Goal: Information Seeking & Learning: Learn about a topic

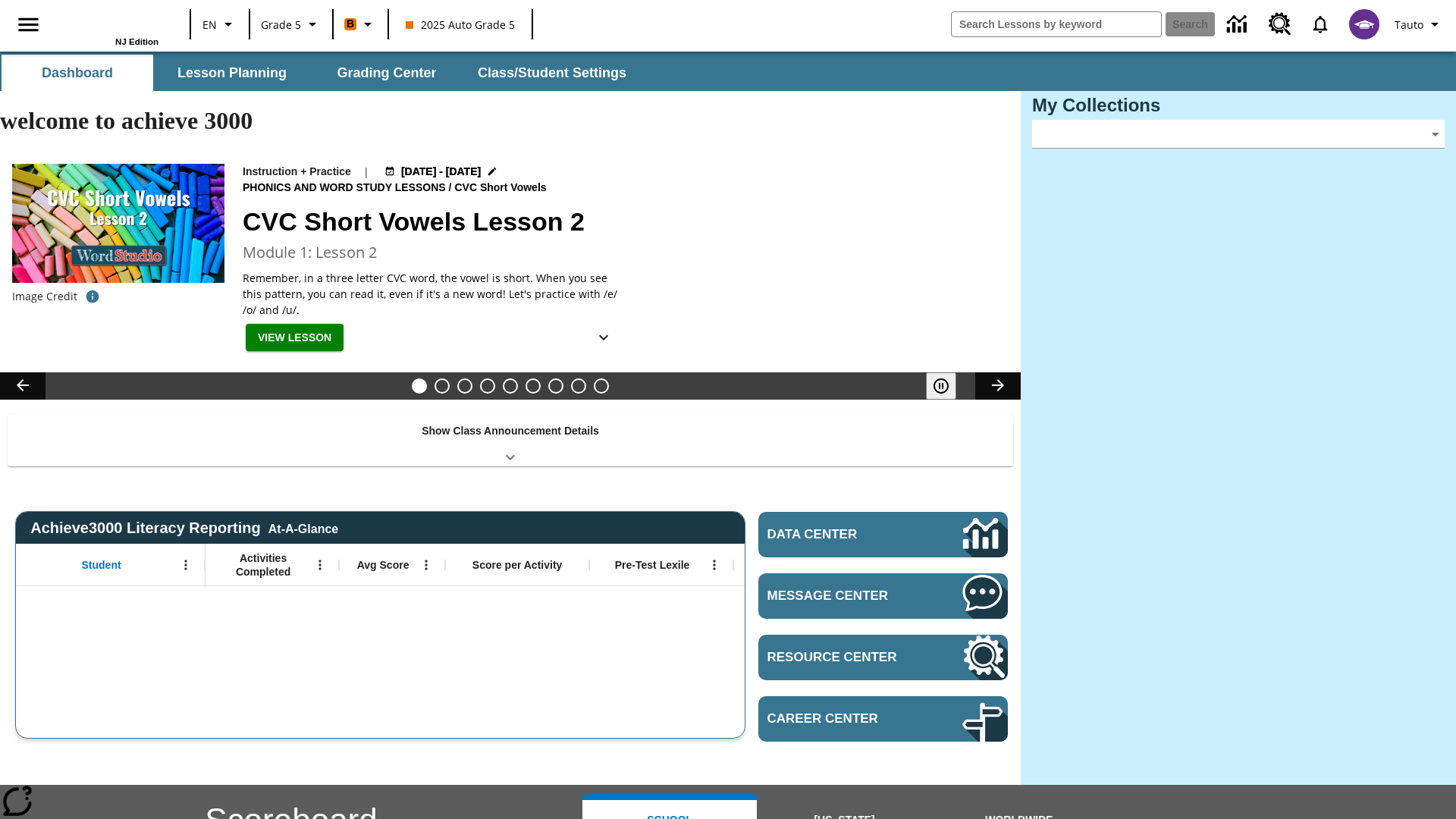
type input "-1"
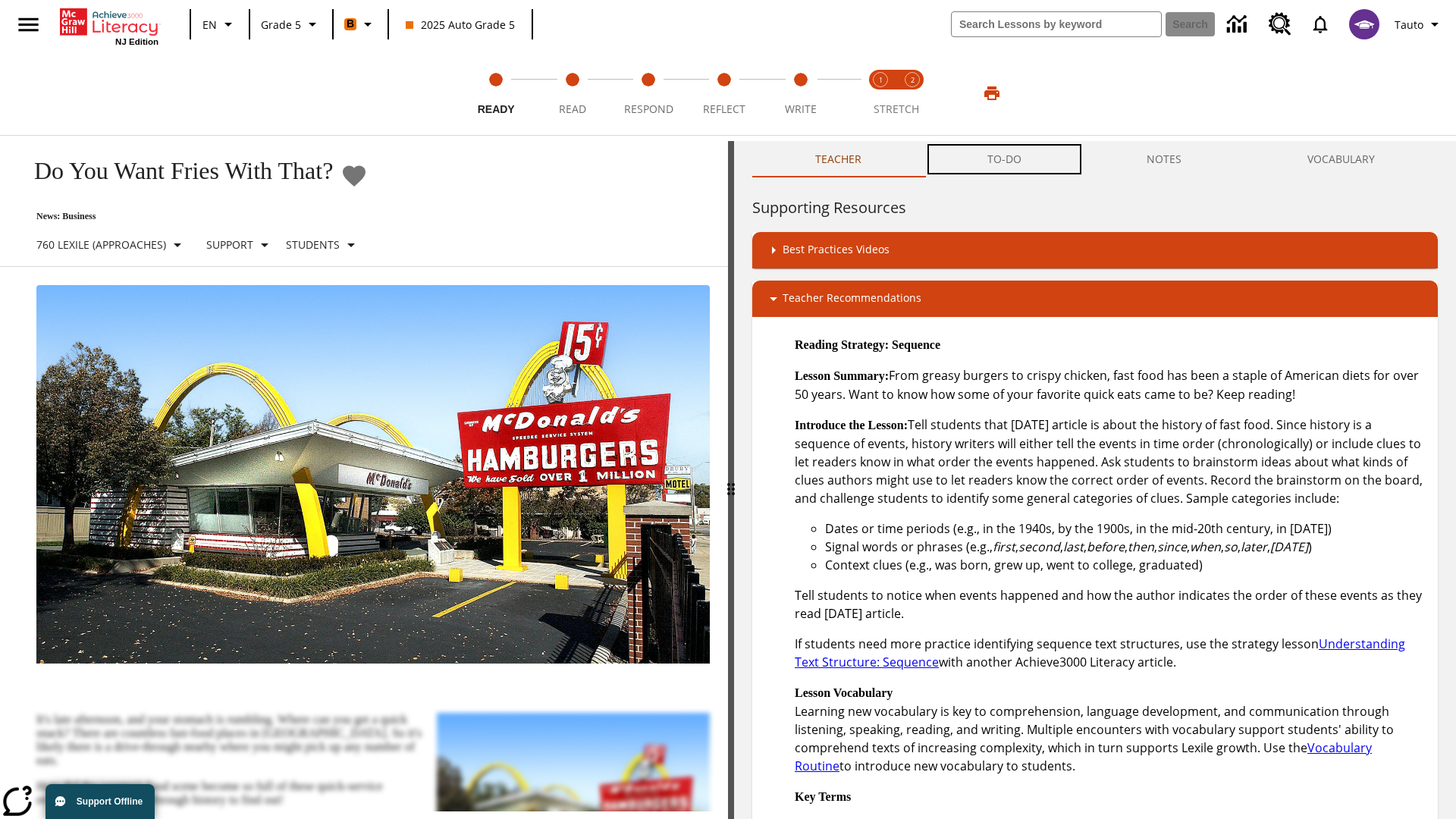
click at [1005, 159] on button "TO-DO" at bounding box center [1004, 159] width 160 height 36
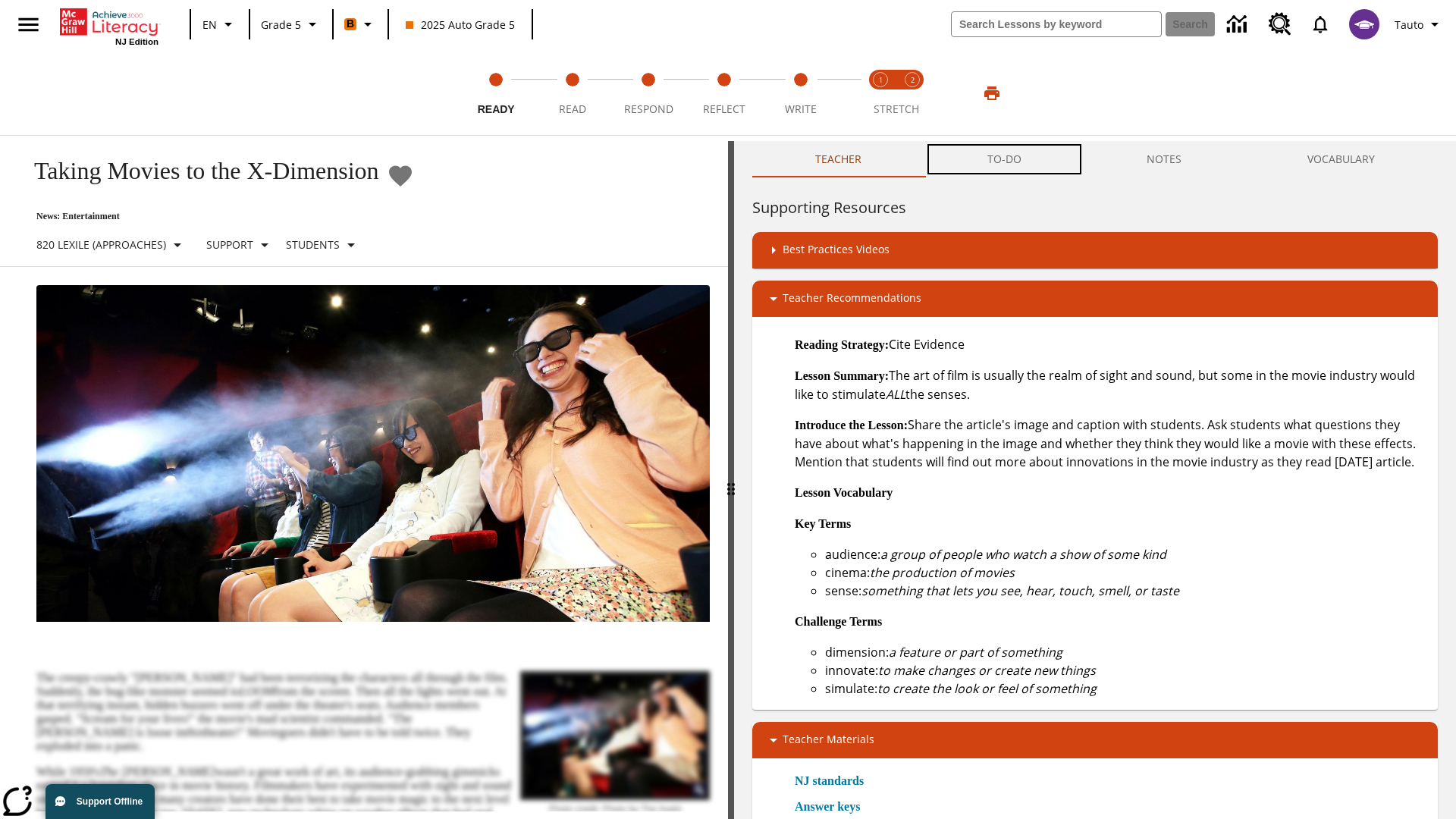
click at [1005, 159] on button "TO-DO" at bounding box center [1004, 159] width 160 height 36
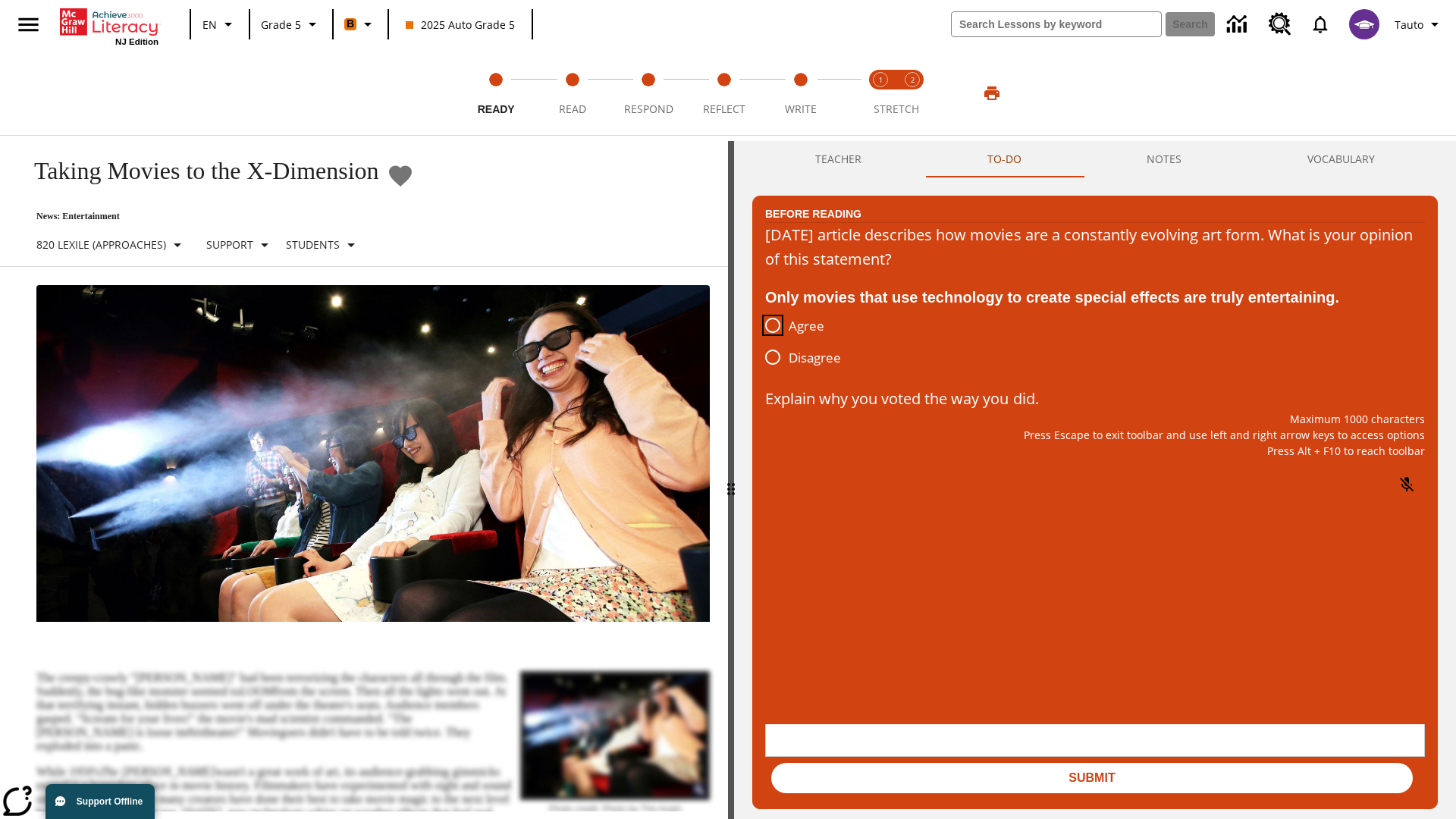
click at [773, 326] on input "Agree" at bounding box center [772, 325] width 31 height 31
radio input "true"
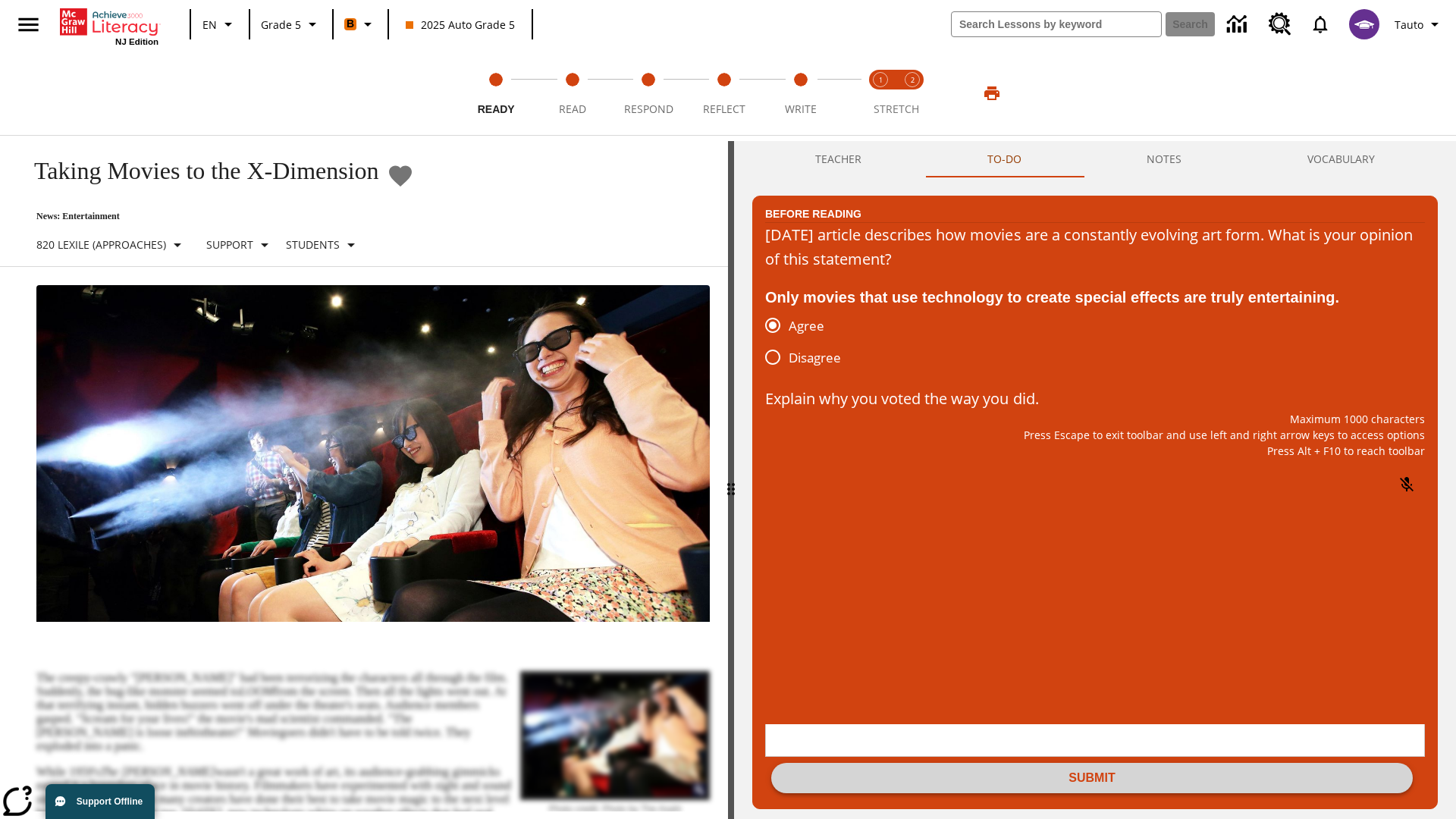
click at [1091, 763] on button "Submit" at bounding box center [1092, 778] width 642 height 31
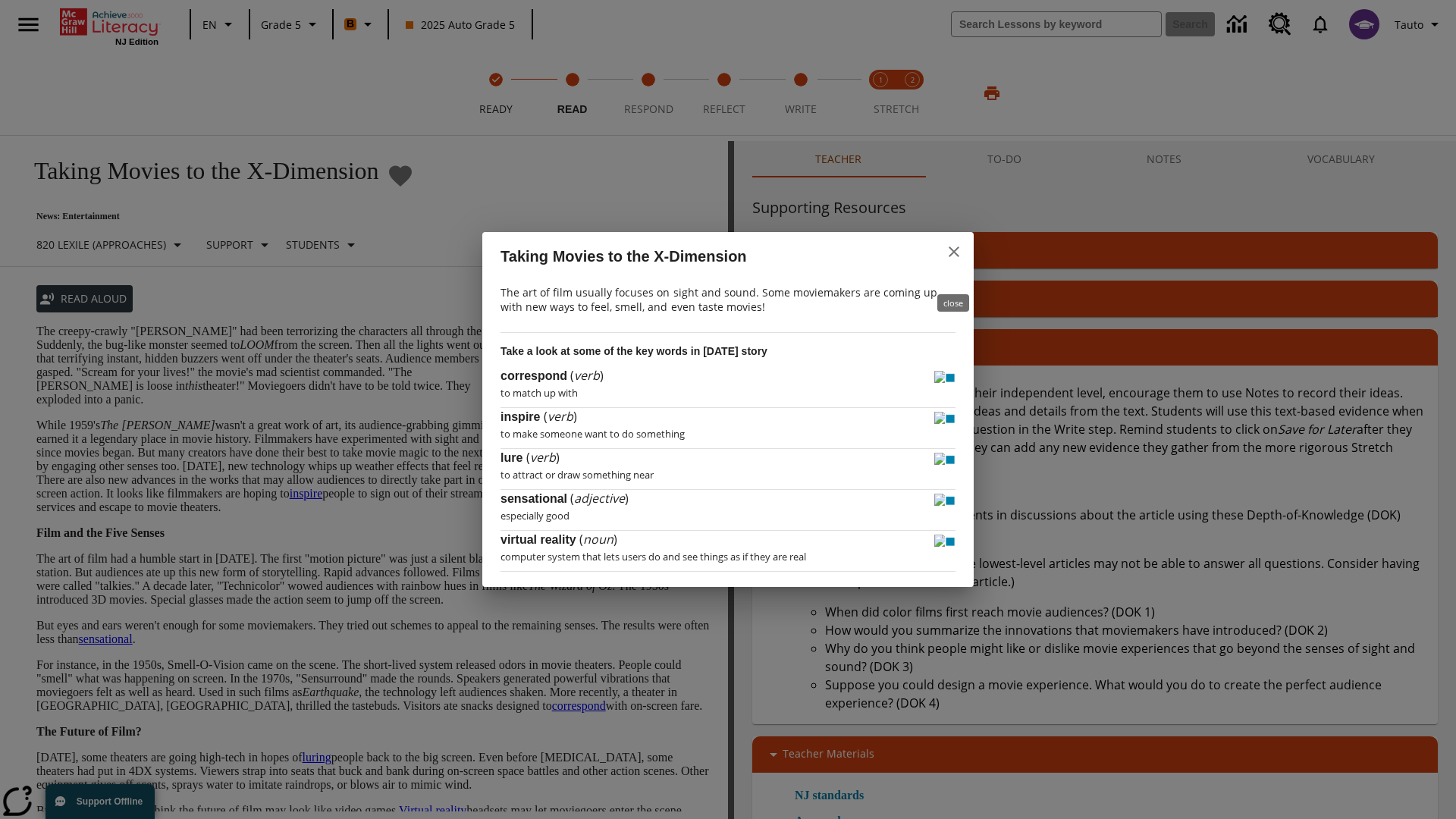
click at [954, 257] on icon "close" at bounding box center [954, 252] width 11 height 11
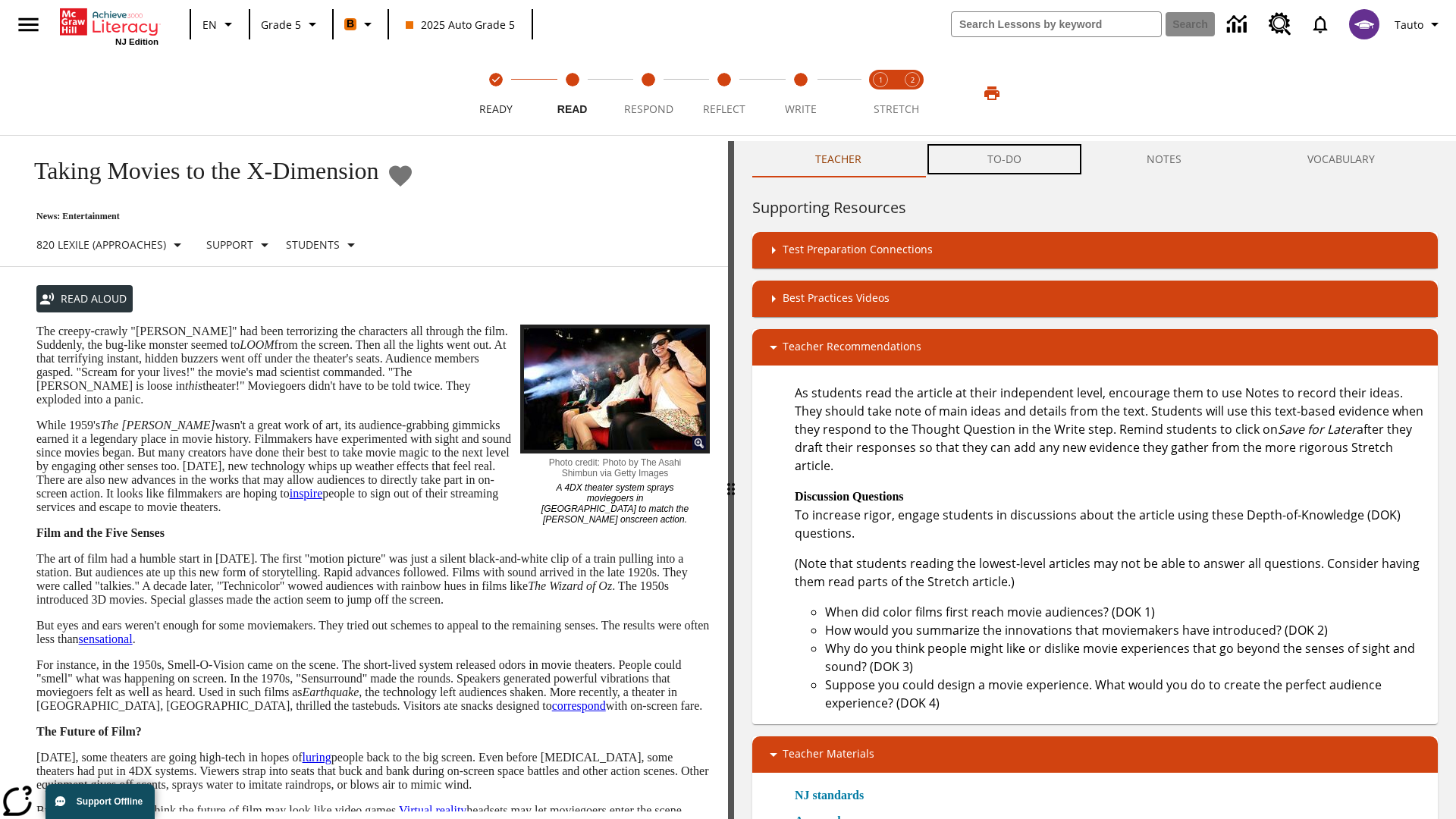
scroll to position [1, 0]
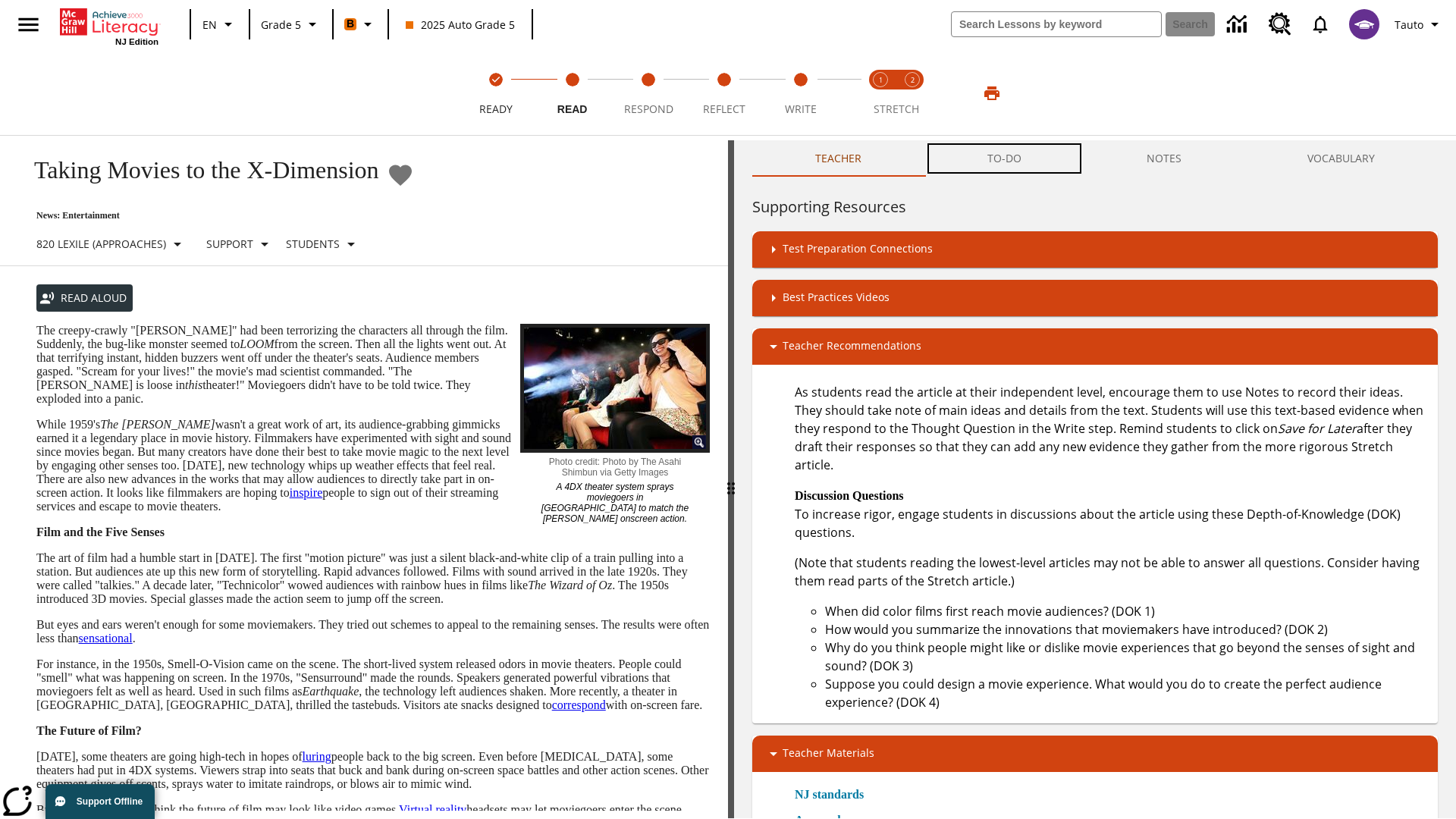
click at [1005, 159] on button "TO-DO" at bounding box center [1004, 158] width 160 height 36
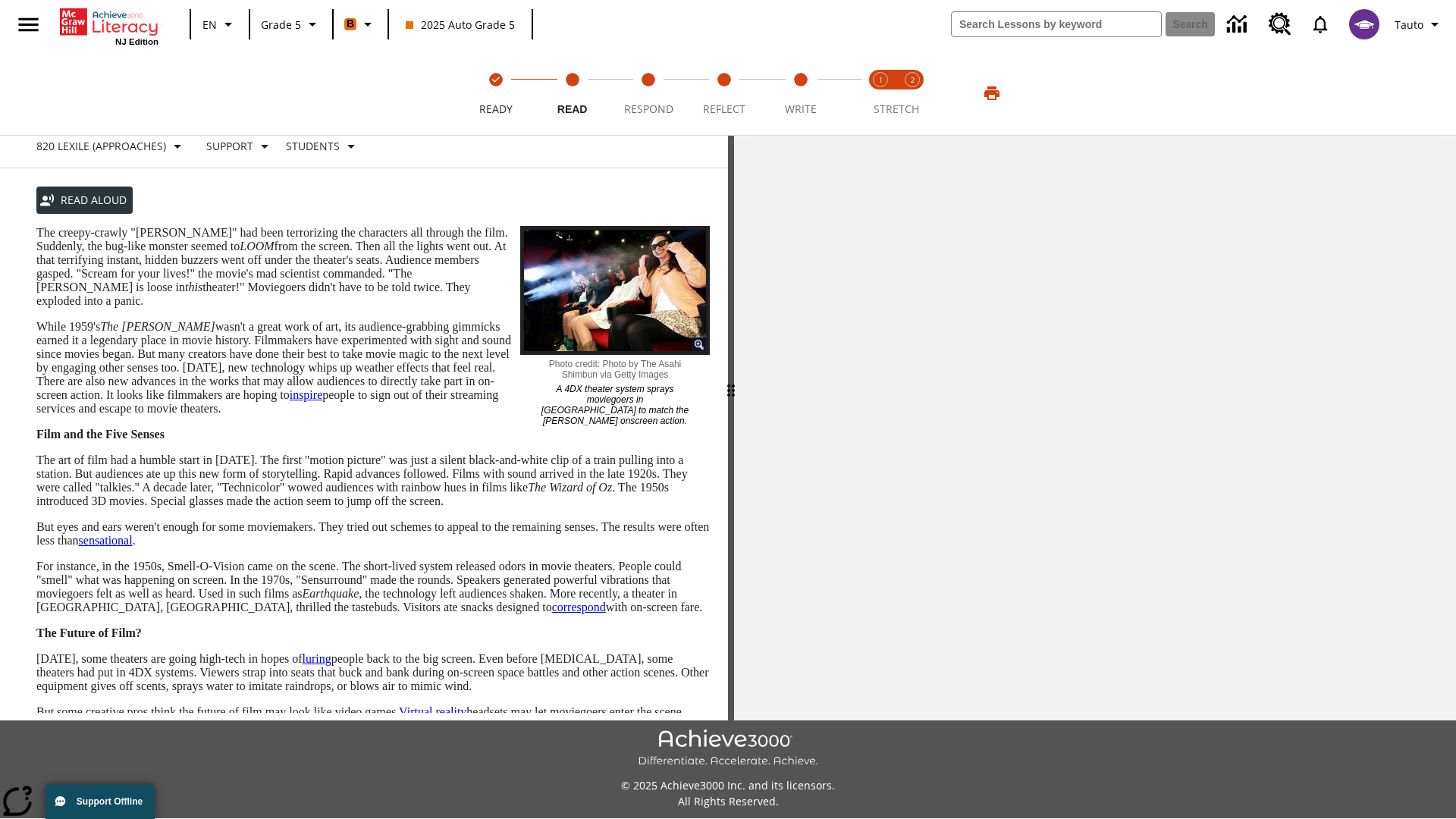
scroll to position [0, 0]
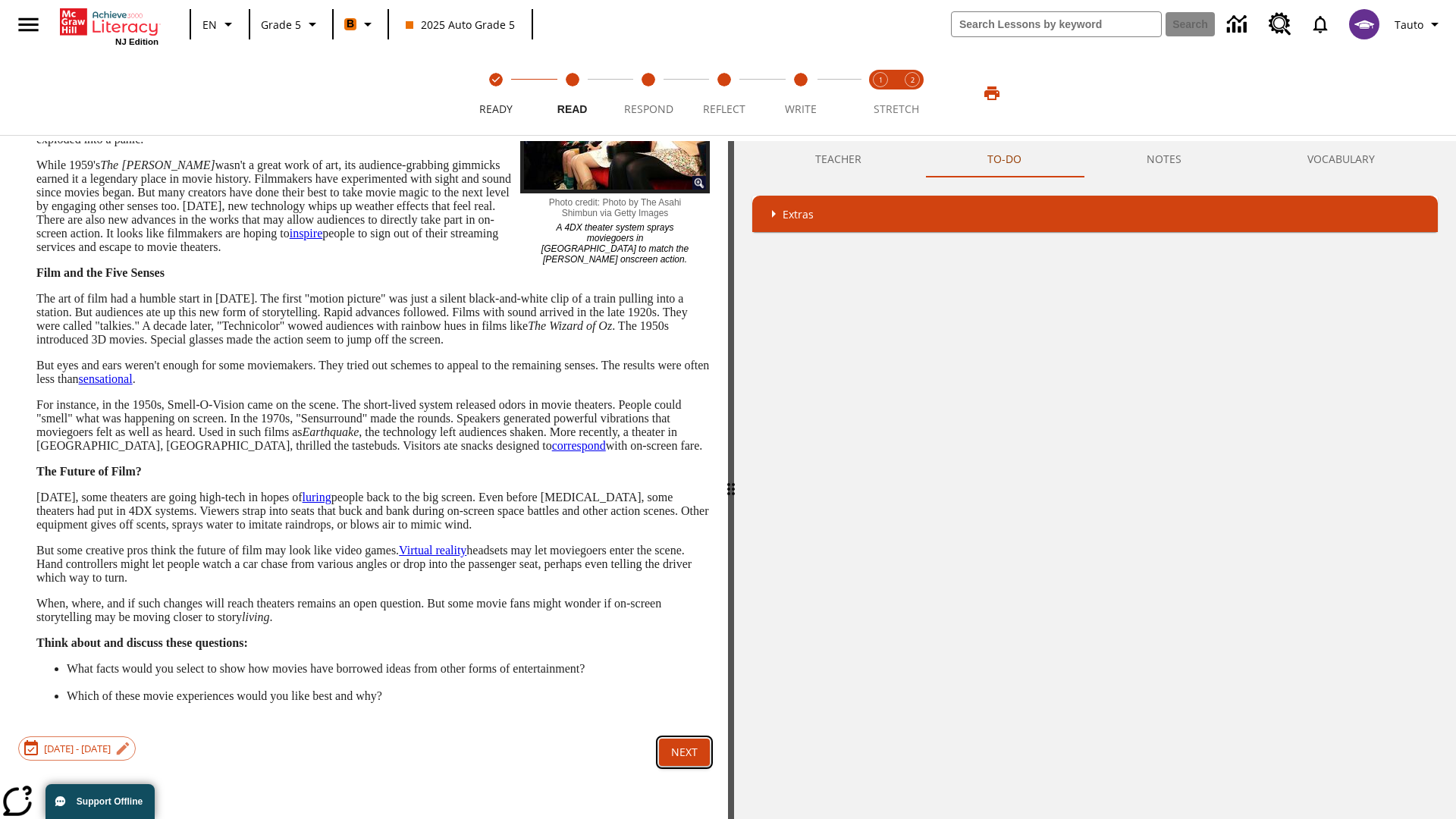
click at [684, 767] on button "Next" at bounding box center [684, 752] width 51 height 28
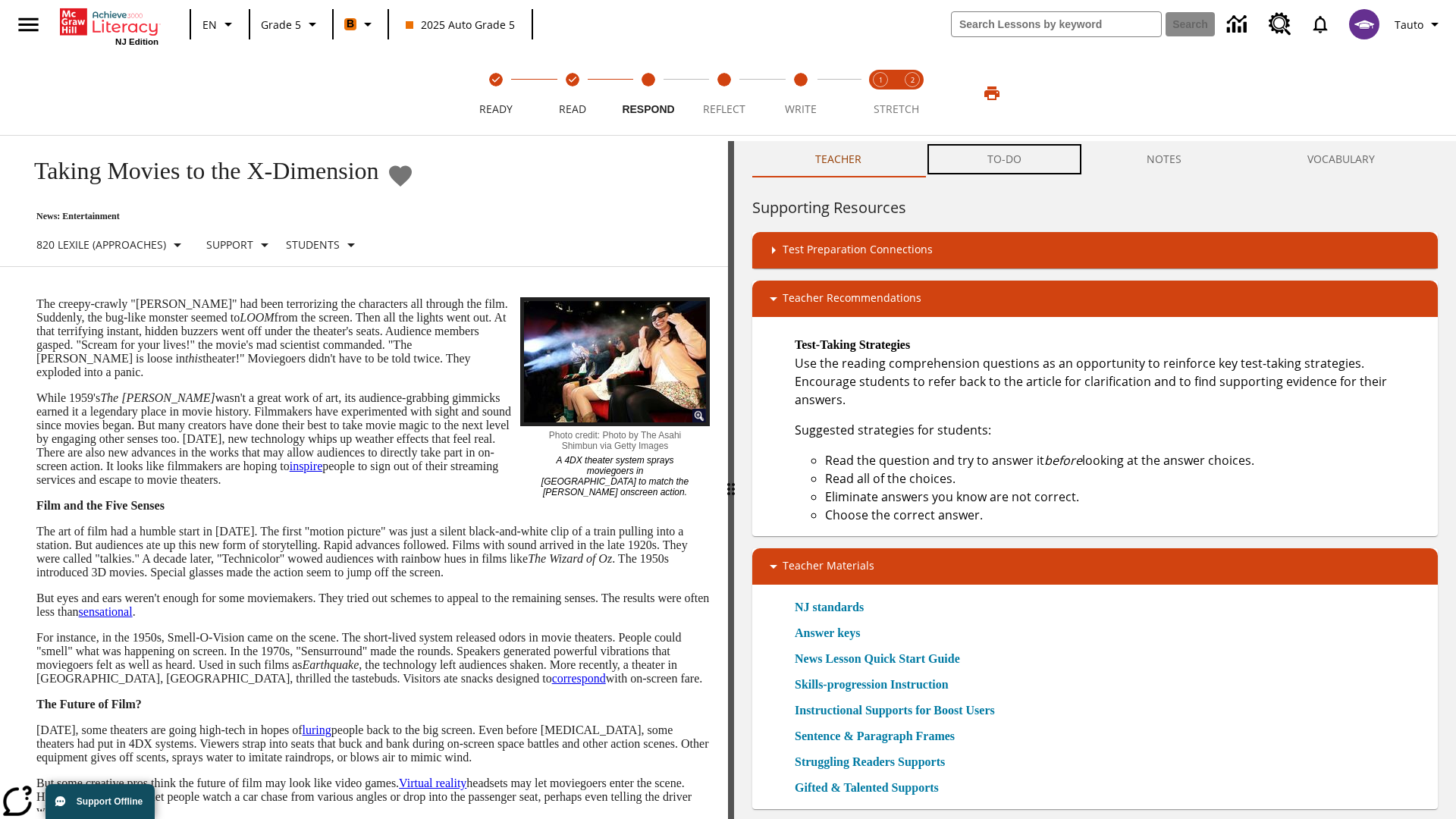
scroll to position [1, 0]
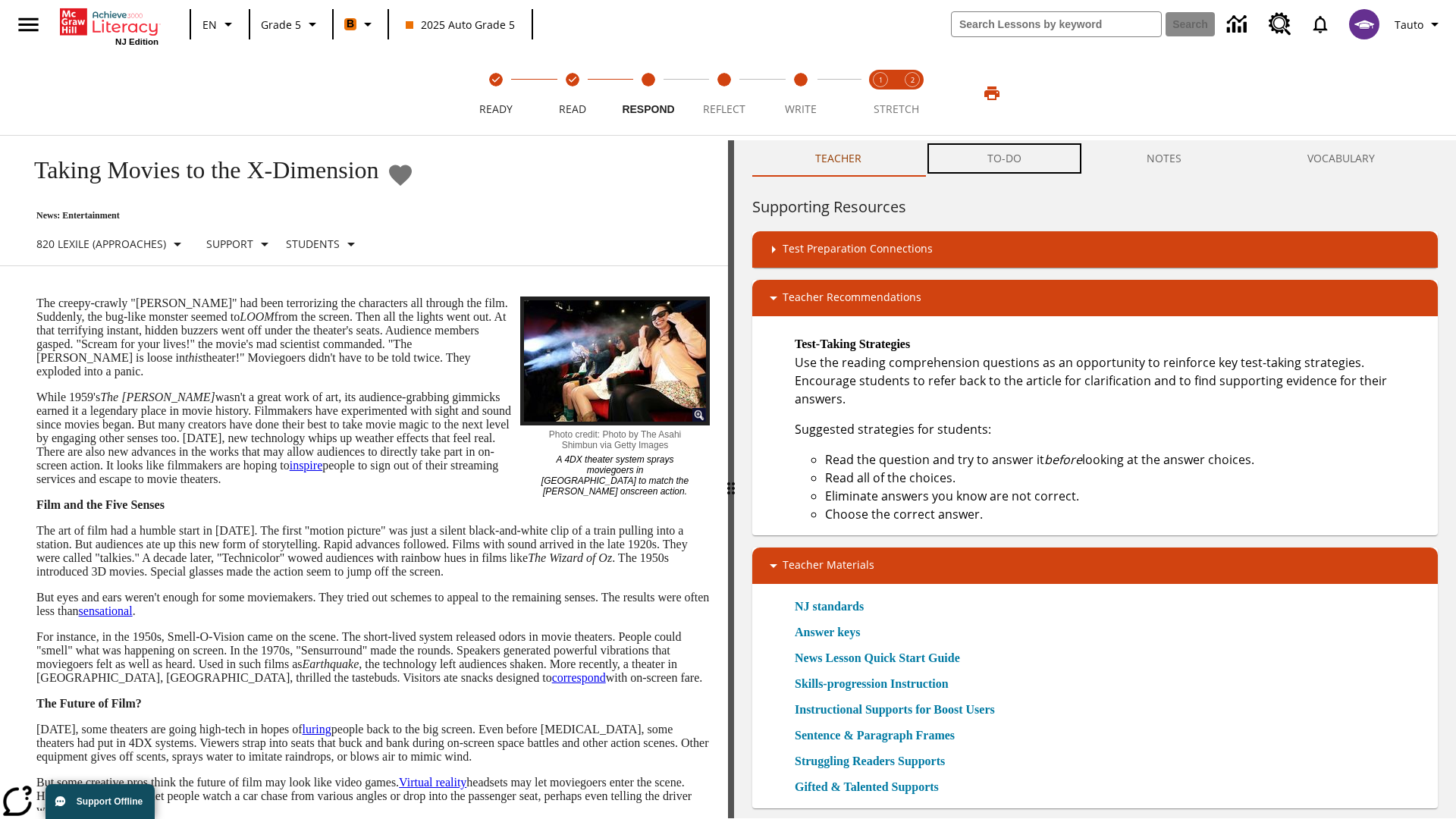
click at [1005, 159] on button "TO-DO" at bounding box center [1004, 158] width 160 height 36
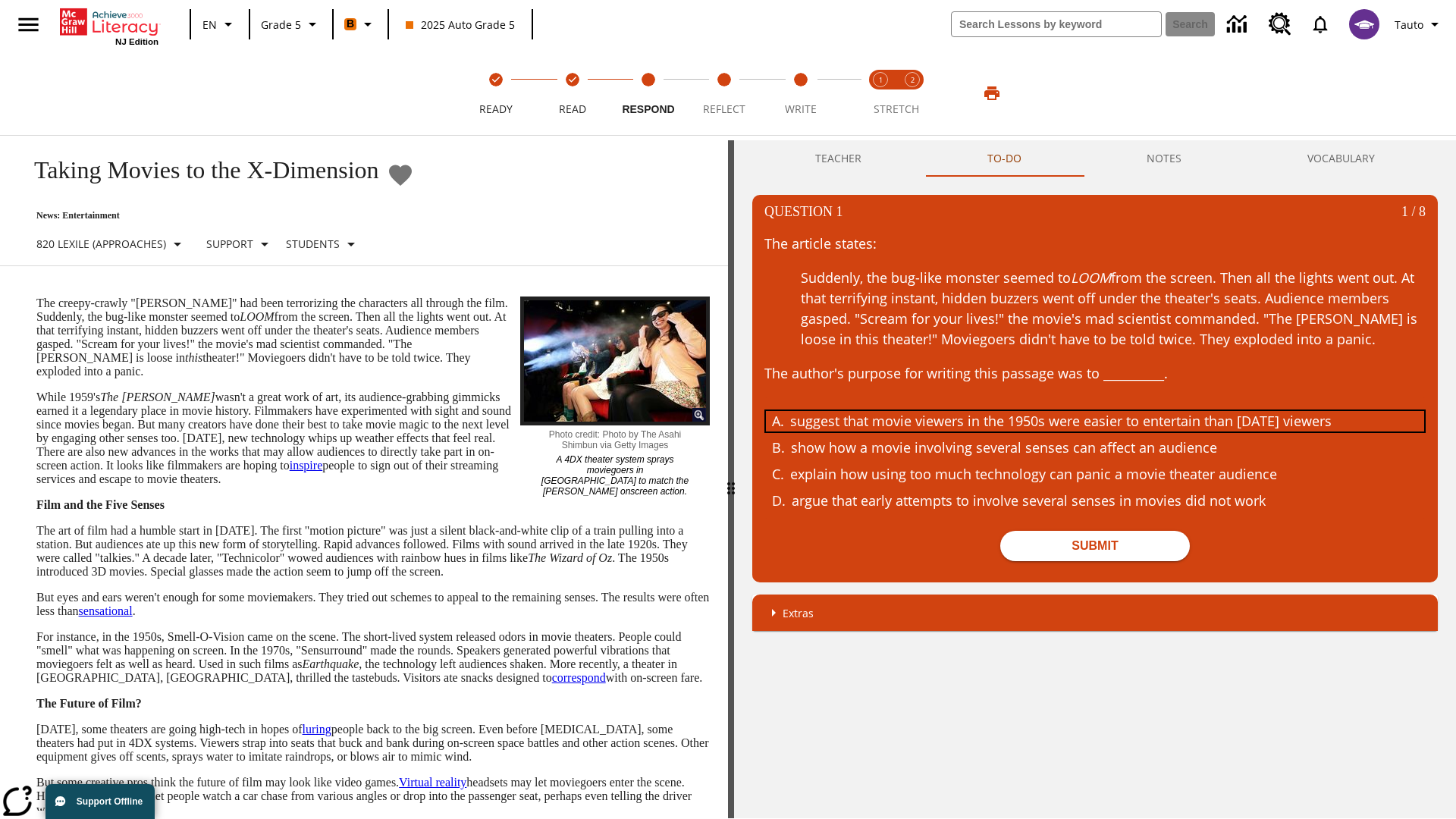
click at [1094, 421] on div "suggest that movie viewers in the 1950s were easier to entertain than today's v…" at bounding box center [1083, 421] width 587 height 21
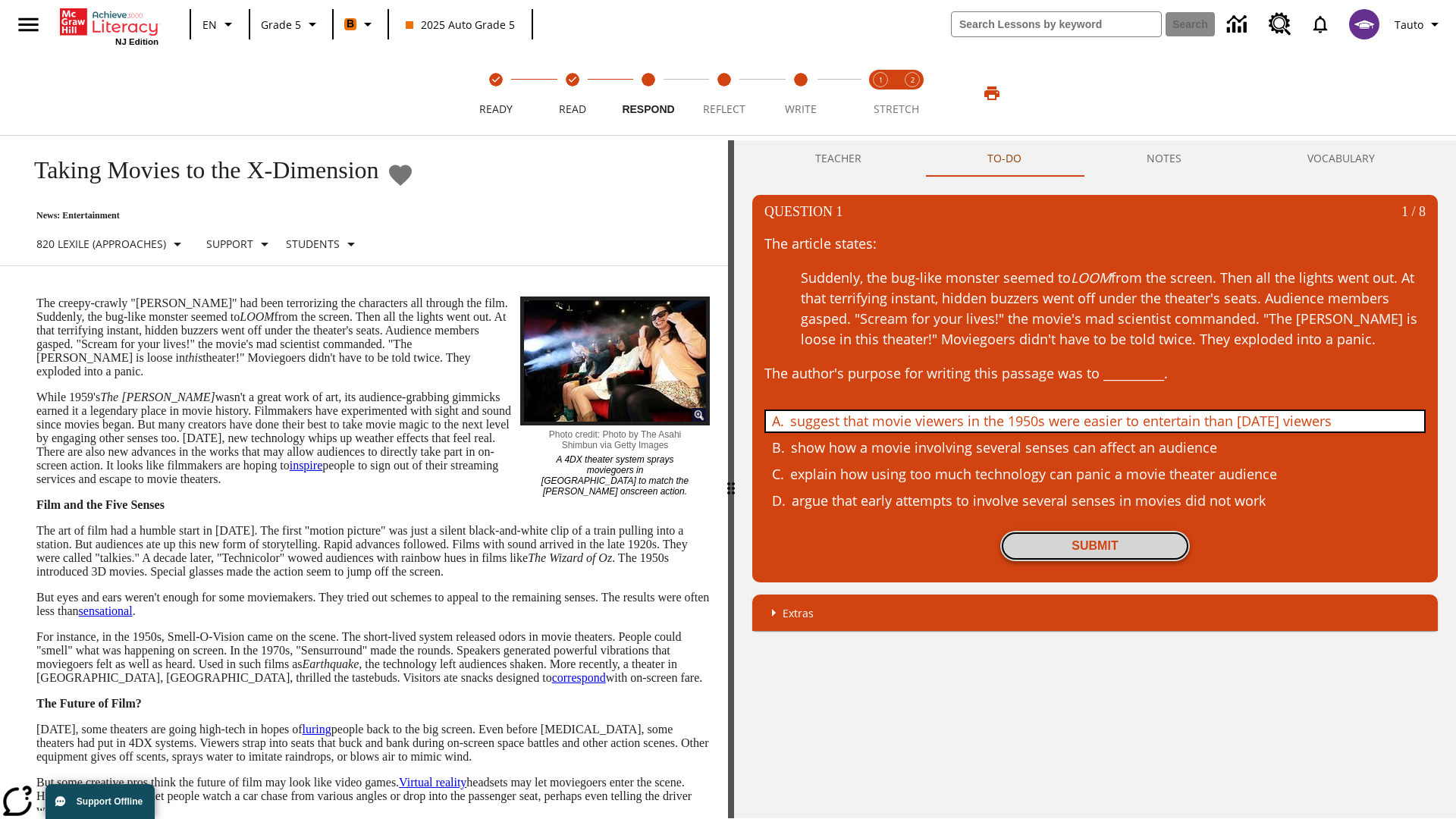
click at [1094, 546] on button "Submit" at bounding box center [1094, 546] width 190 height 31
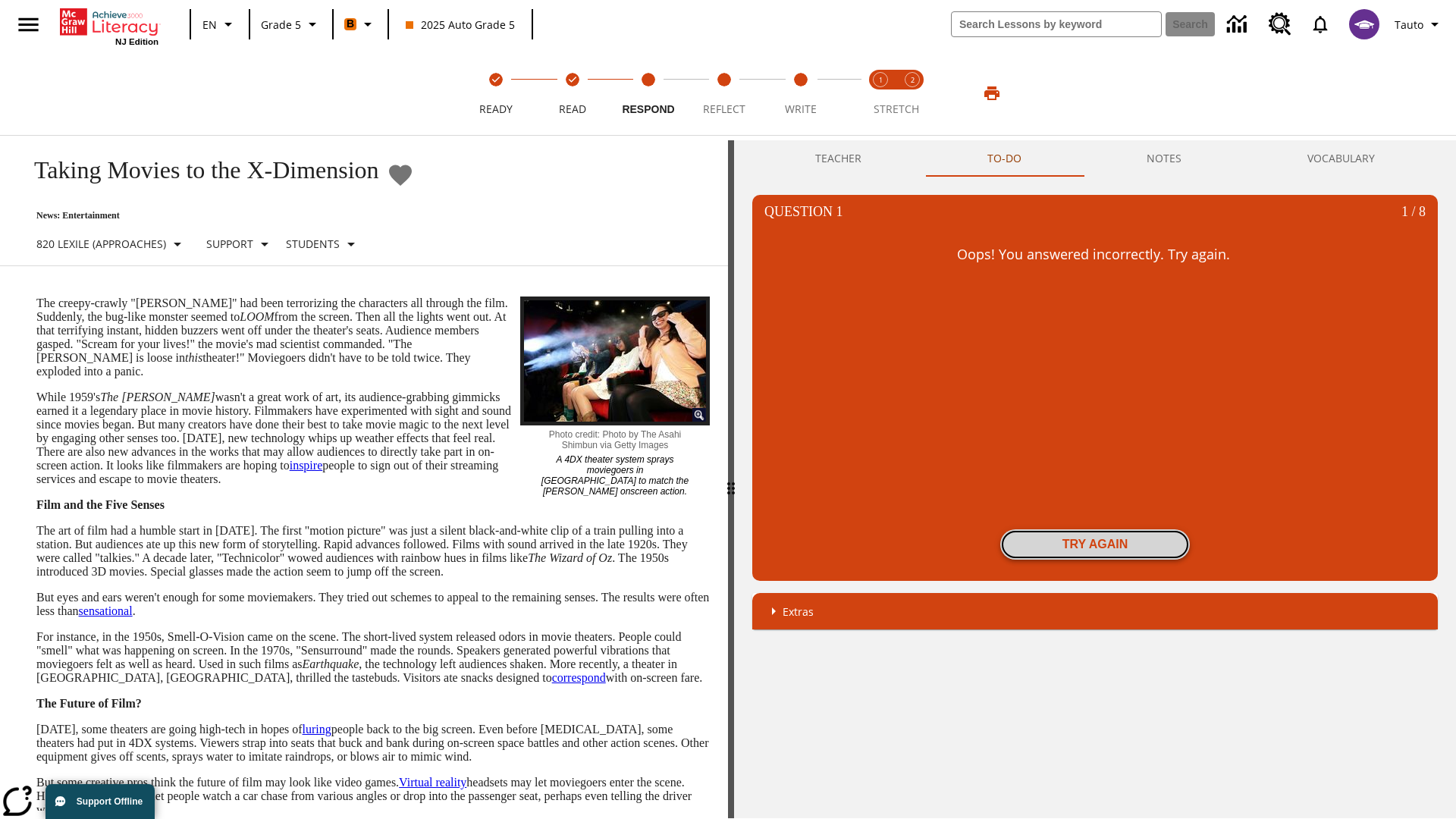
click at [1094, 544] on button "Try again" at bounding box center [1094, 544] width 190 height 31
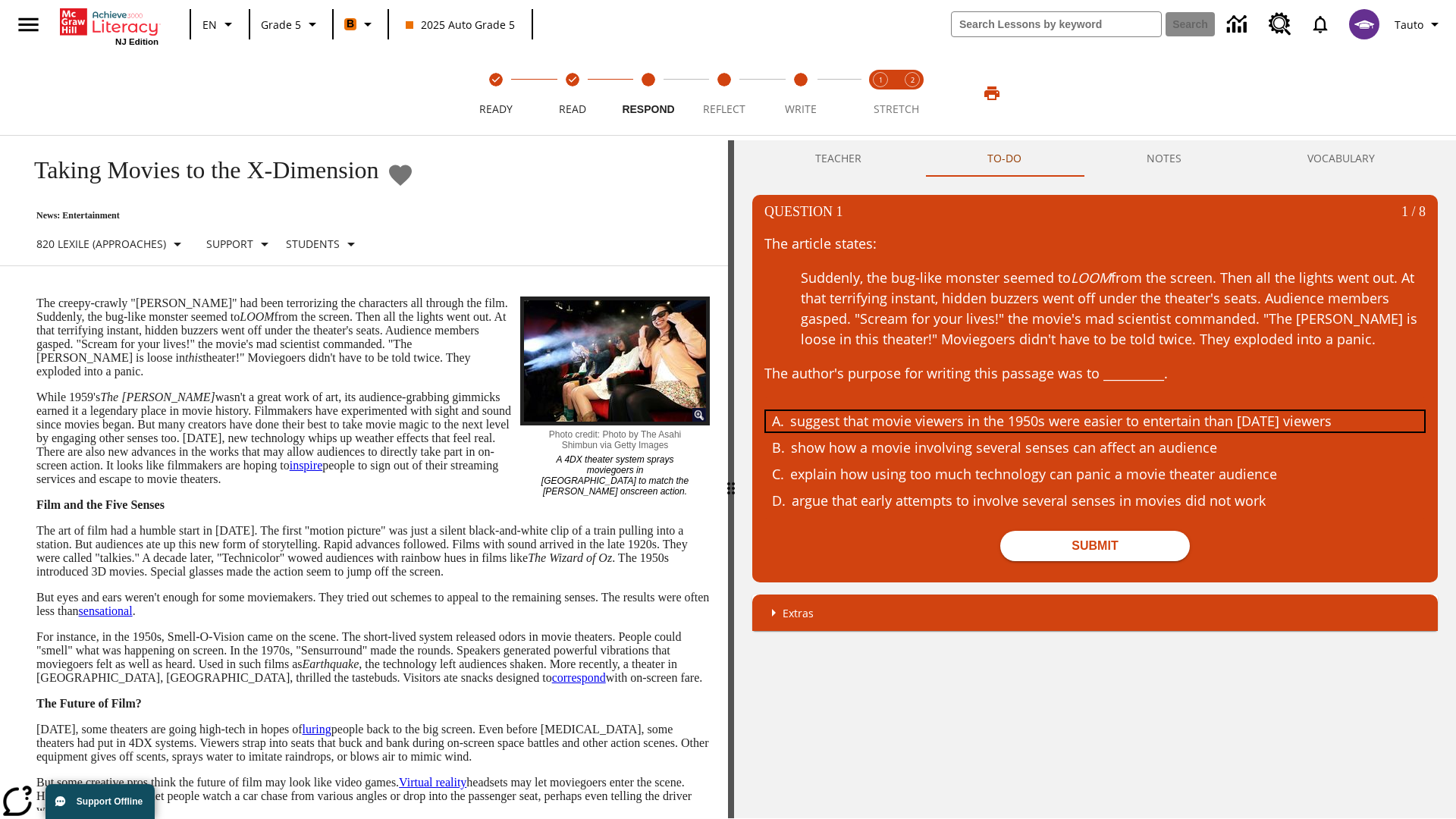
click at [1094, 421] on div "suggest that movie viewers in the 1950s were easier to entertain than today's v…" at bounding box center [1083, 421] width 587 height 21
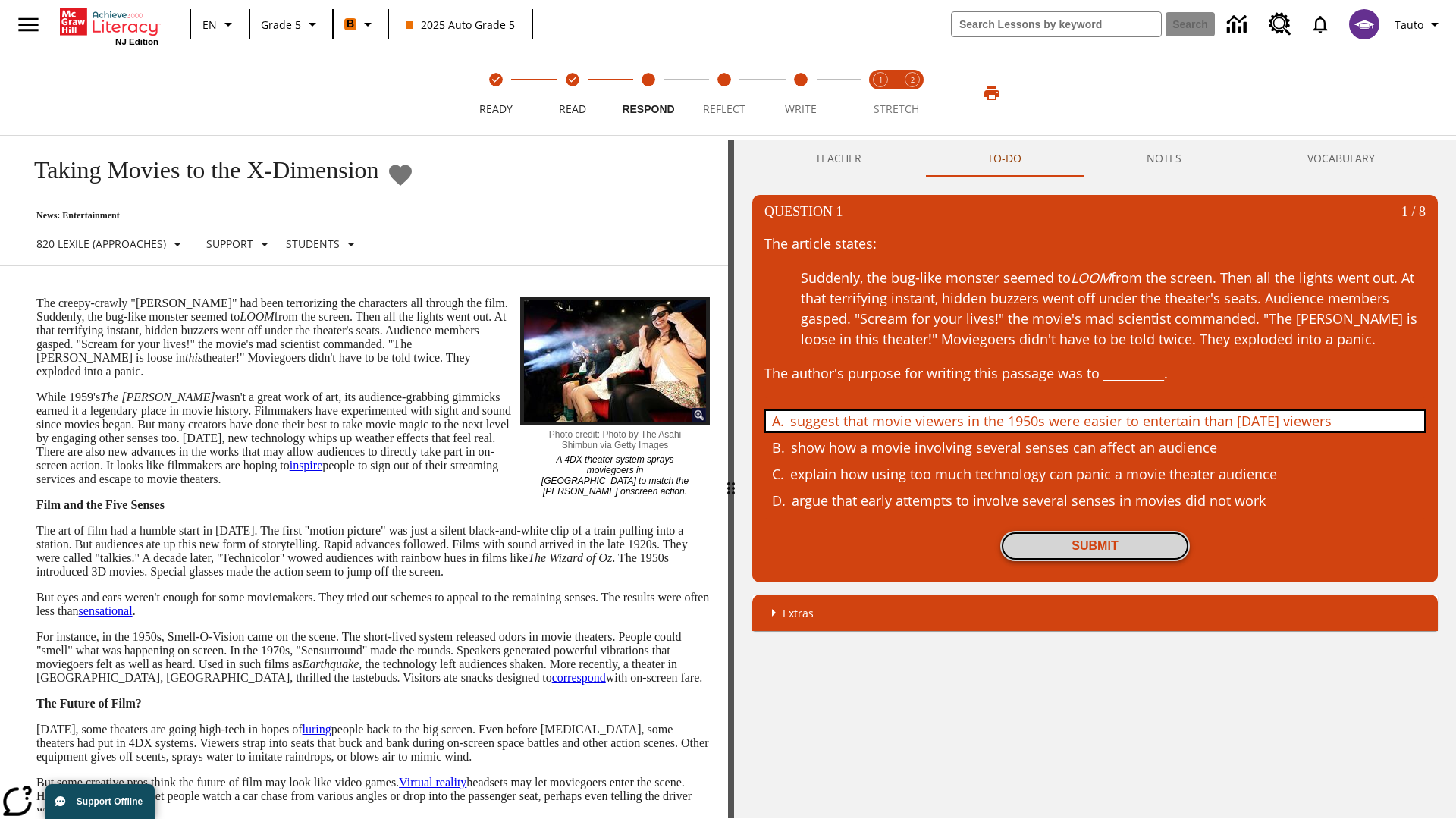
click at [1094, 546] on button "Submit" at bounding box center [1094, 546] width 190 height 31
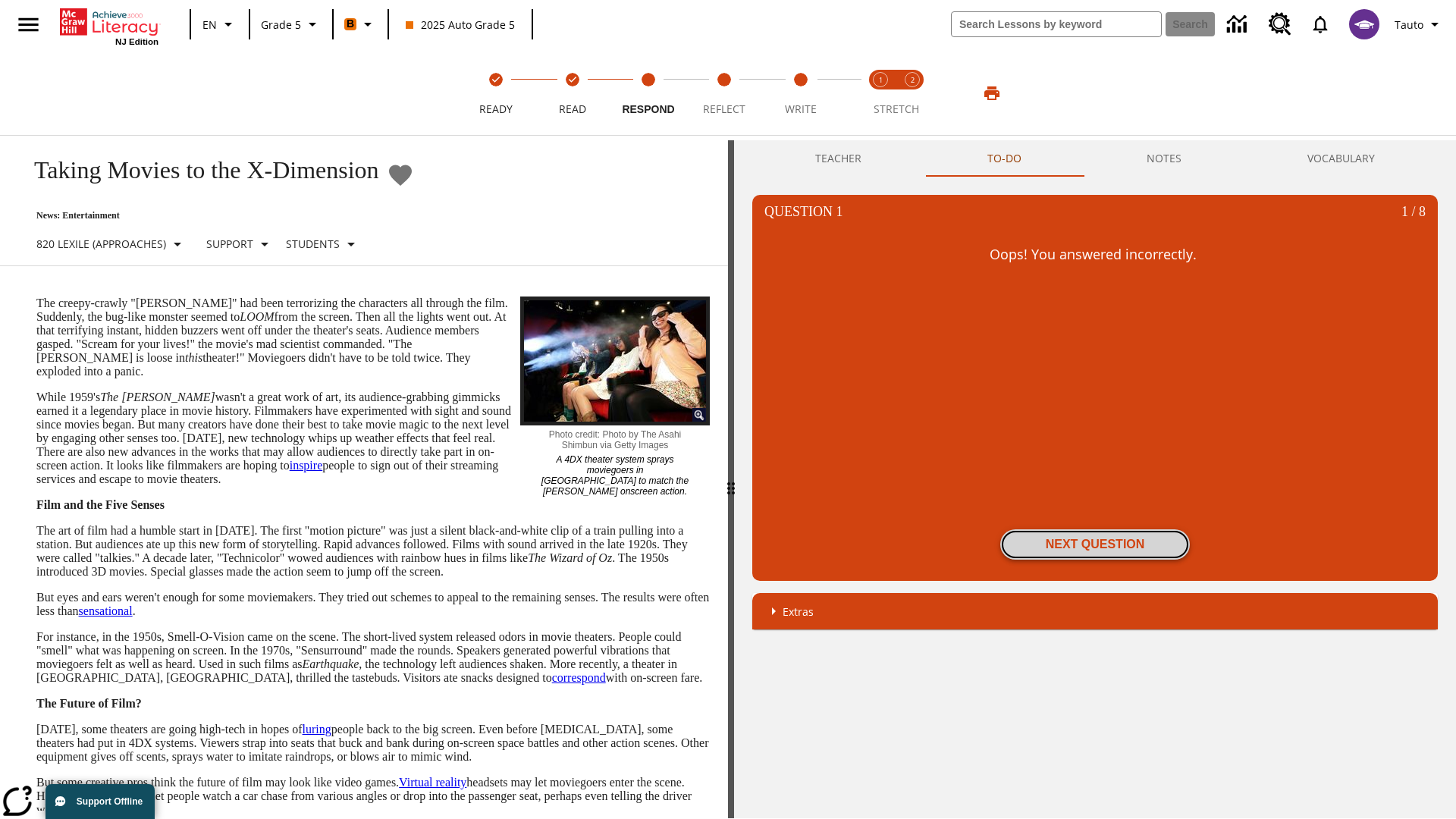
click at [1094, 544] on button "Next Question" at bounding box center [1094, 544] width 190 height 31
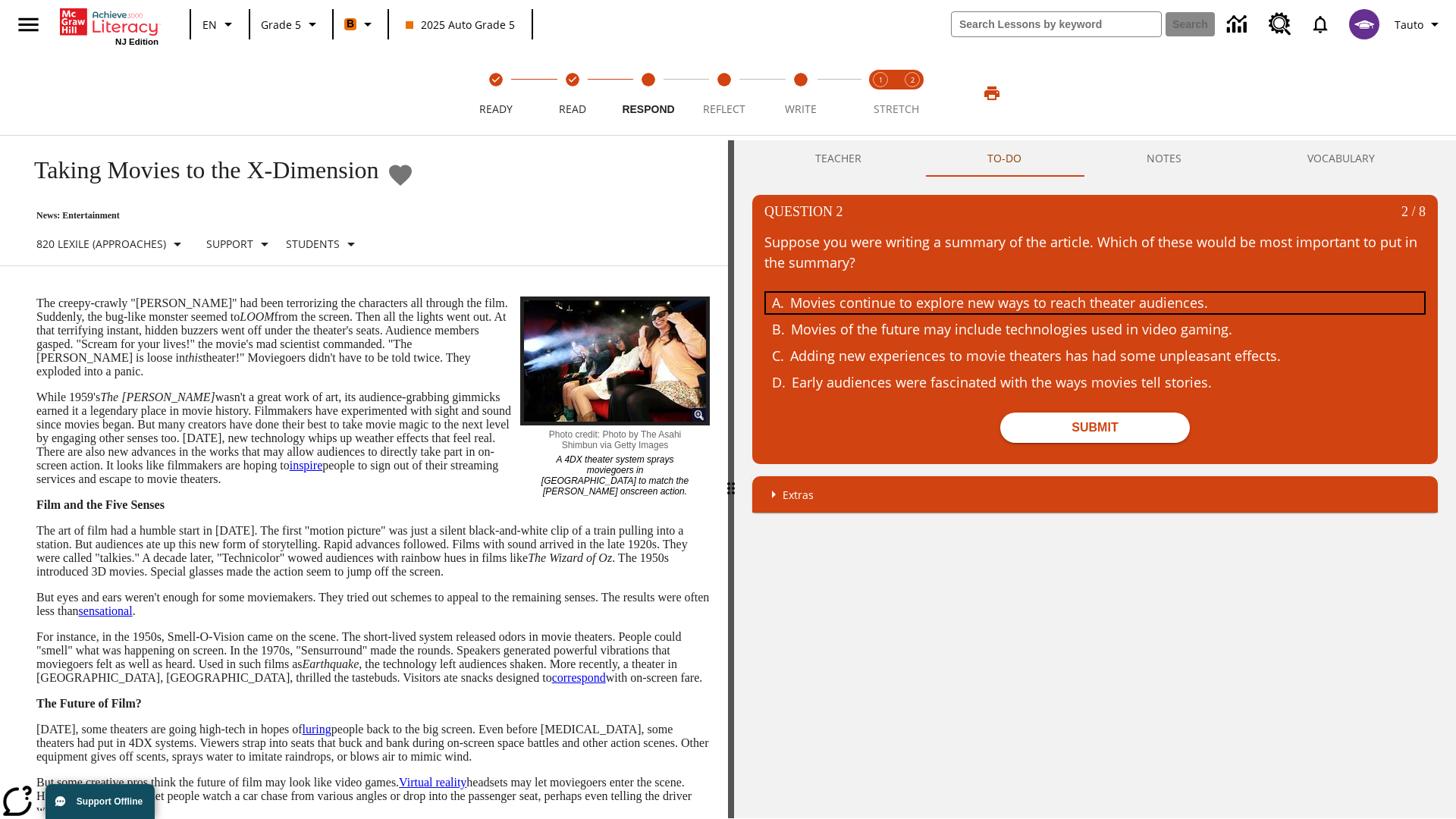
click at [1094, 302] on div "Movies continue to explore new ways to reach theater audiences." at bounding box center [1083, 302] width 587 height 21
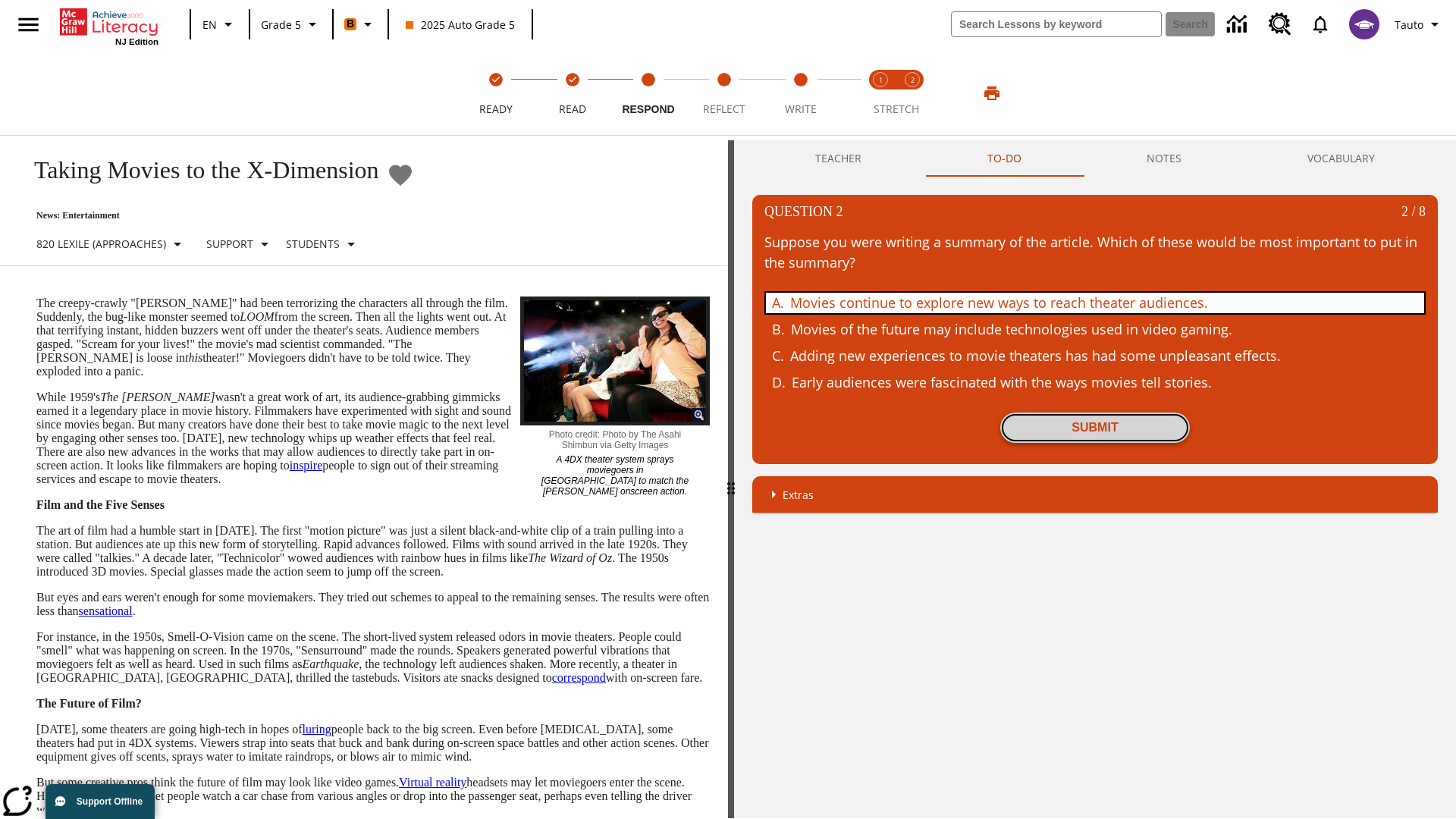
click at [1094, 428] on button "Submit" at bounding box center [1094, 428] width 190 height 31
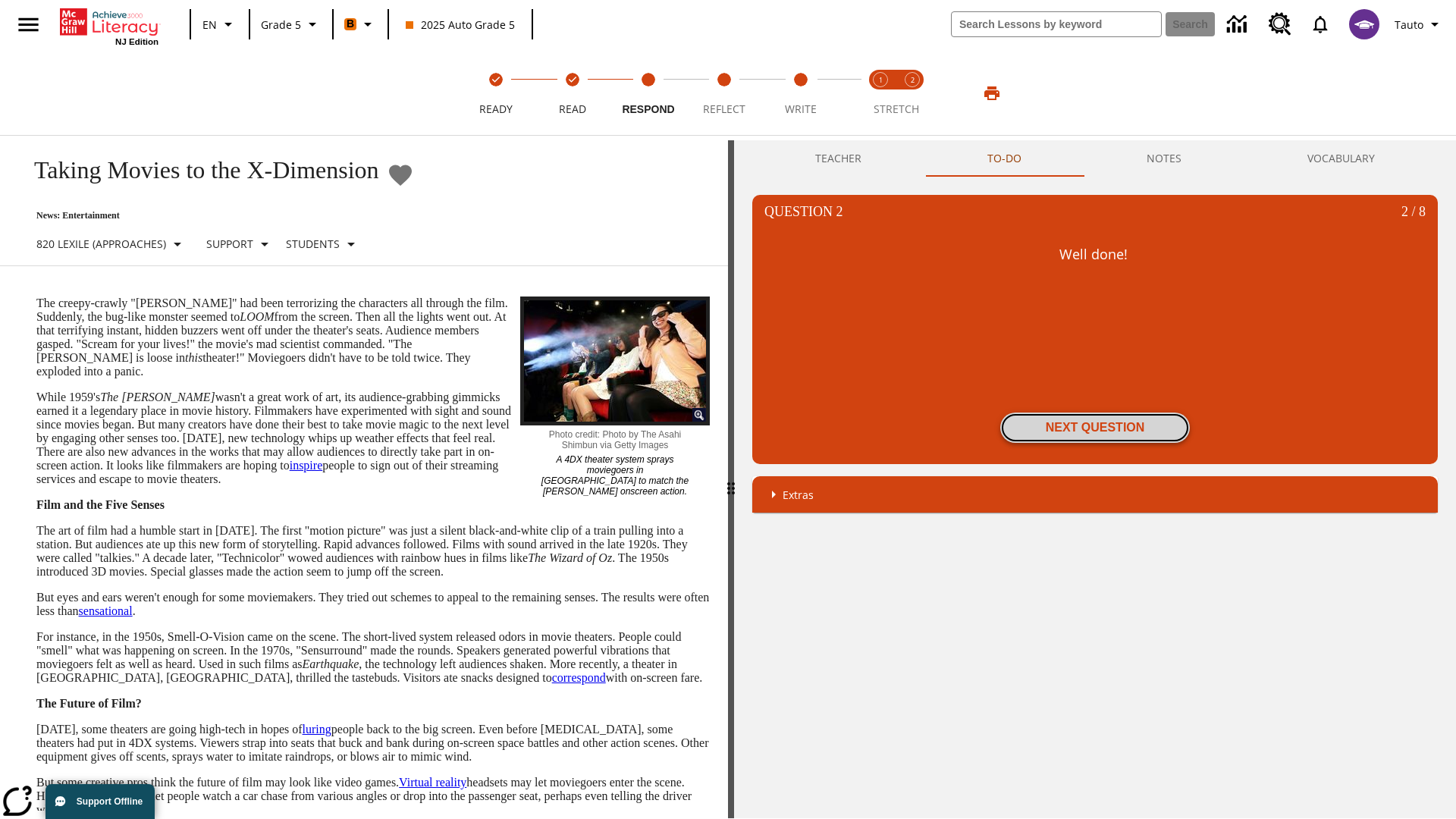
click at [1094, 428] on button "Next Question" at bounding box center [1094, 428] width 190 height 31
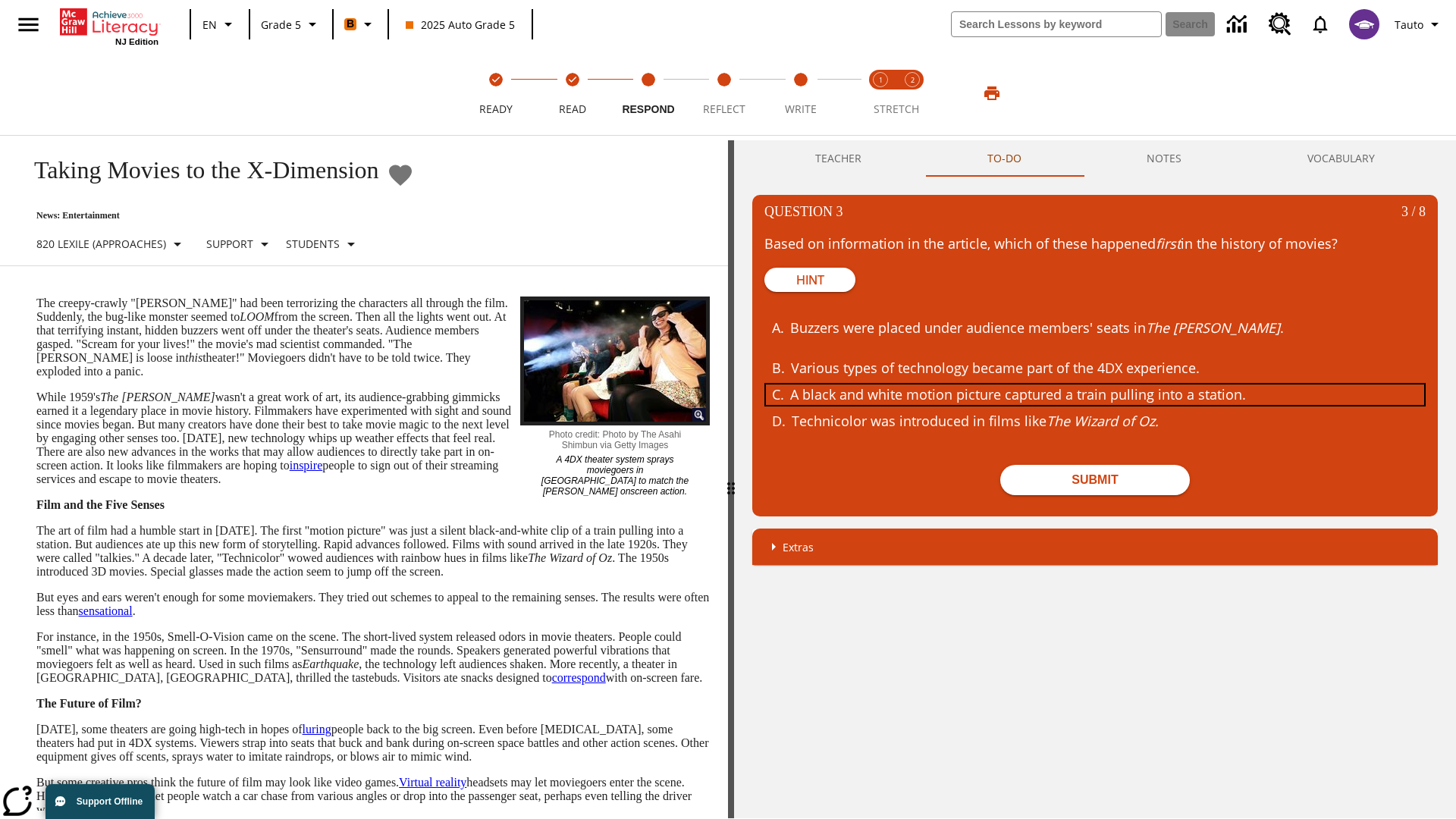
click at [1094, 395] on div "A black and white motion picture captured a train pulling into a station." at bounding box center [1083, 395] width 587 height 21
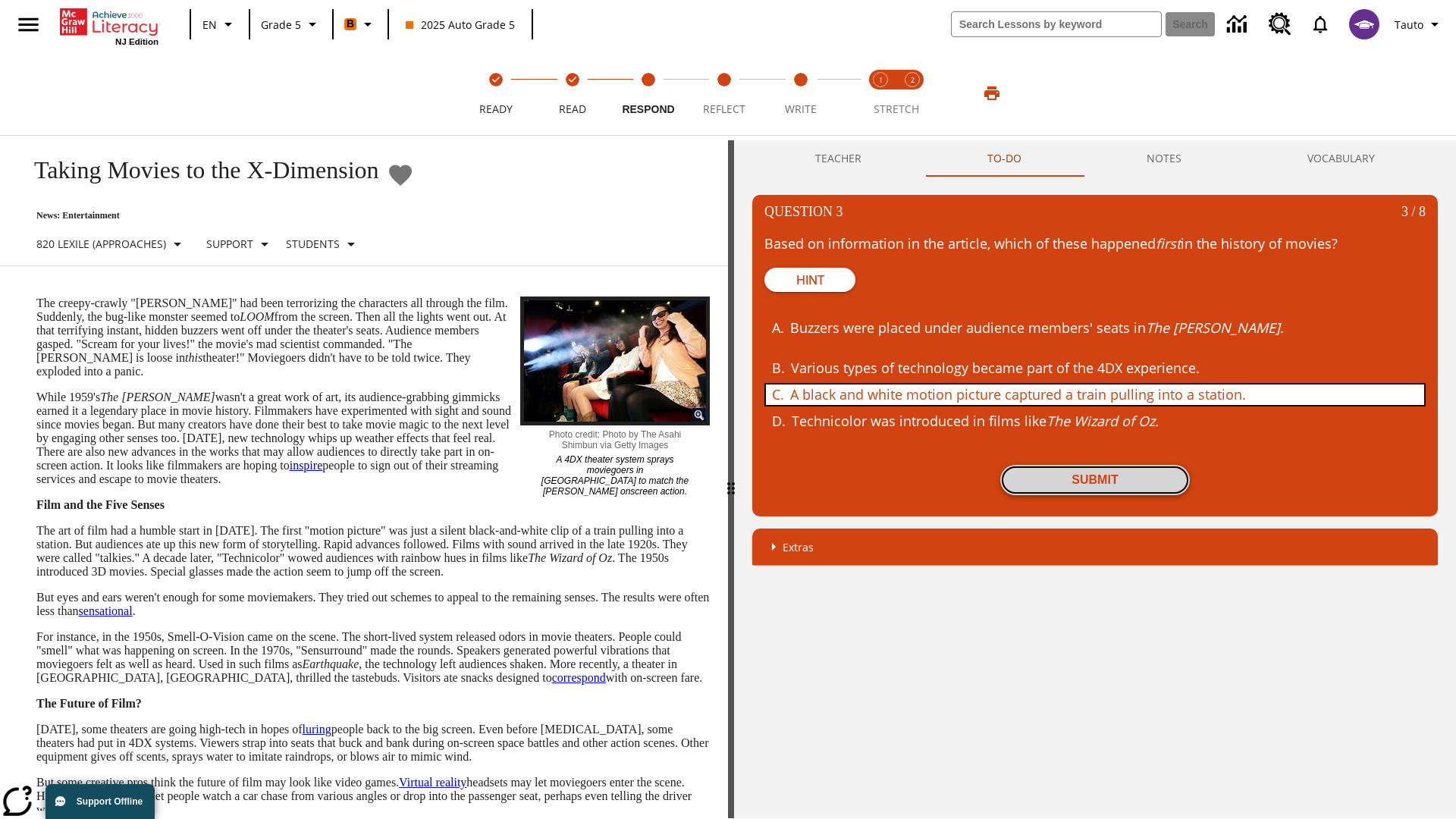
click at [1094, 480] on button "Submit" at bounding box center [1094, 481] width 190 height 31
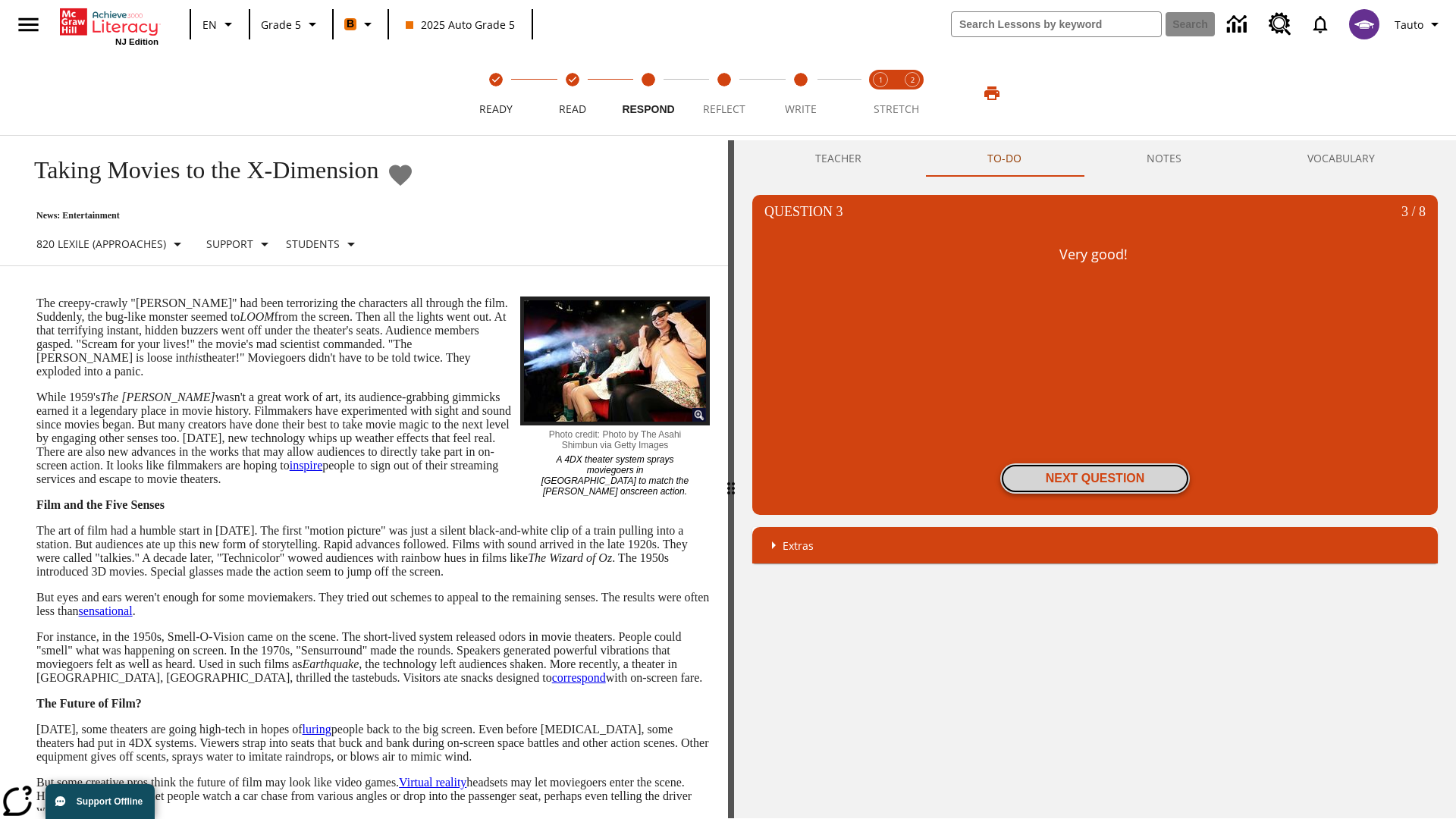
click at [1094, 478] on button "Next Question" at bounding box center [1094, 479] width 190 height 31
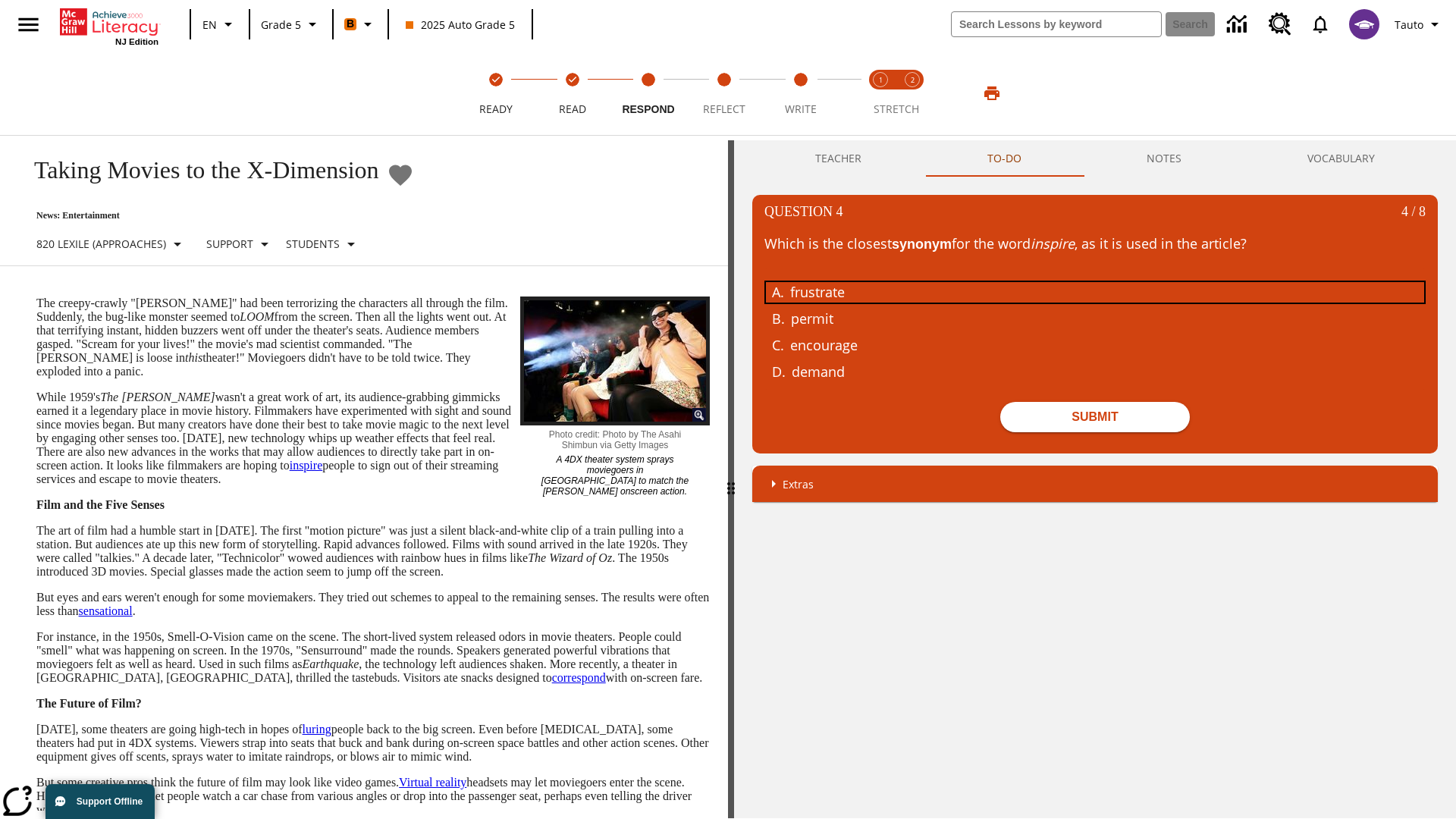
click at [1094, 291] on div "frustrate" at bounding box center [1083, 292] width 587 height 21
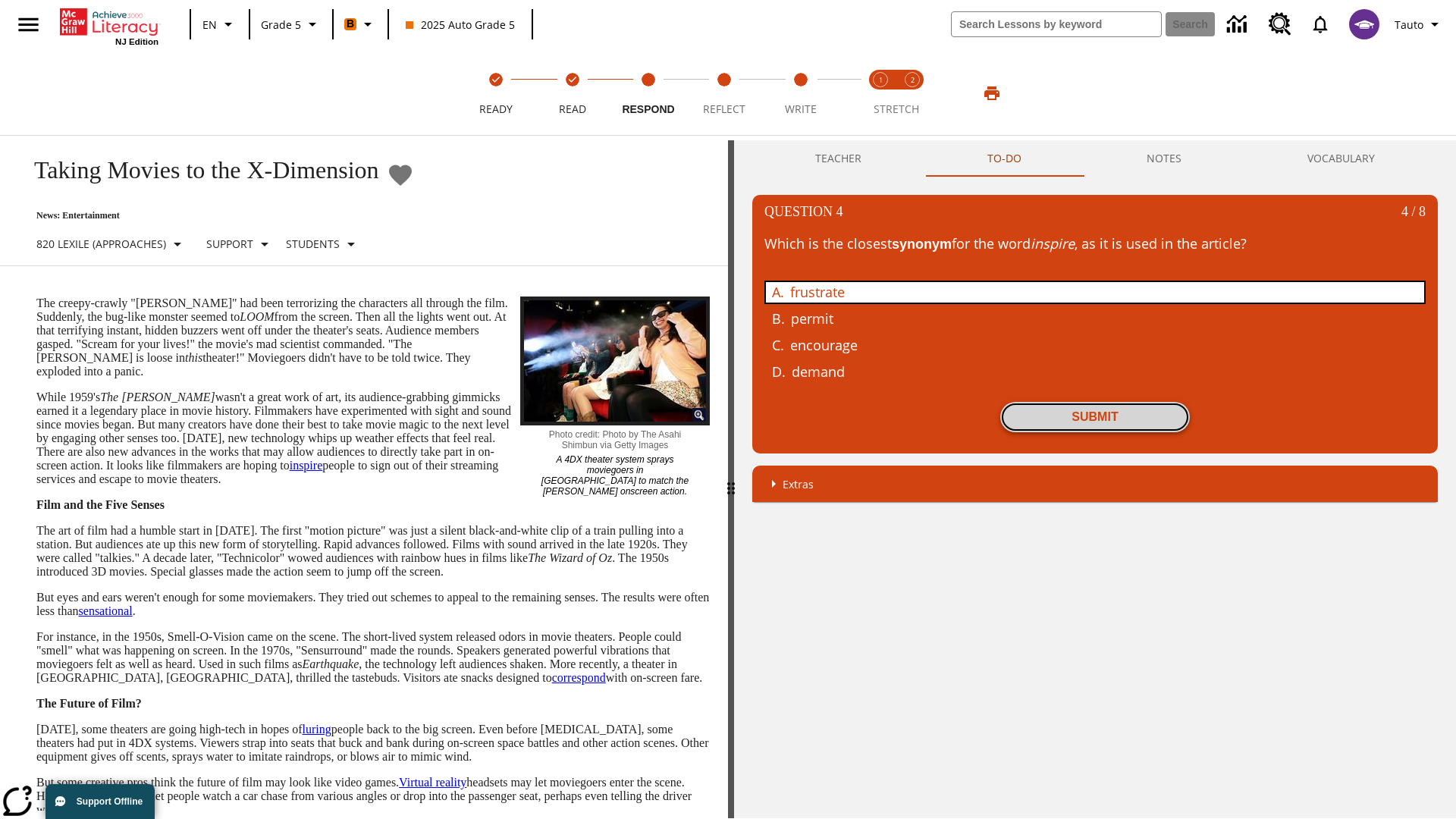
click at [1094, 416] on button "Submit" at bounding box center [1094, 418] width 190 height 31
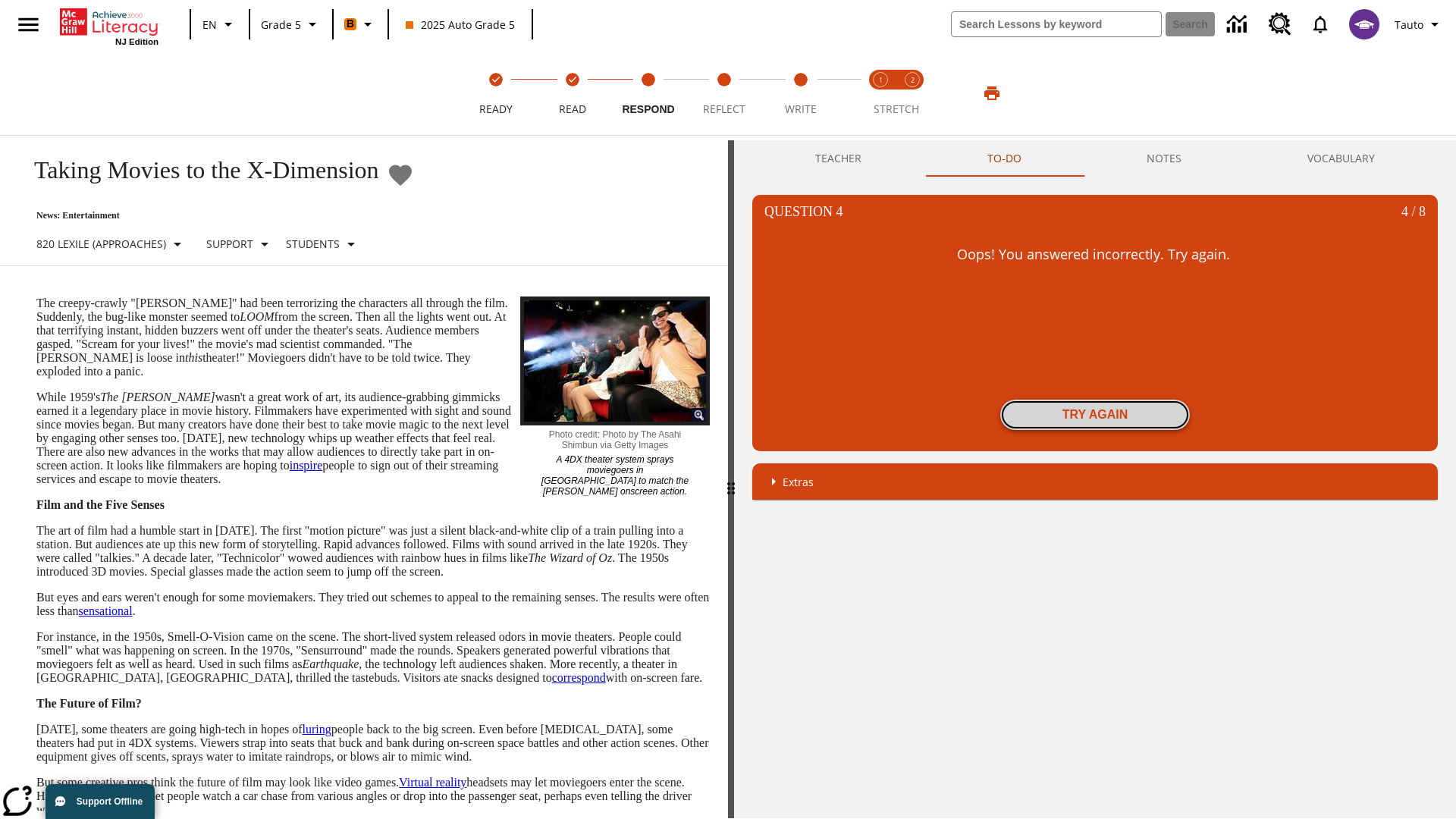
click at [1094, 414] on button "Try again" at bounding box center [1094, 415] width 190 height 31
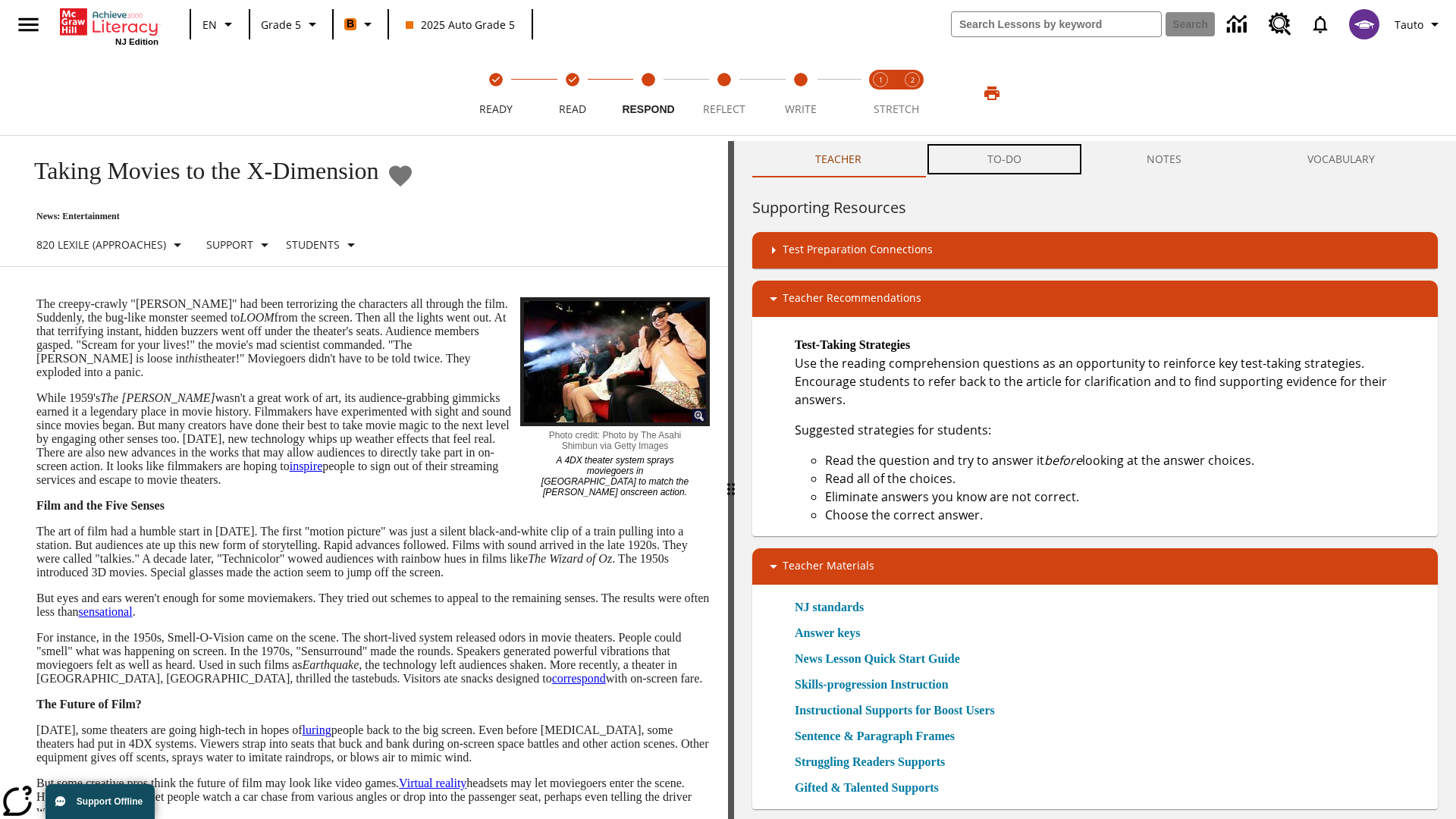
click at [1005, 159] on button "TO-DO" at bounding box center [1004, 159] width 160 height 36
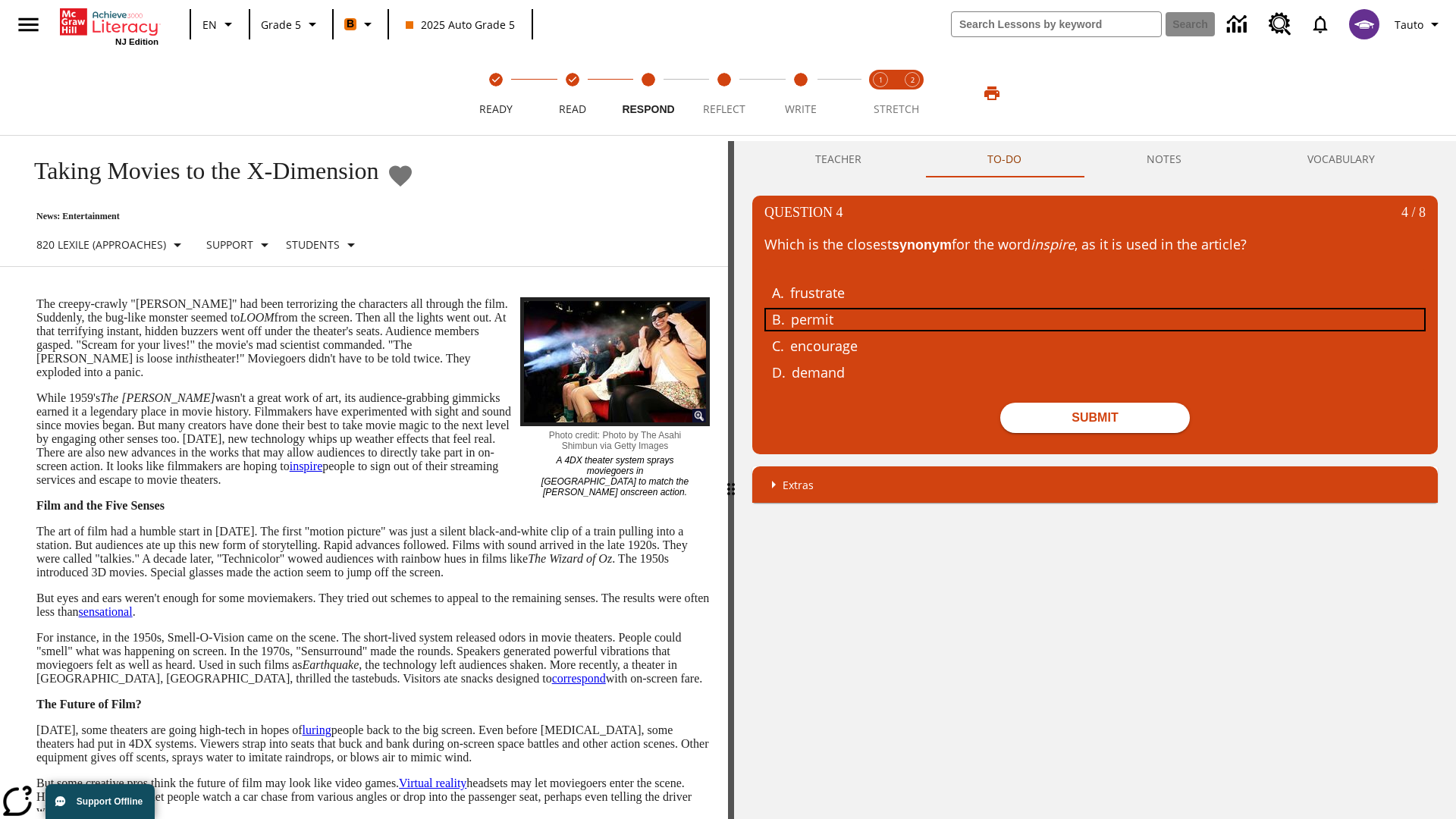
click at [1094, 319] on div "permit" at bounding box center [1084, 319] width 587 height 21
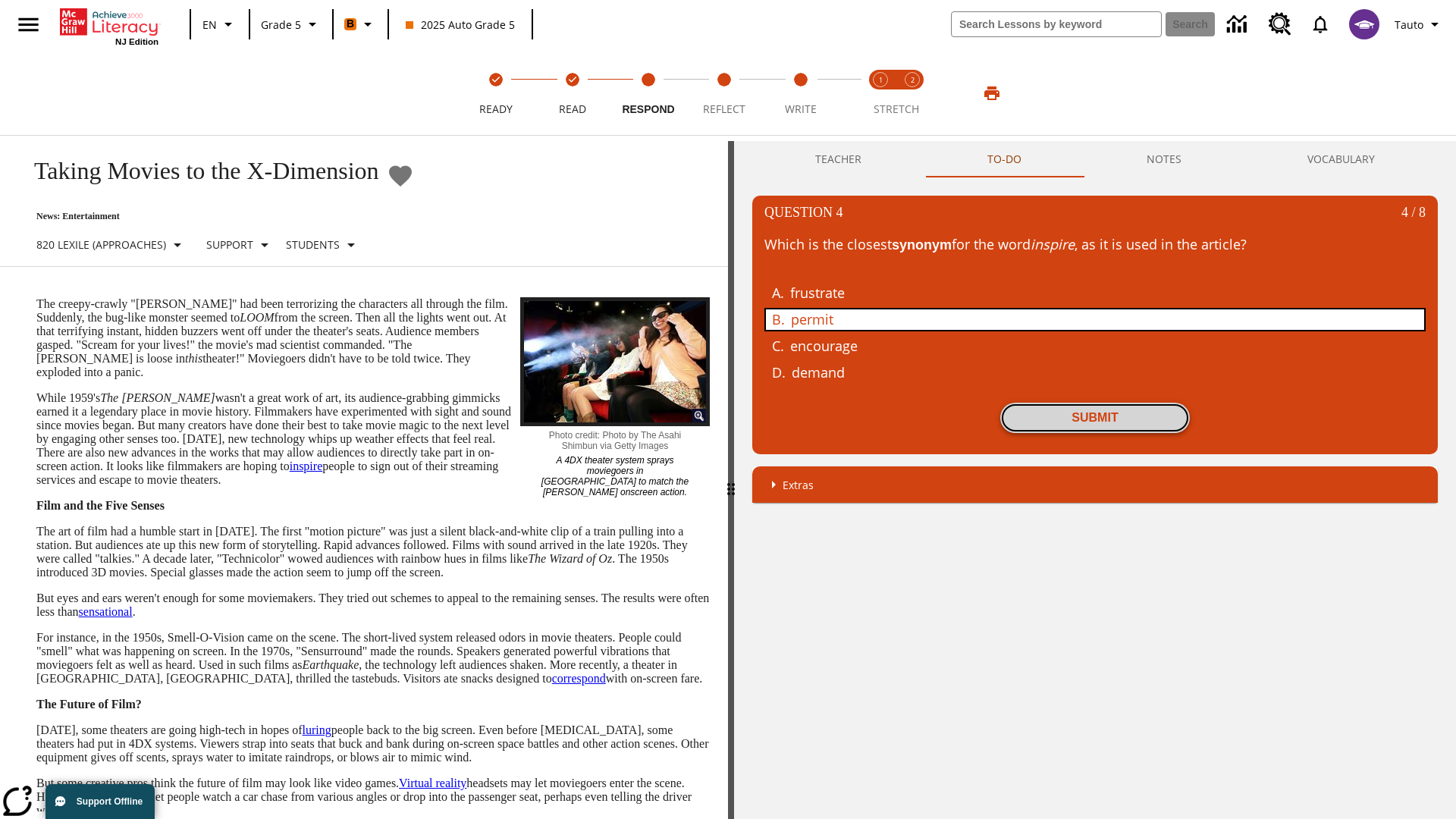
click at [1094, 417] on button "Submit" at bounding box center [1094, 418] width 190 height 31
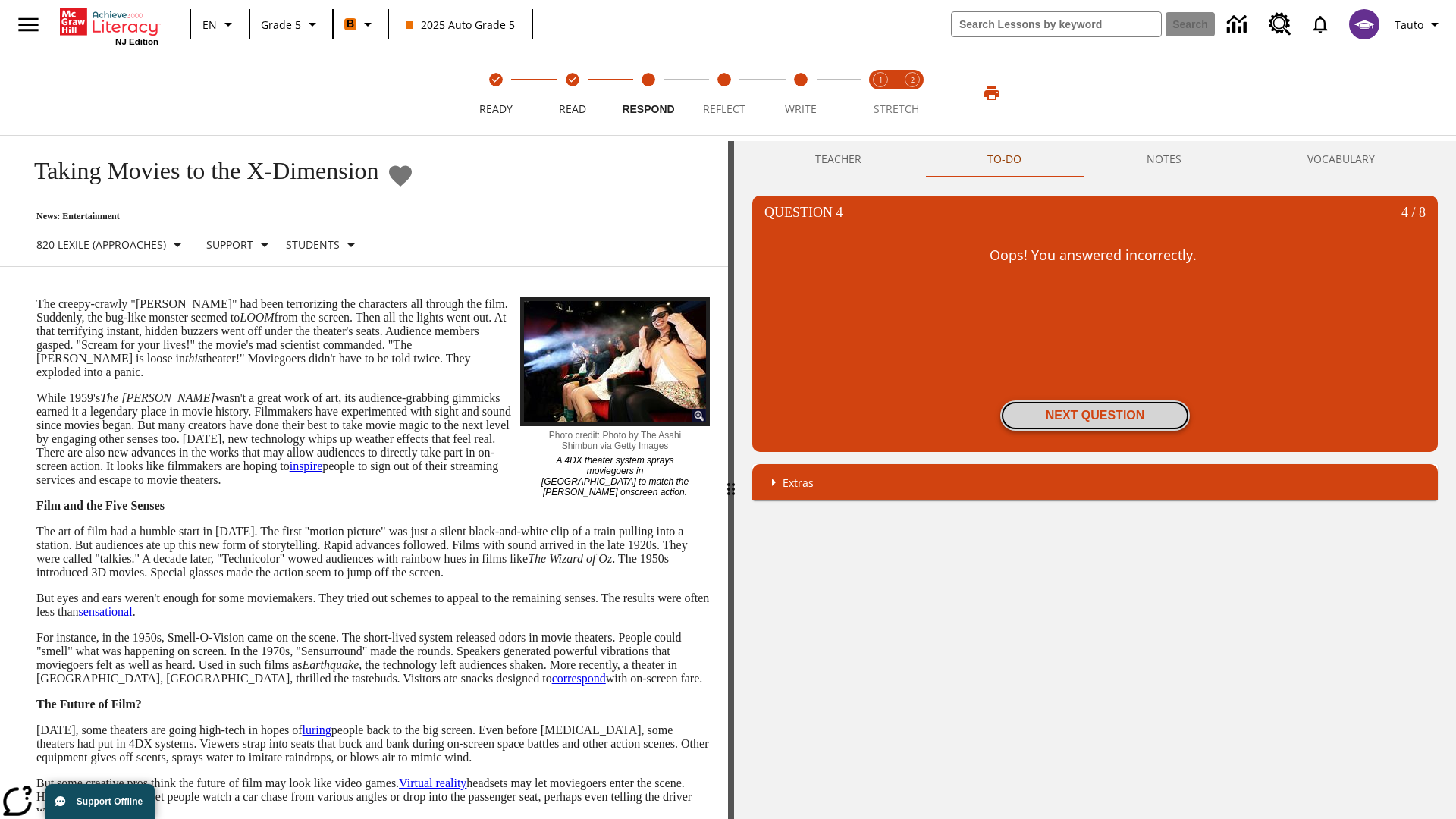
click at [1094, 415] on button "Next Question" at bounding box center [1094, 416] width 190 height 31
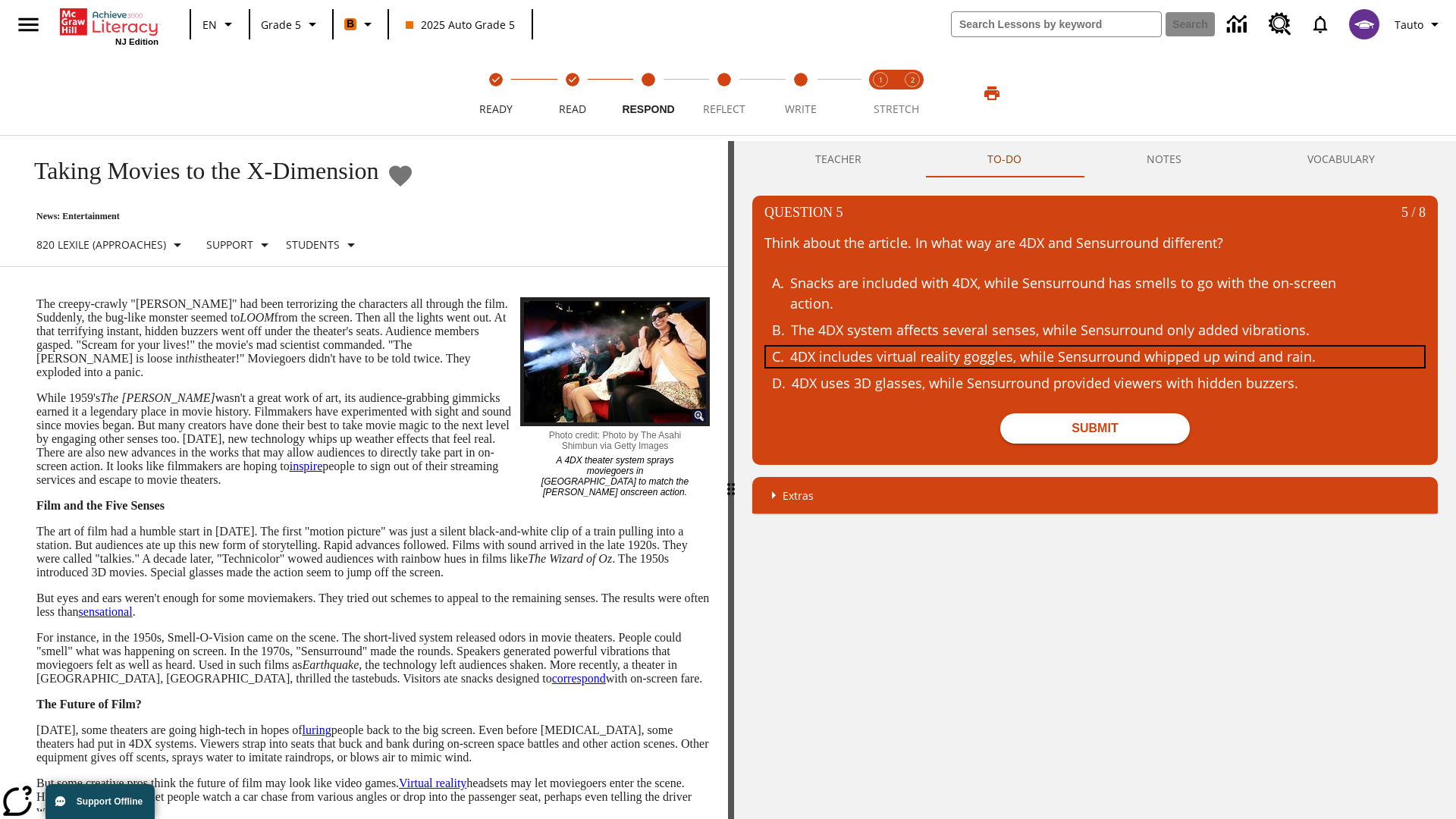
click at [1094, 356] on div "4DX includes virtual reality goggles, while Sensurround whipped up wind and rai…" at bounding box center [1083, 356] width 587 height 21
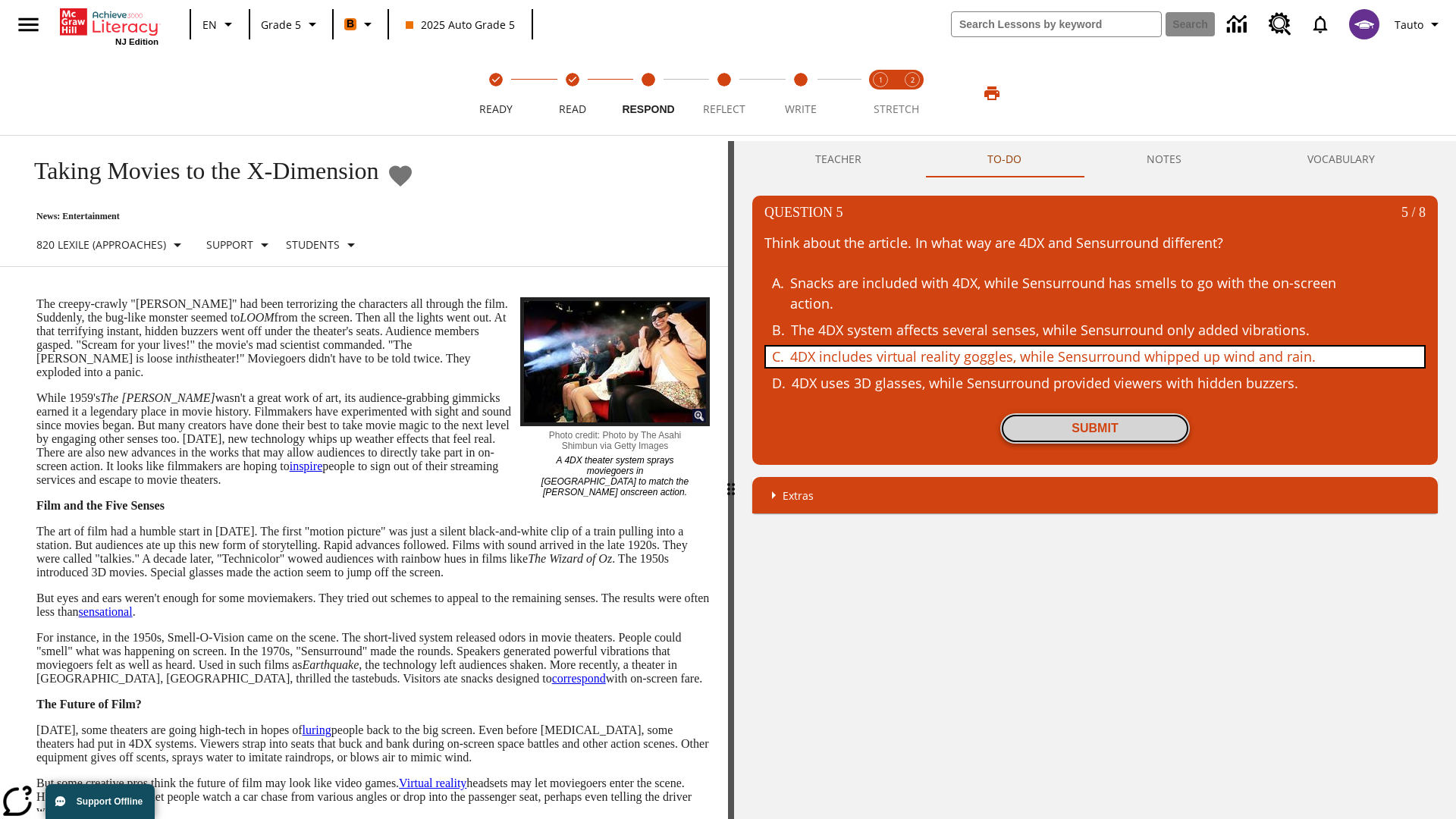
click at [1094, 428] on button "Submit" at bounding box center [1094, 428] width 190 height 31
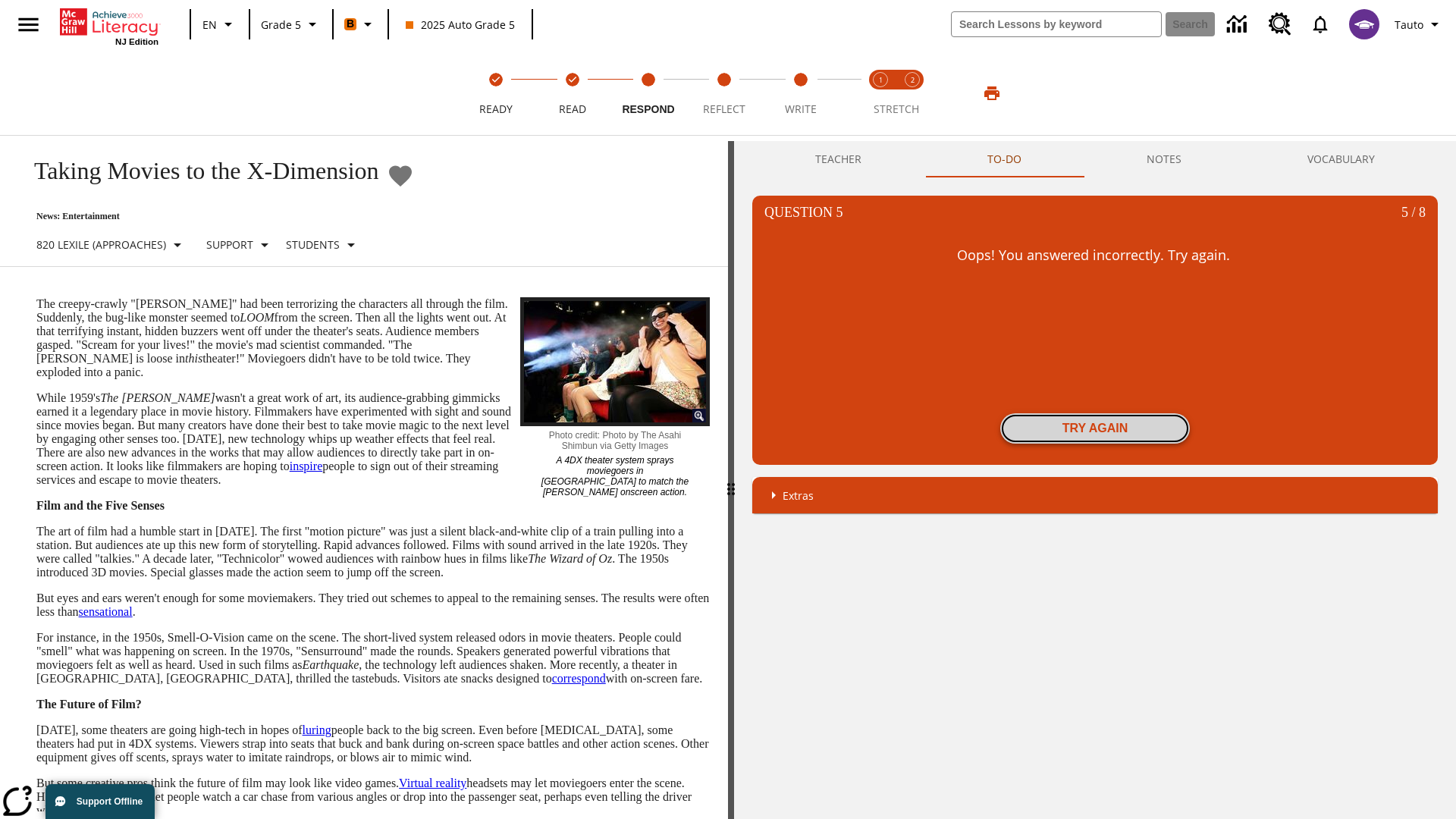
click at [1094, 428] on button "Try again" at bounding box center [1094, 428] width 190 height 31
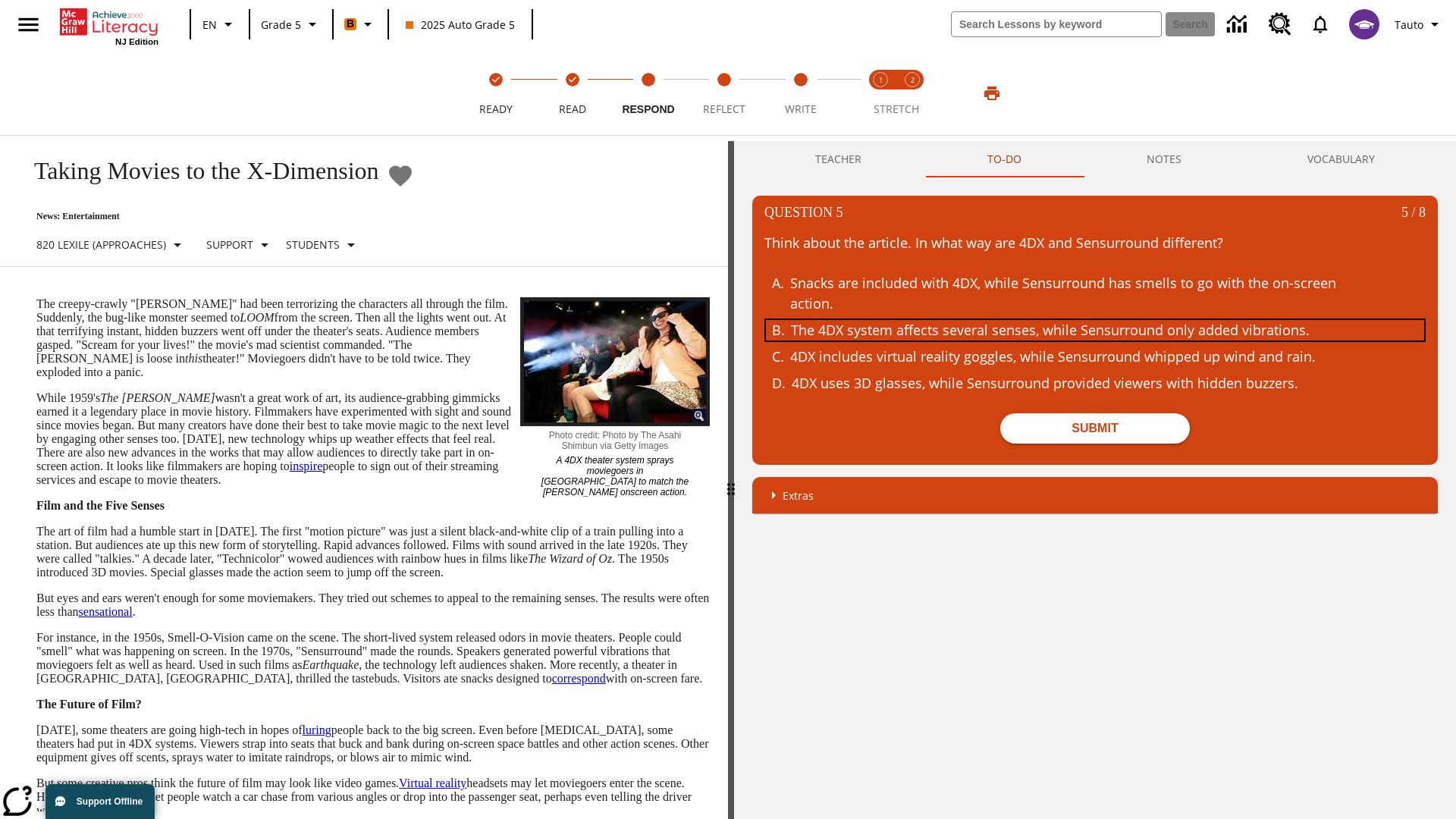
click at [1094, 330] on div "The 4DX system affects several senses, while Sensurround only added vibrations." at bounding box center [1084, 330] width 587 height 21
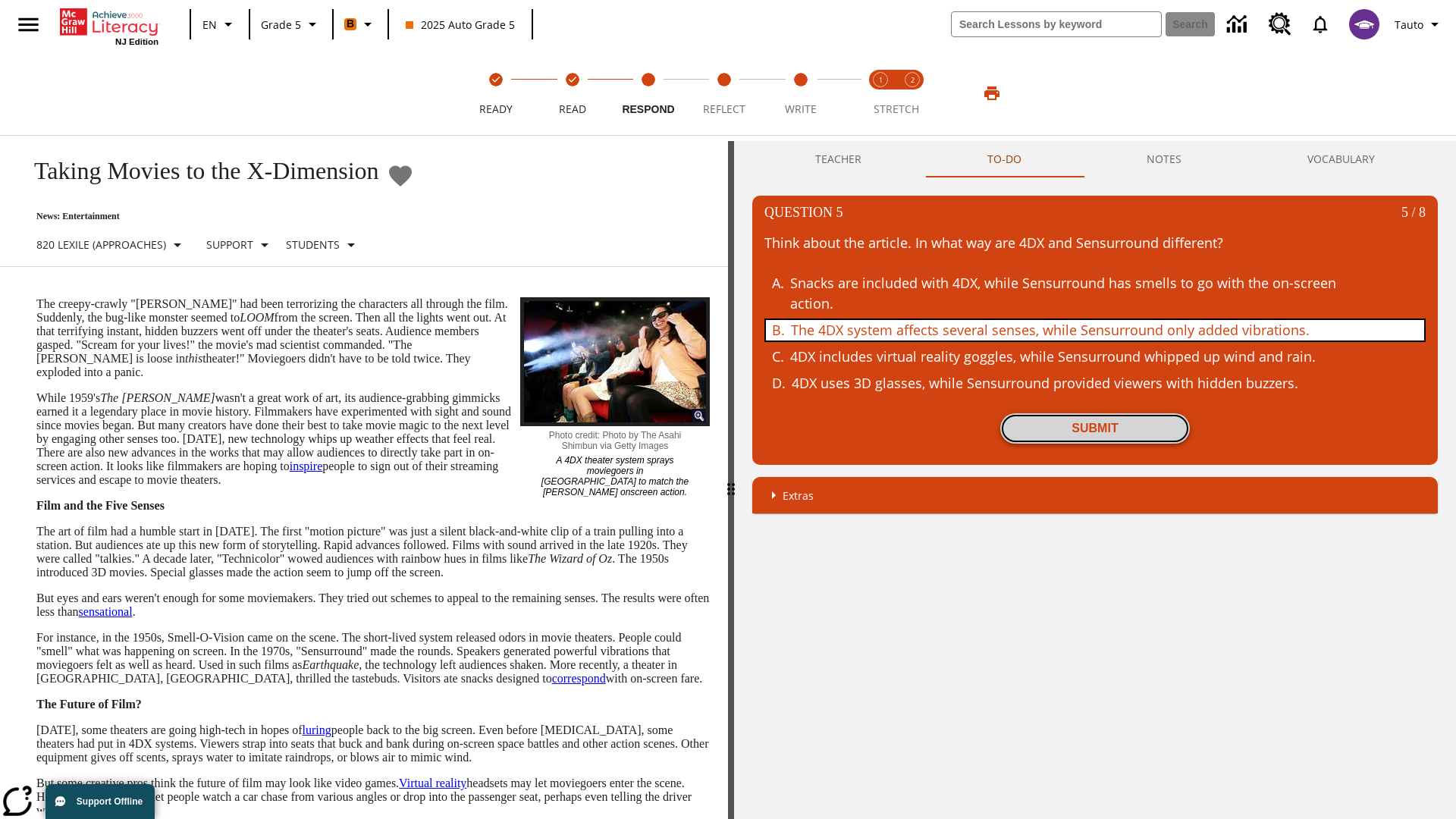
click at [1094, 428] on button "Submit" at bounding box center [1094, 428] width 190 height 31
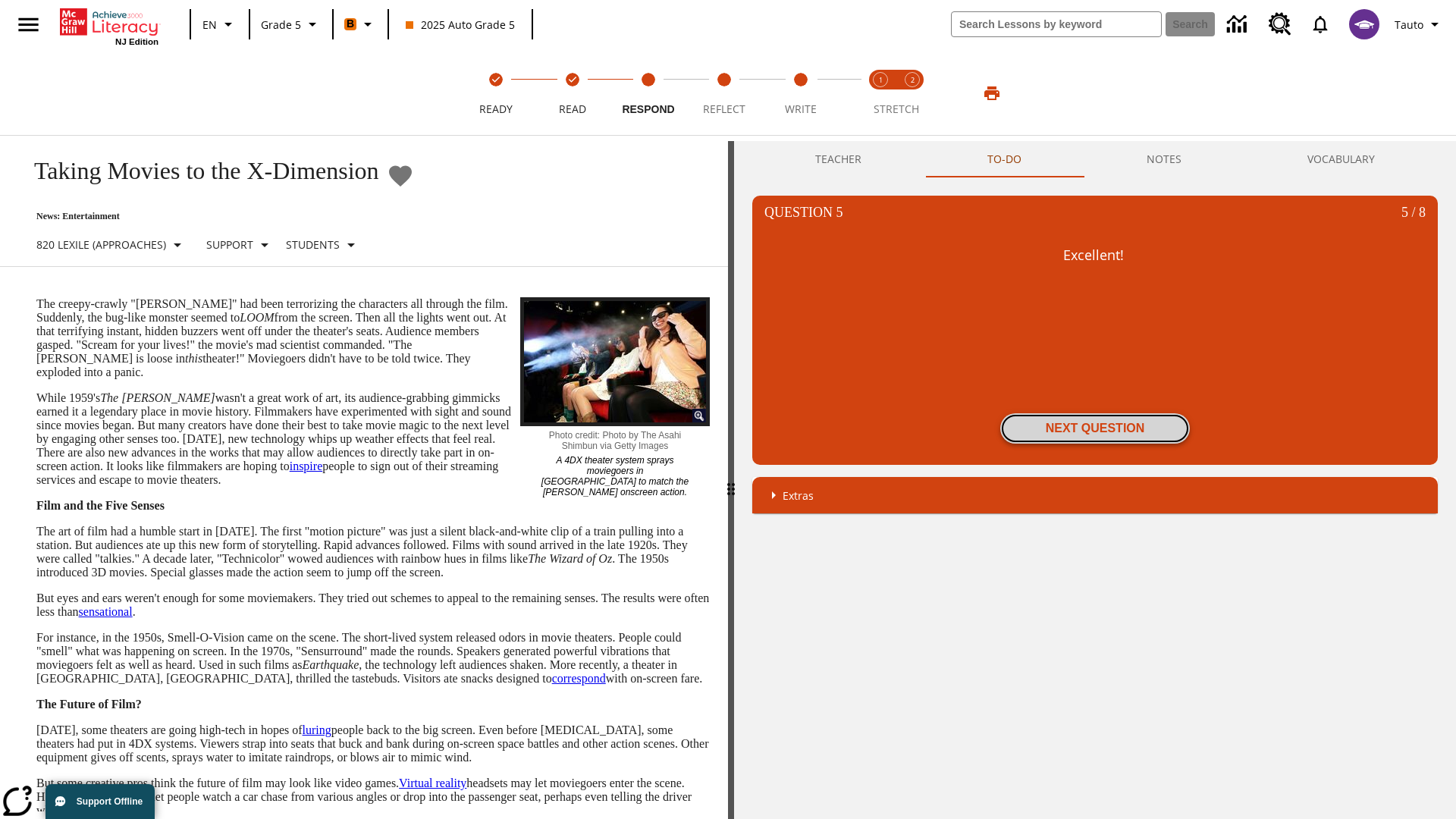
click at [1094, 428] on button "Next Question" at bounding box center [1094, 428] width 190 height 31
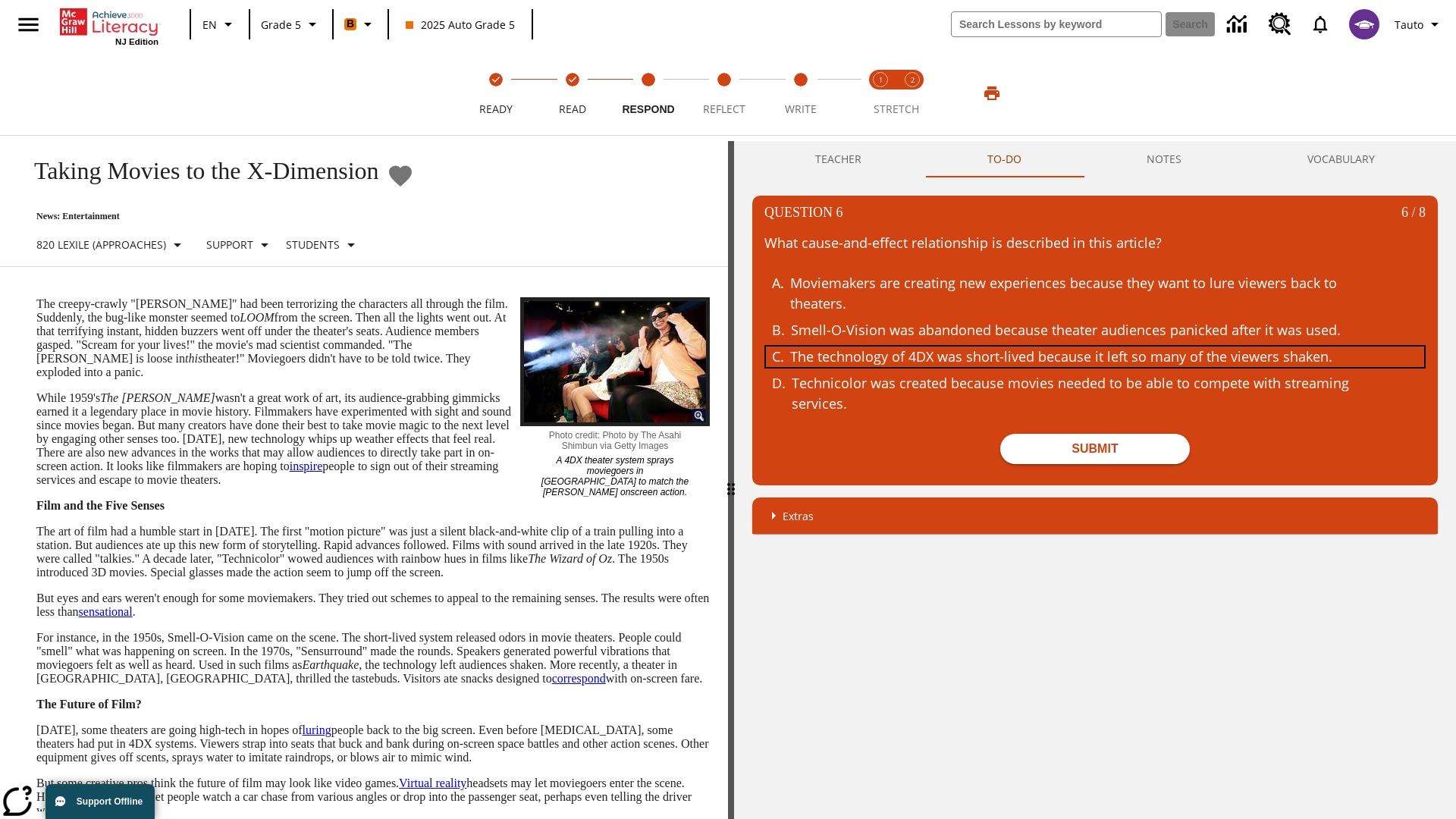
click at [1094, 356] on div "The technology of 4DX was short-lived because it left so many of the viewers sh…" at bounding box center [1083, 356] width 587 height 21
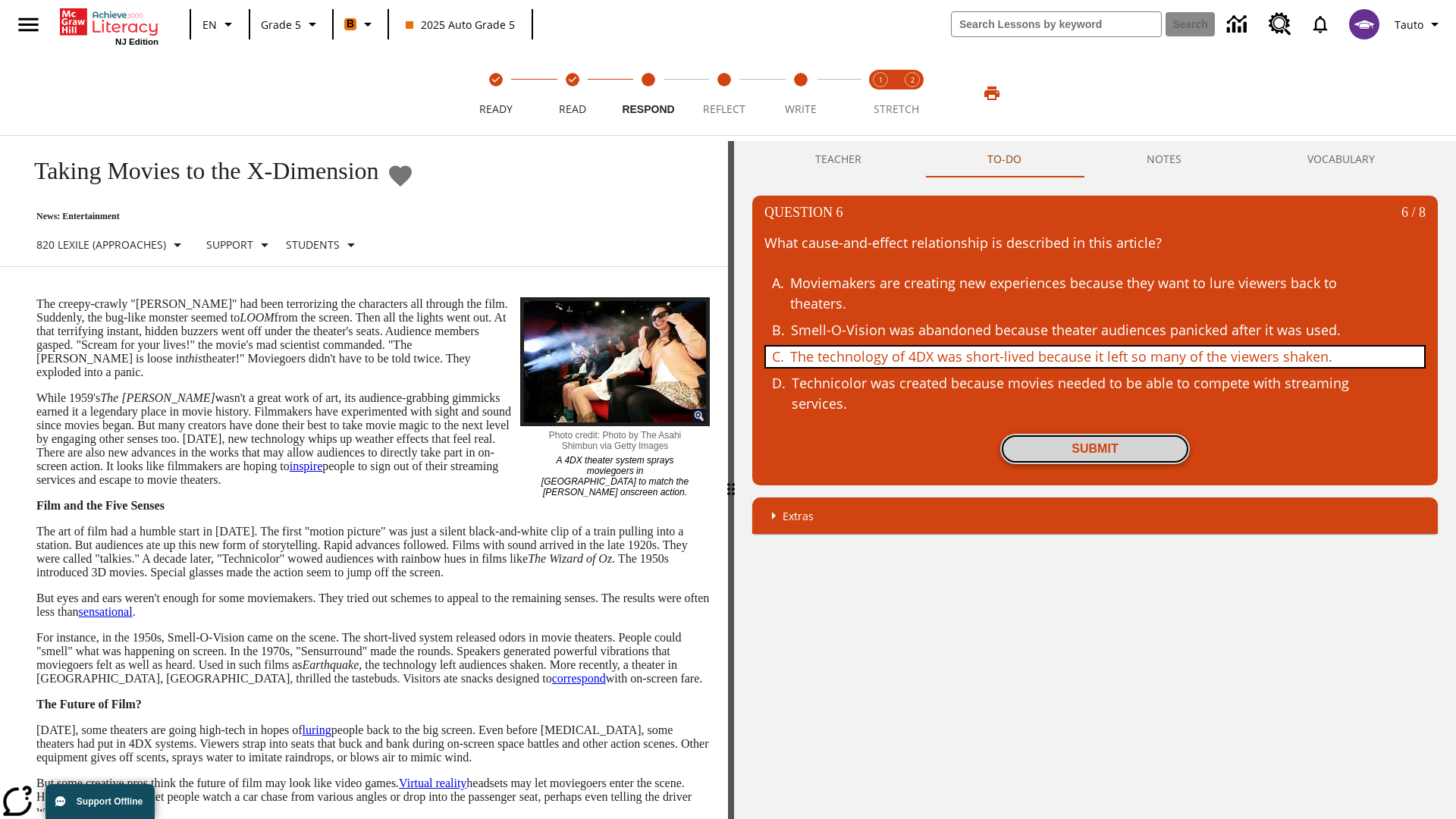
click at [1094, 449] on button "Submit" at bounding box center [1094, 449] width 190 height 31
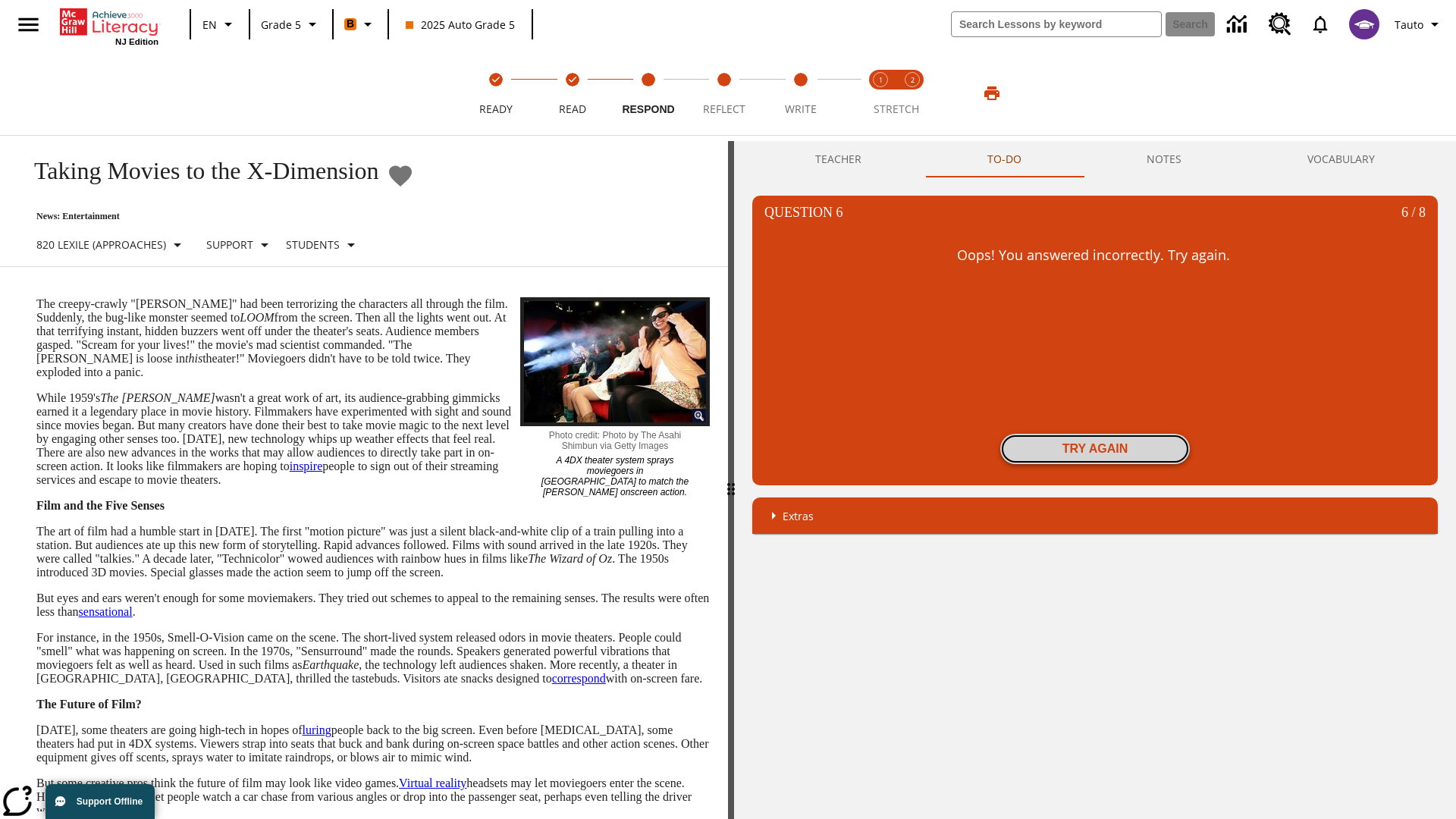
click at [1094, 449] on button "Try again" at bounding box center [1094, 449] width 190 height 31
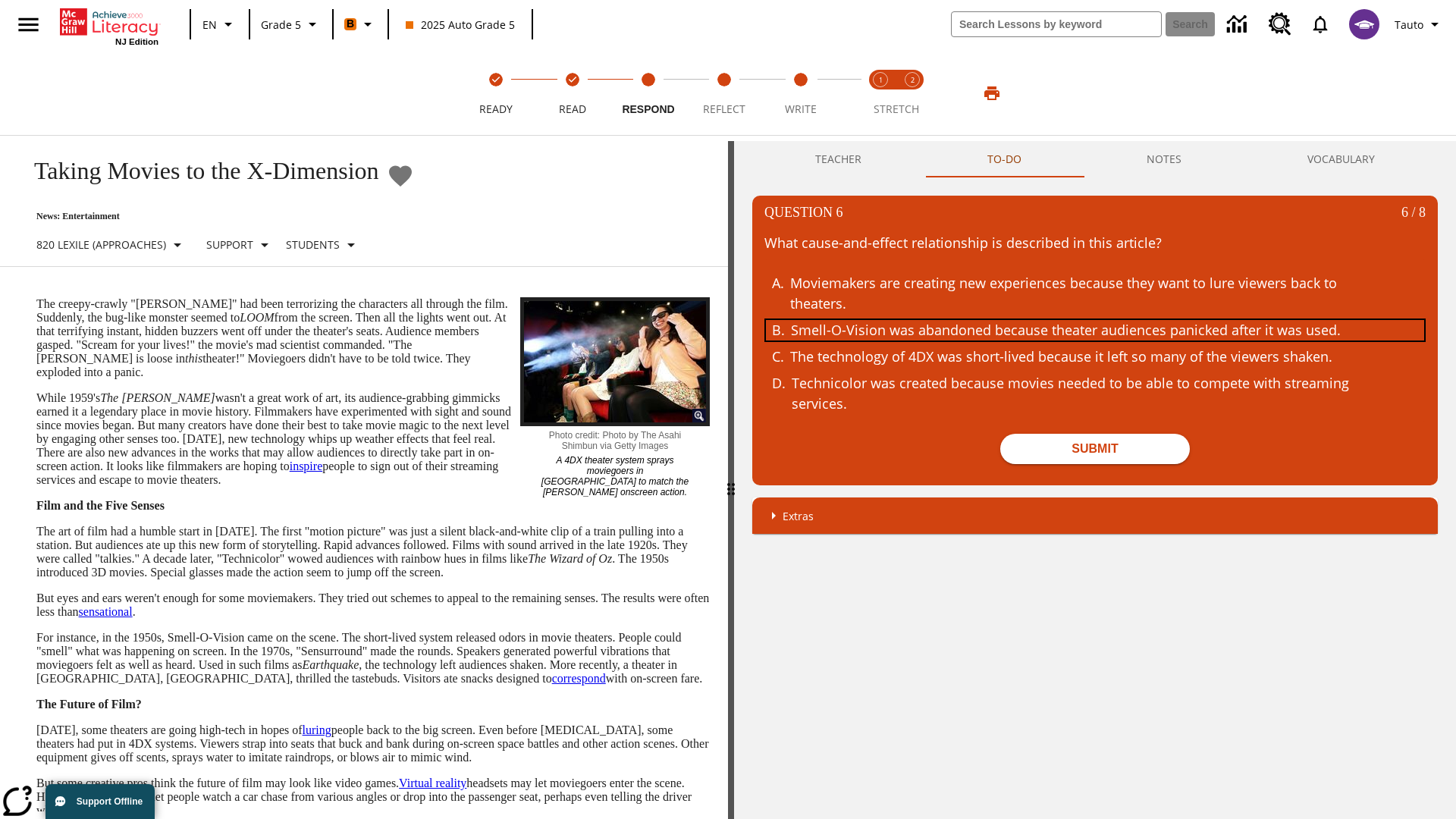
click at [1094, 330] on div "Smell-O-Vision was abandoned because theater audiences panicked after it was us…" at bounding box center [1084, 330] width 587 height 21
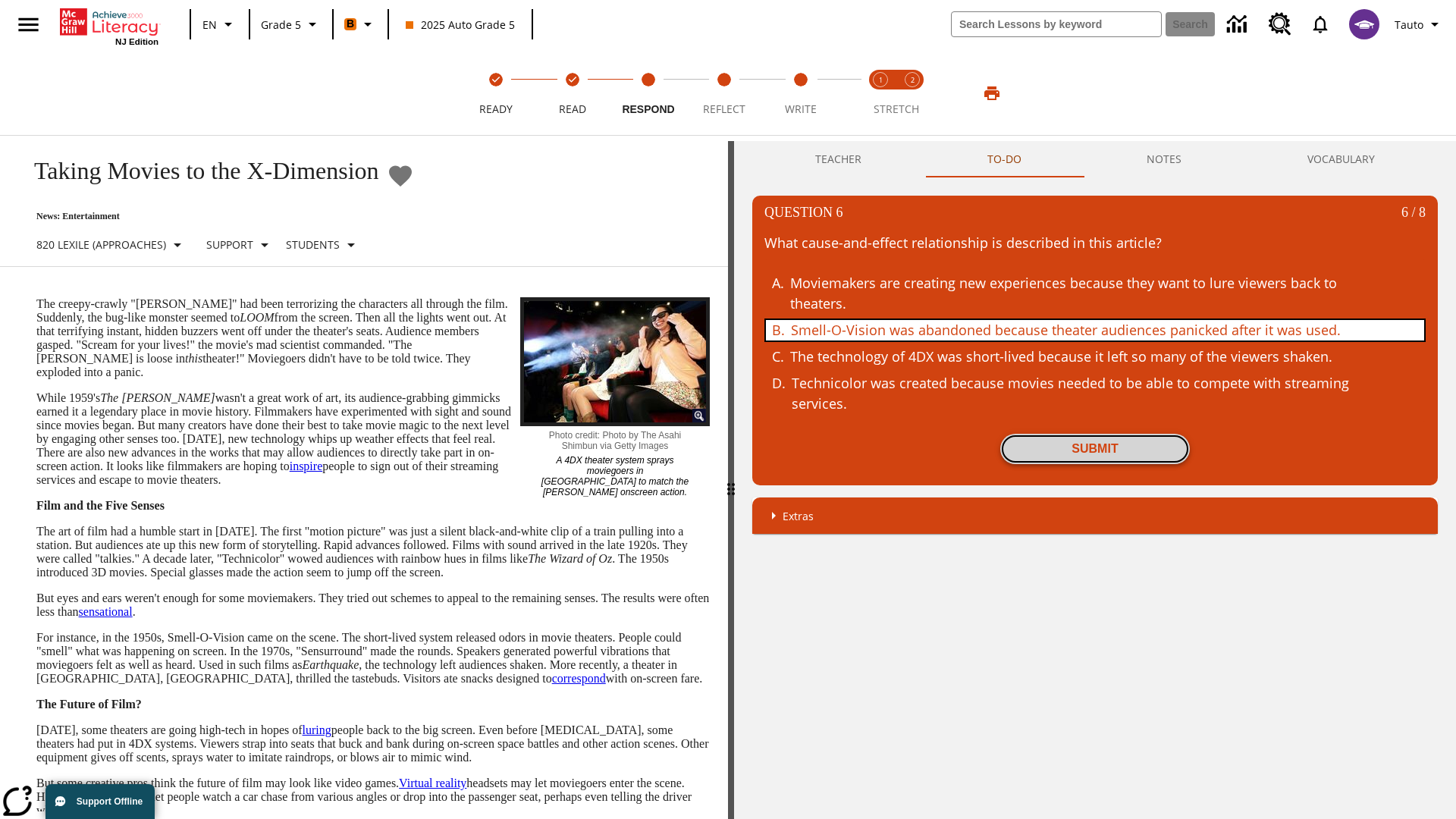
click at [1094, 449] on button "Submit" at bounding box center [1094, 449] width 190 height 31
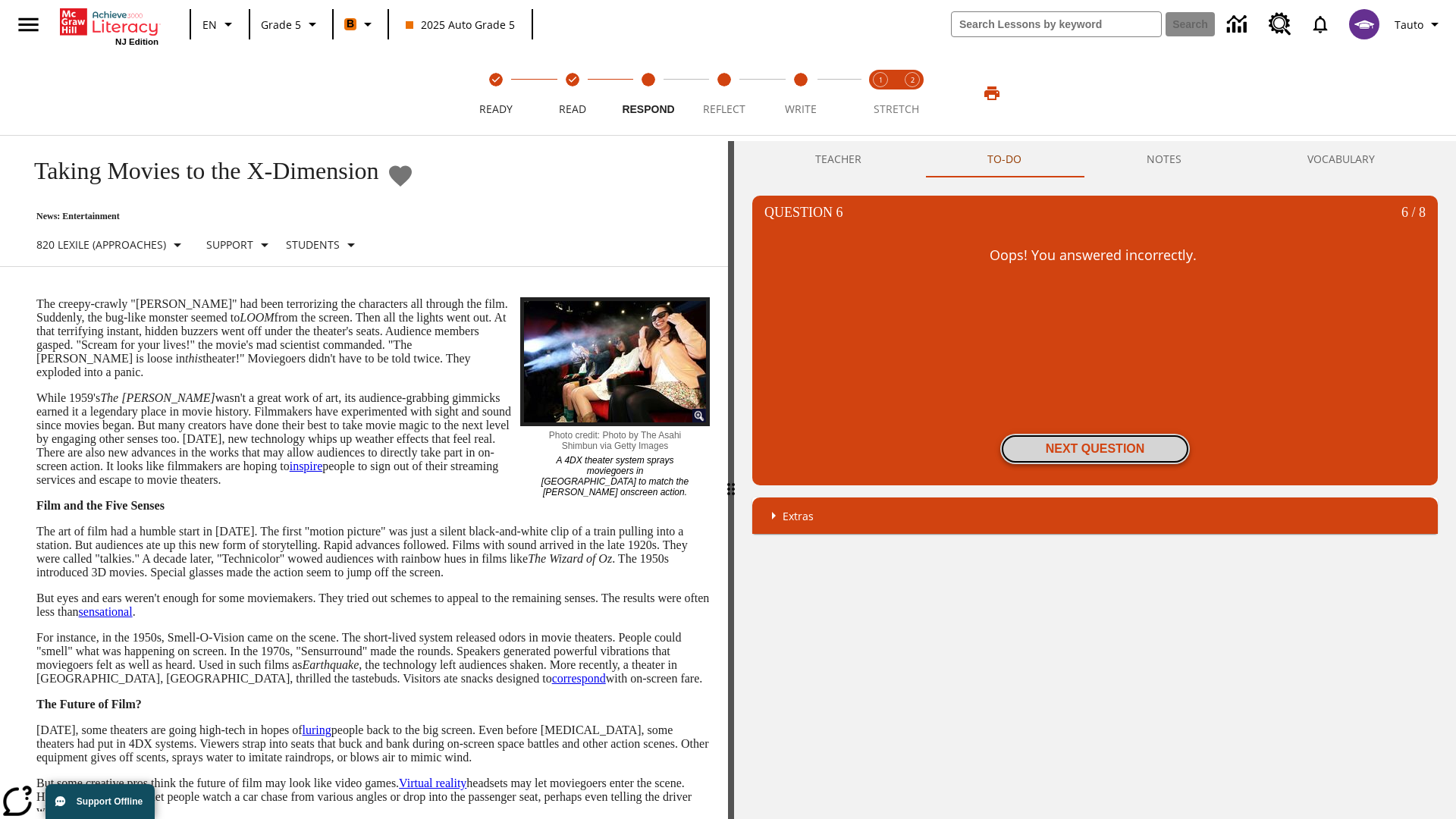
click at [1094, 449] on button "Next Question" at bounding box center [1094, 449] width 190 height 31
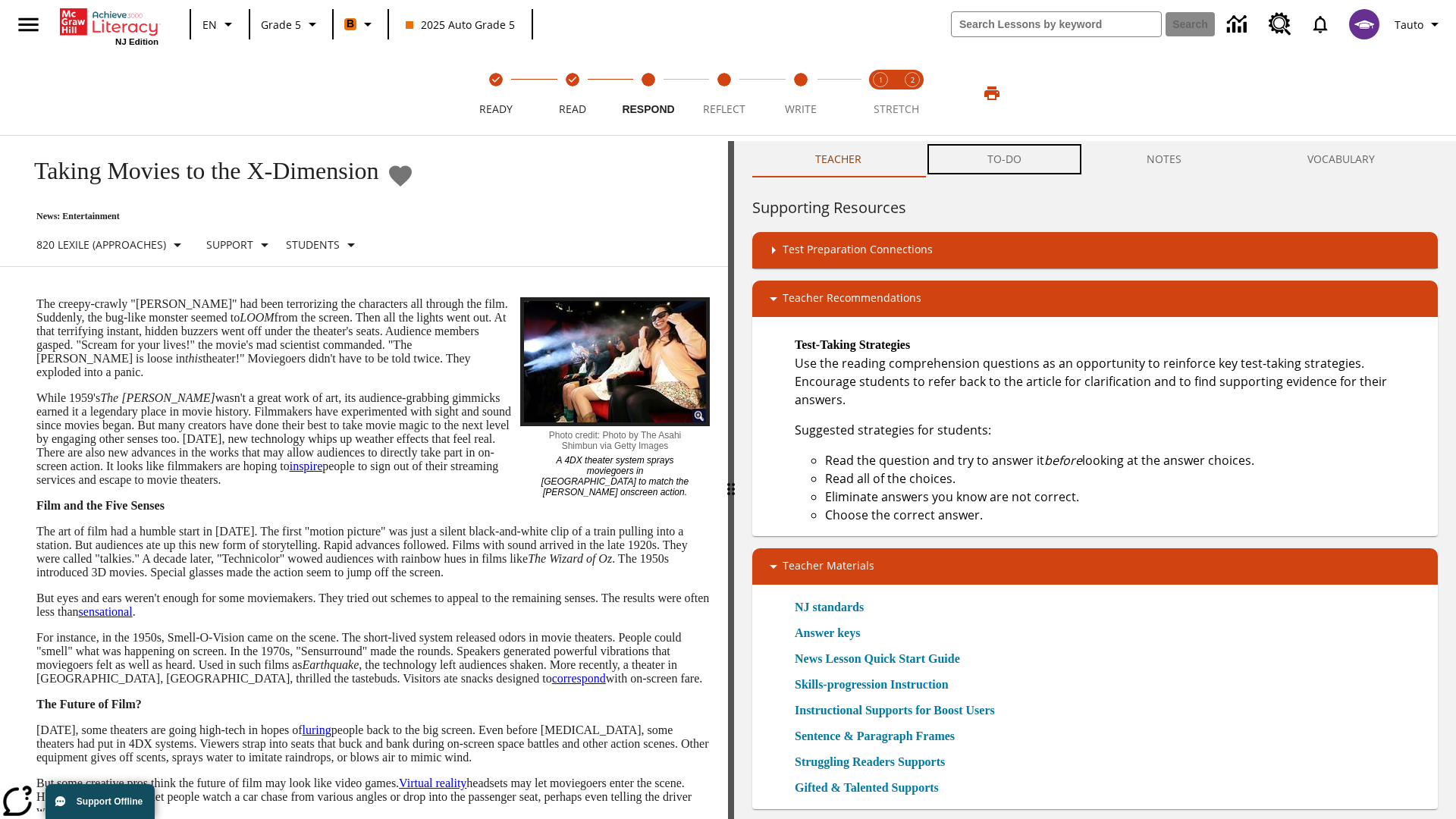
click at [1005, 159] on button "TO-DO" at bounding box center [1004, 159] width 160 height 36
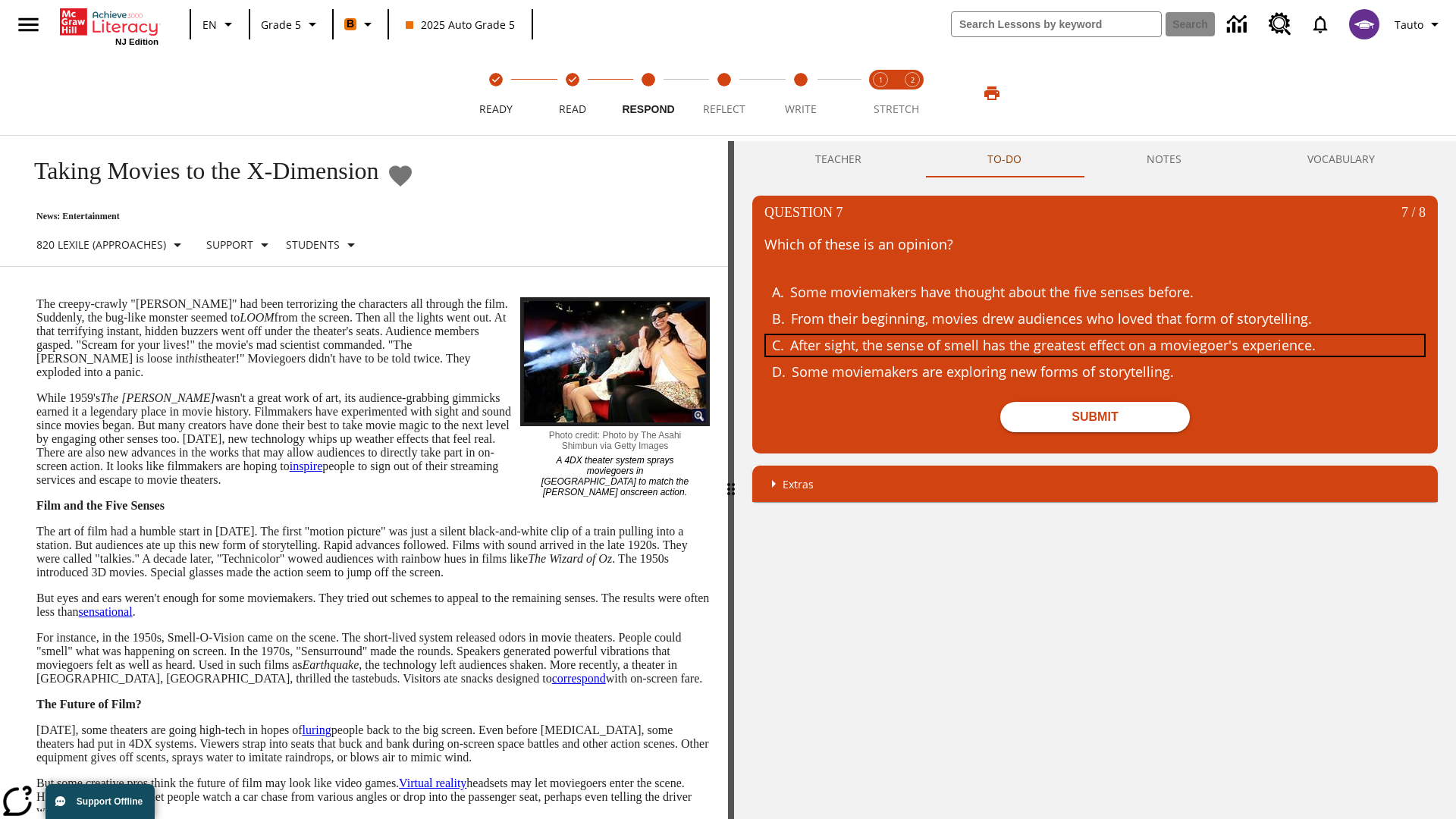
click at [1094, 345] on div "After sight, the sense of smell has the greatest effect on a moviegoer's experi…" at bounding box center [1083, 345] width 587 height 21
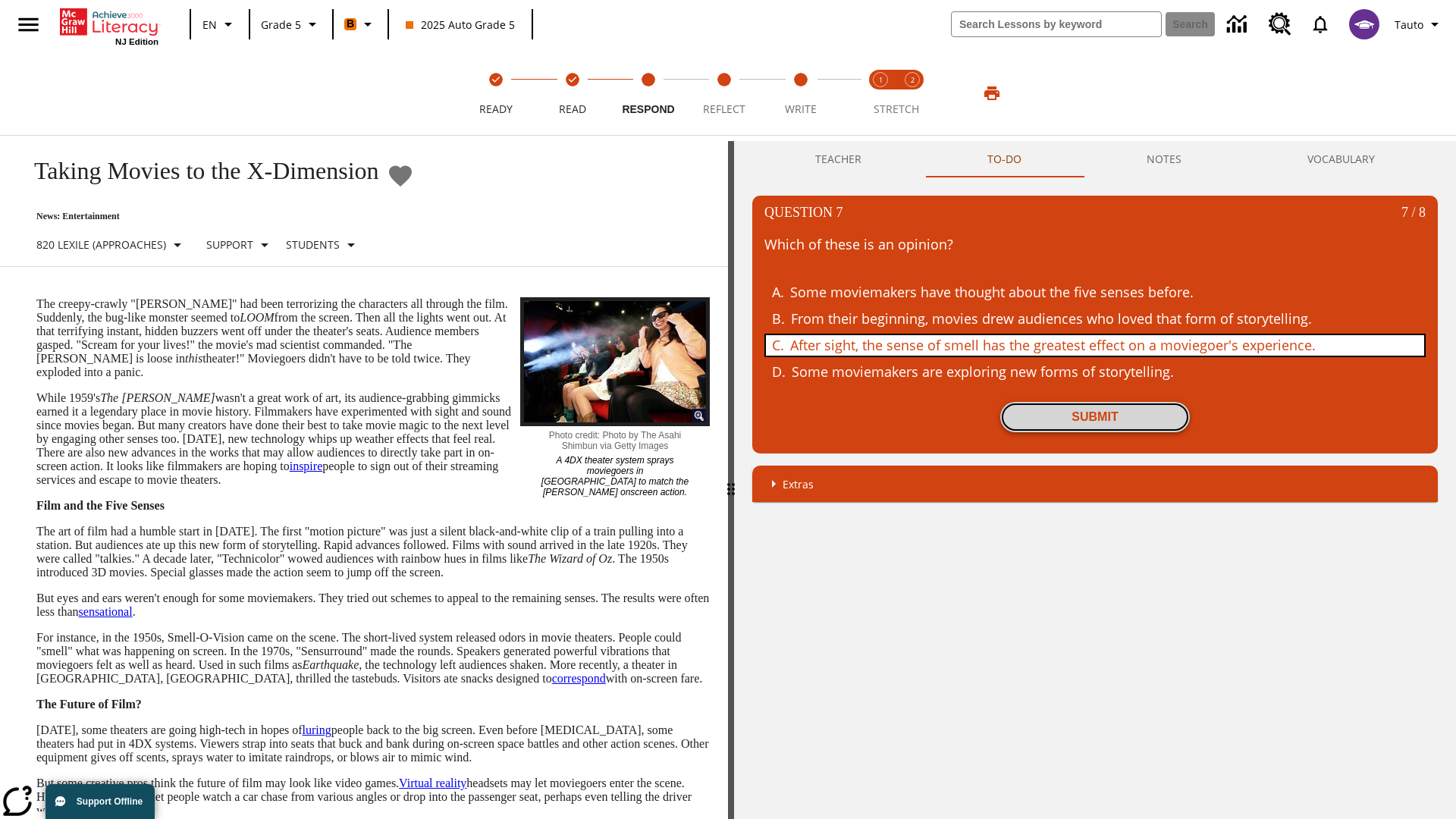
click at [1094, 417] on button "Submit" at bounding box center [1094, 418] width 190 height 31
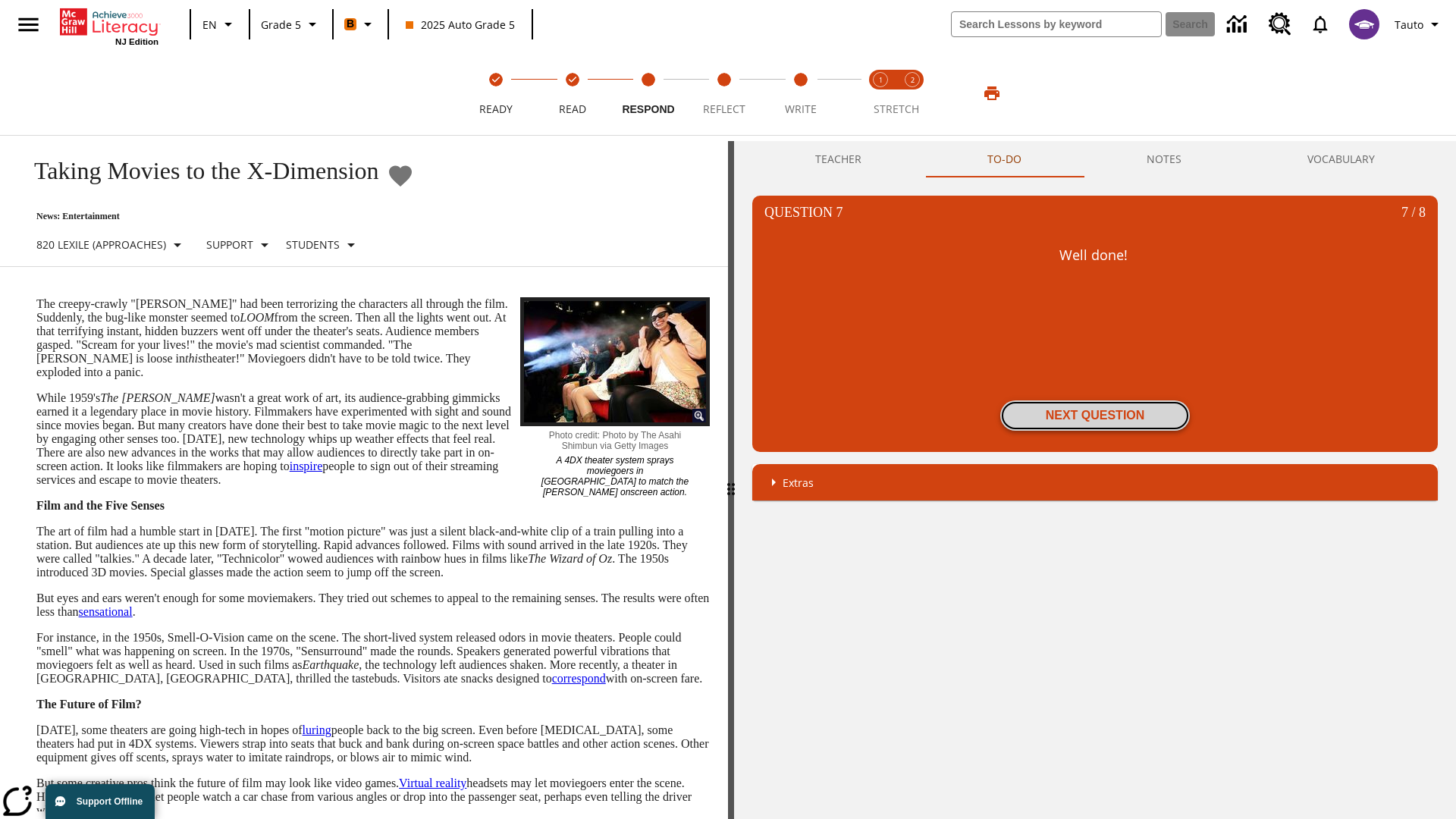
click at [1094, 415] on button "Next Question" at bounding box center [1094, 416] width 190 height 31
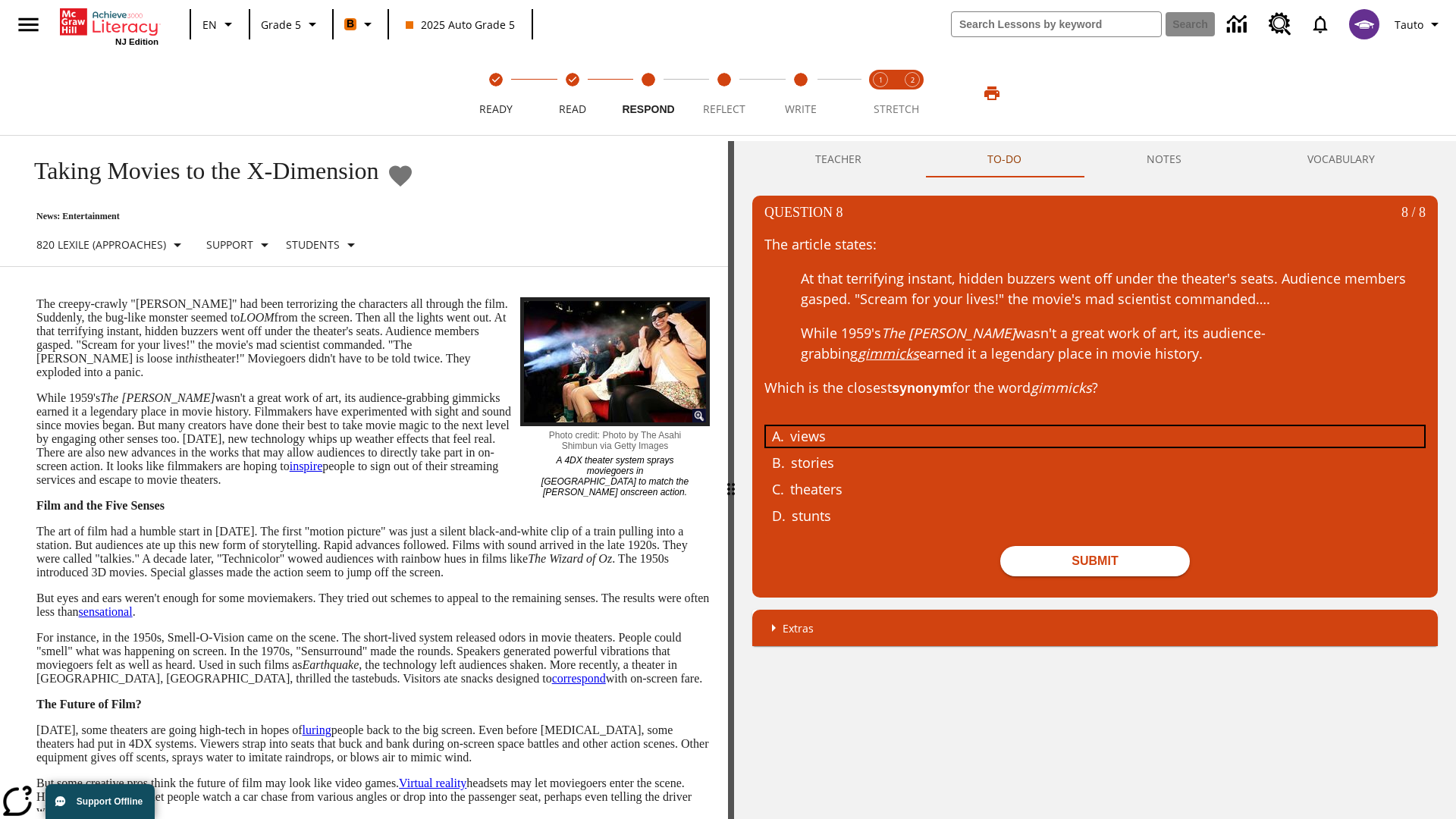
click at [1094, 435] on div "views" at bounding box center [1083, 436] width 587 height 21
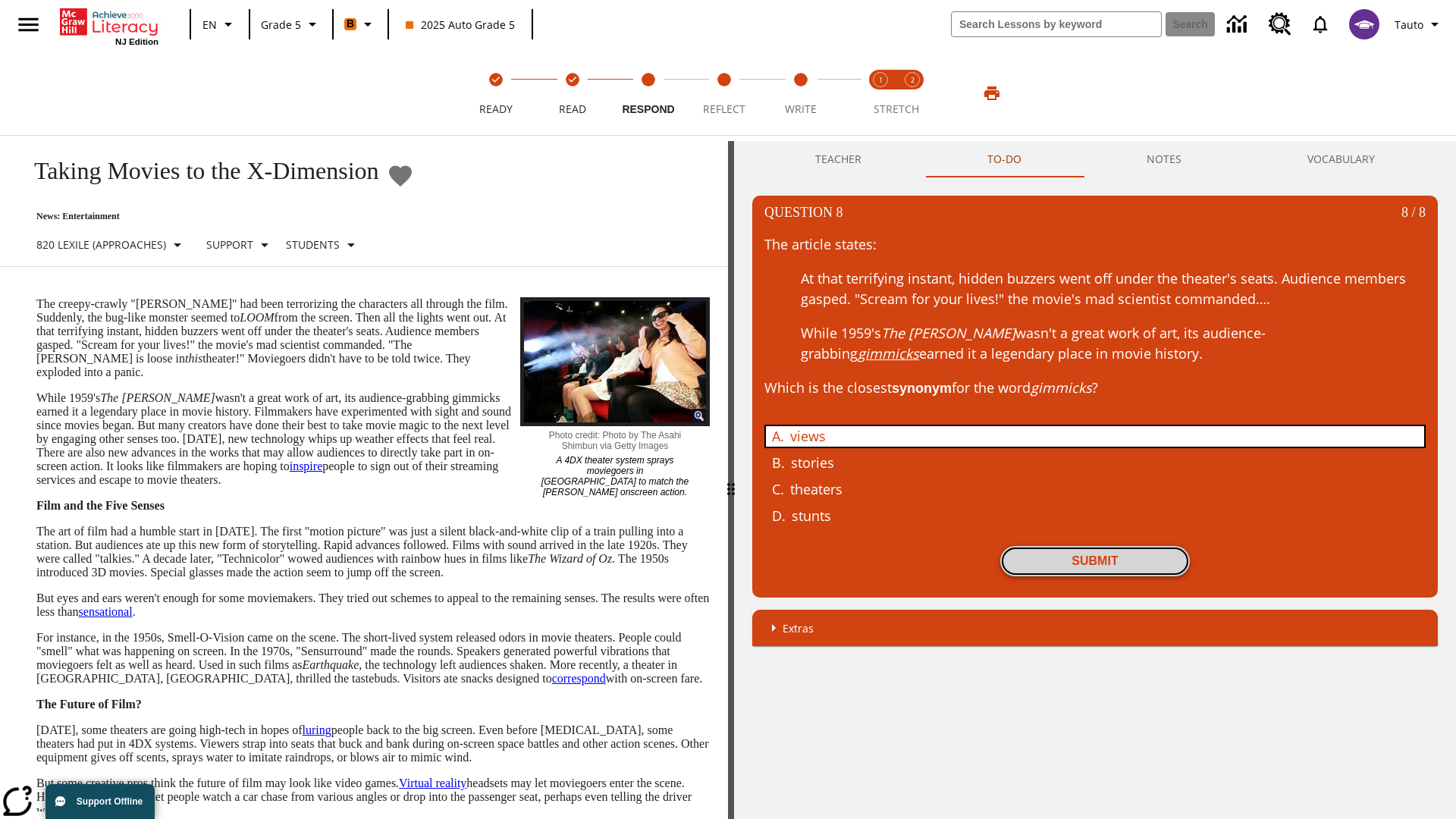
click at [1094, 560] on button "Submit" at bounding box center [1094, 561] width 190 height 31
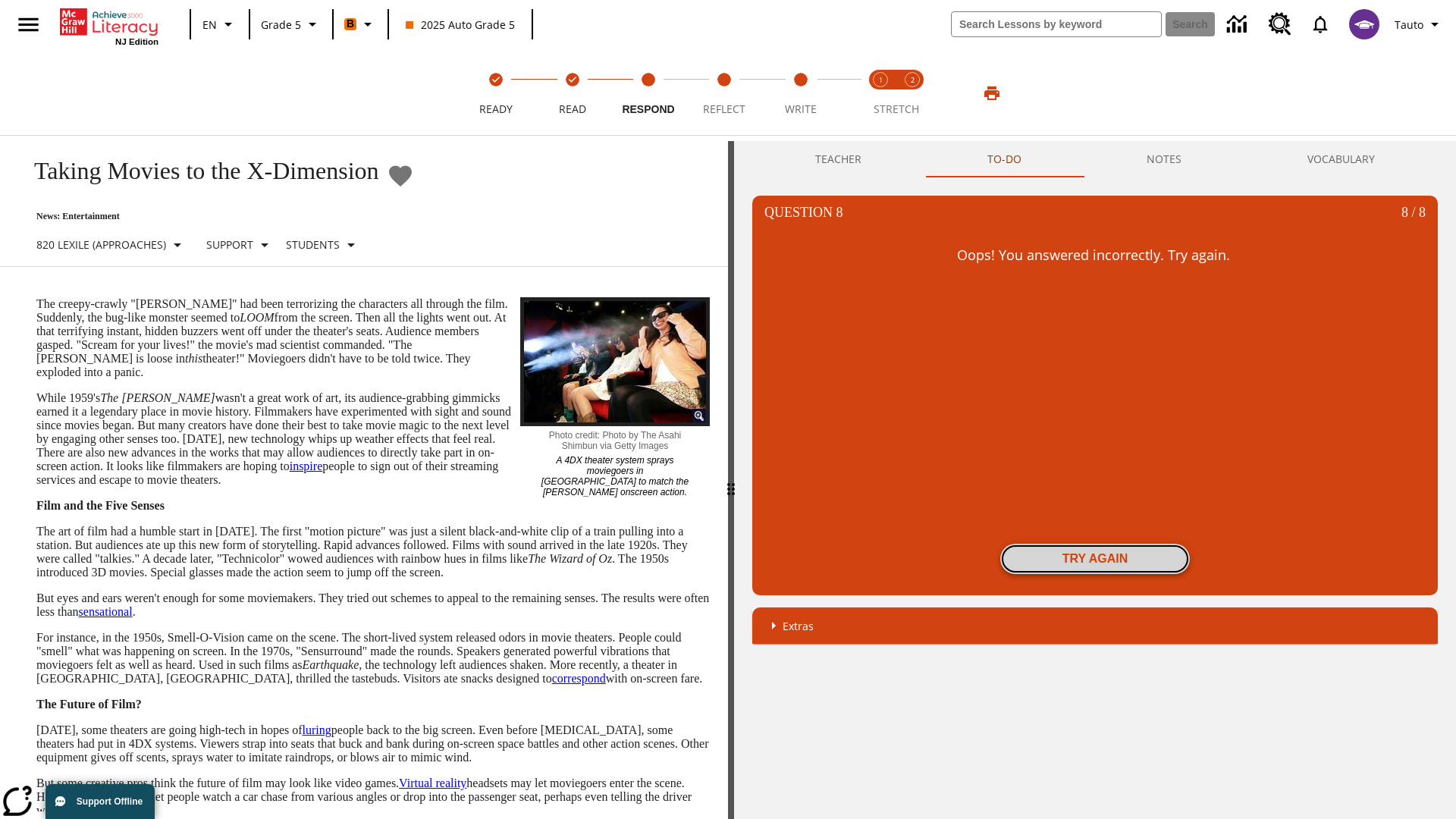
click at [1094, 559] on button "Try again" at bounding box center [1094, 559] width 190 height 31
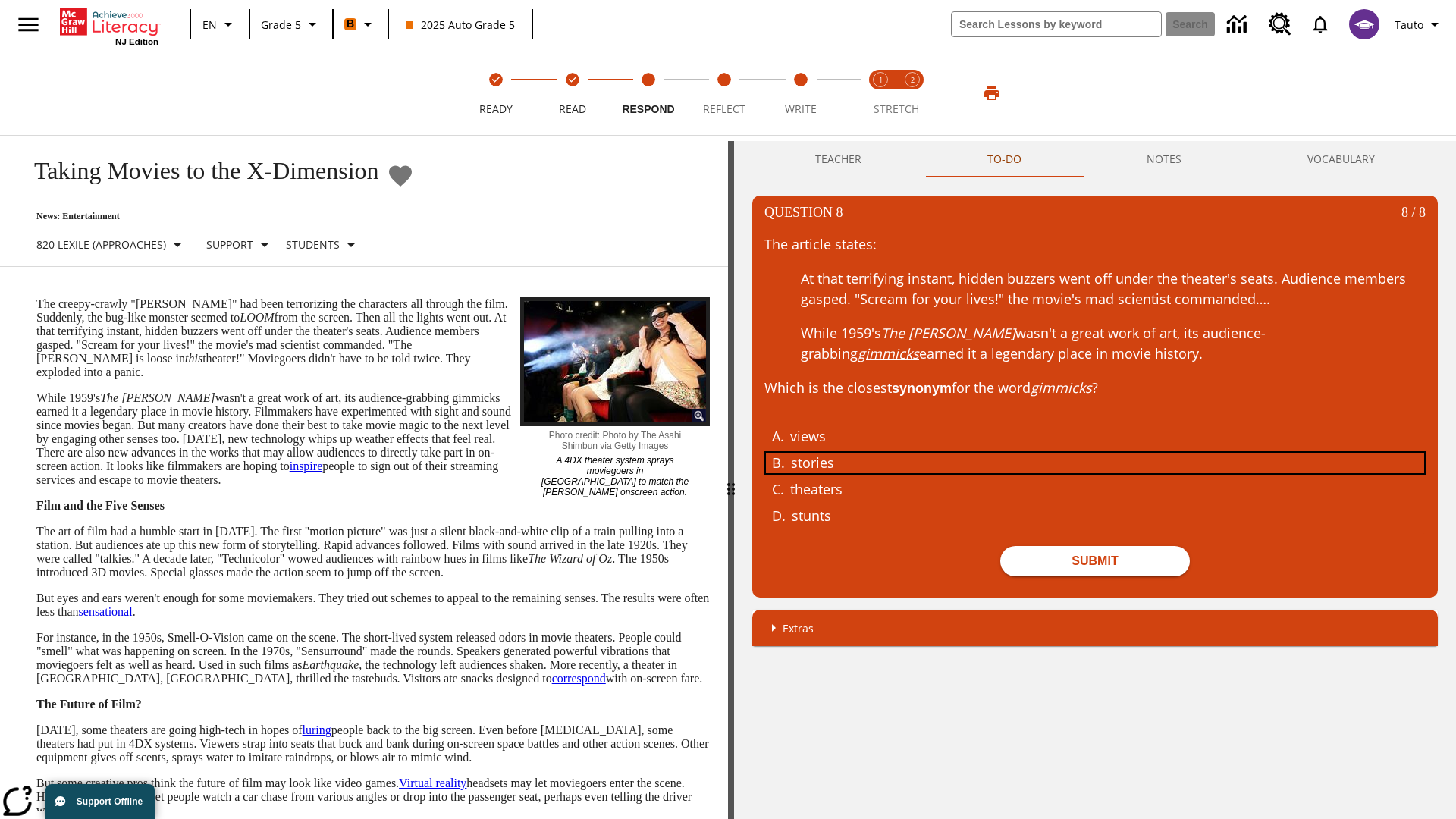
click at [1094, 462] on div "stories" at bounding box center [1084, 463] width 587 height 21
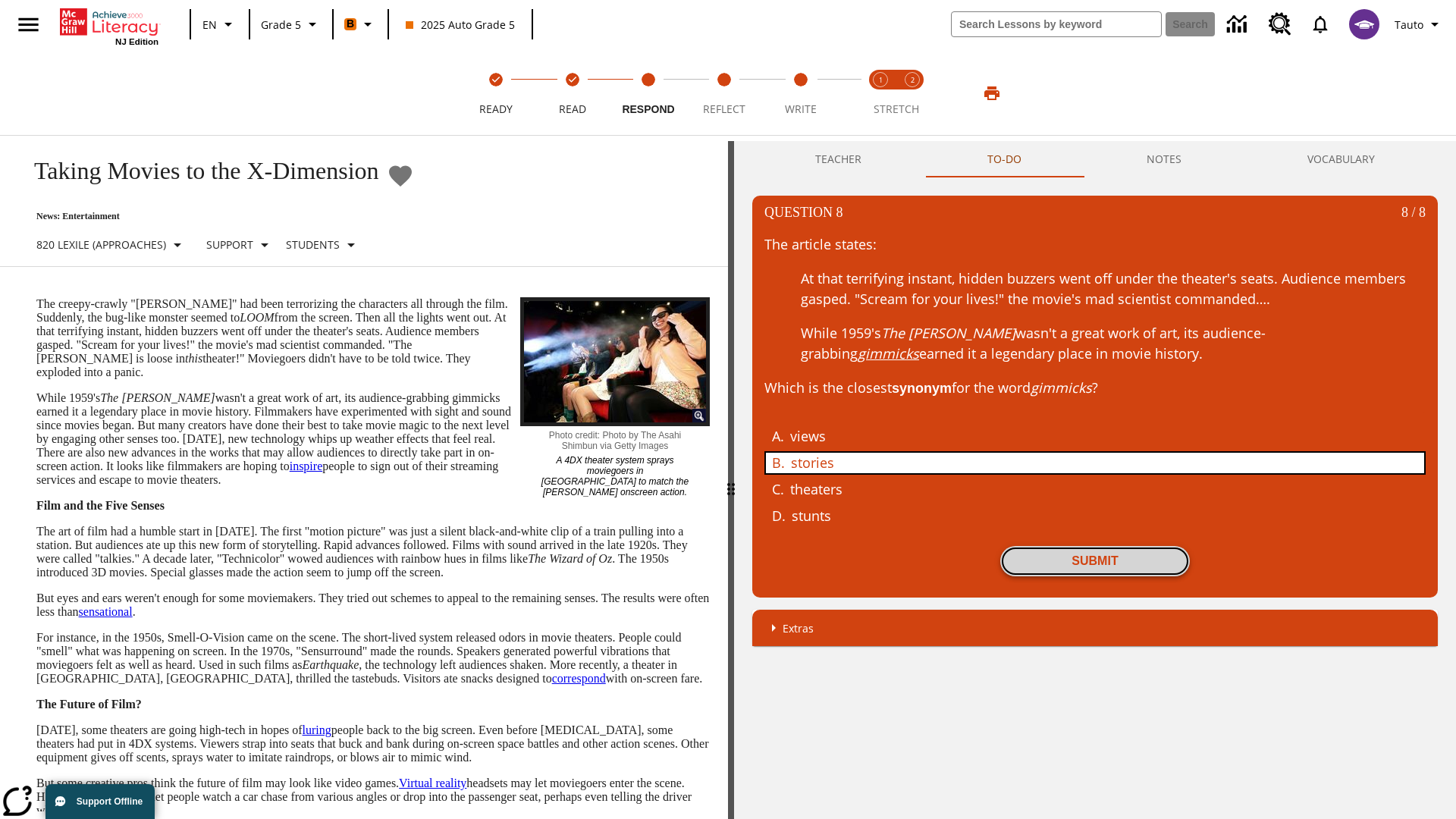
click at [1094, 560] on button "Submit" at bounding box center [1094, 561] width 190 height 31
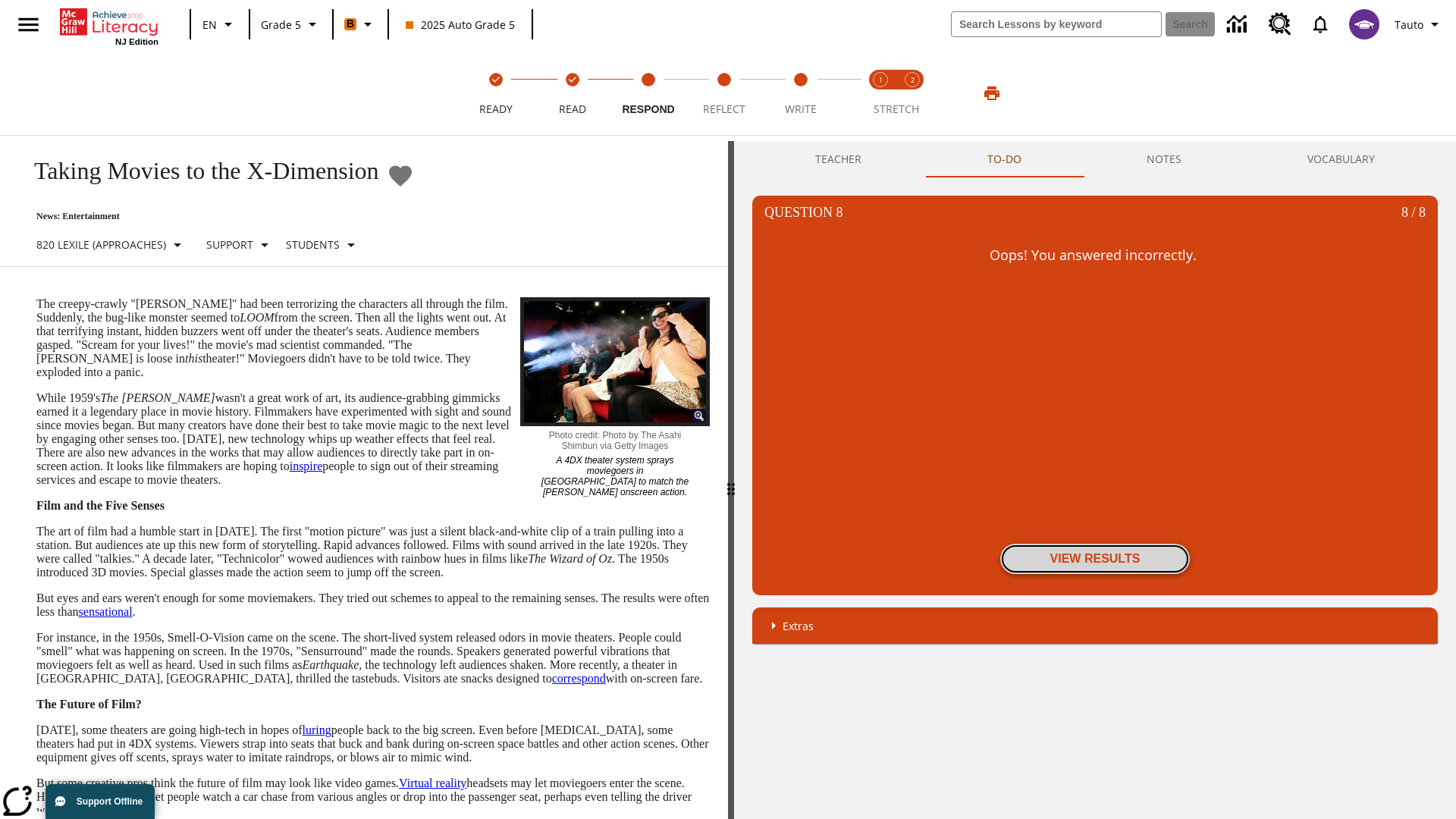
click at [1094, 559] on button "View Results" at bounding box center [1094, 559] width 190 height 31
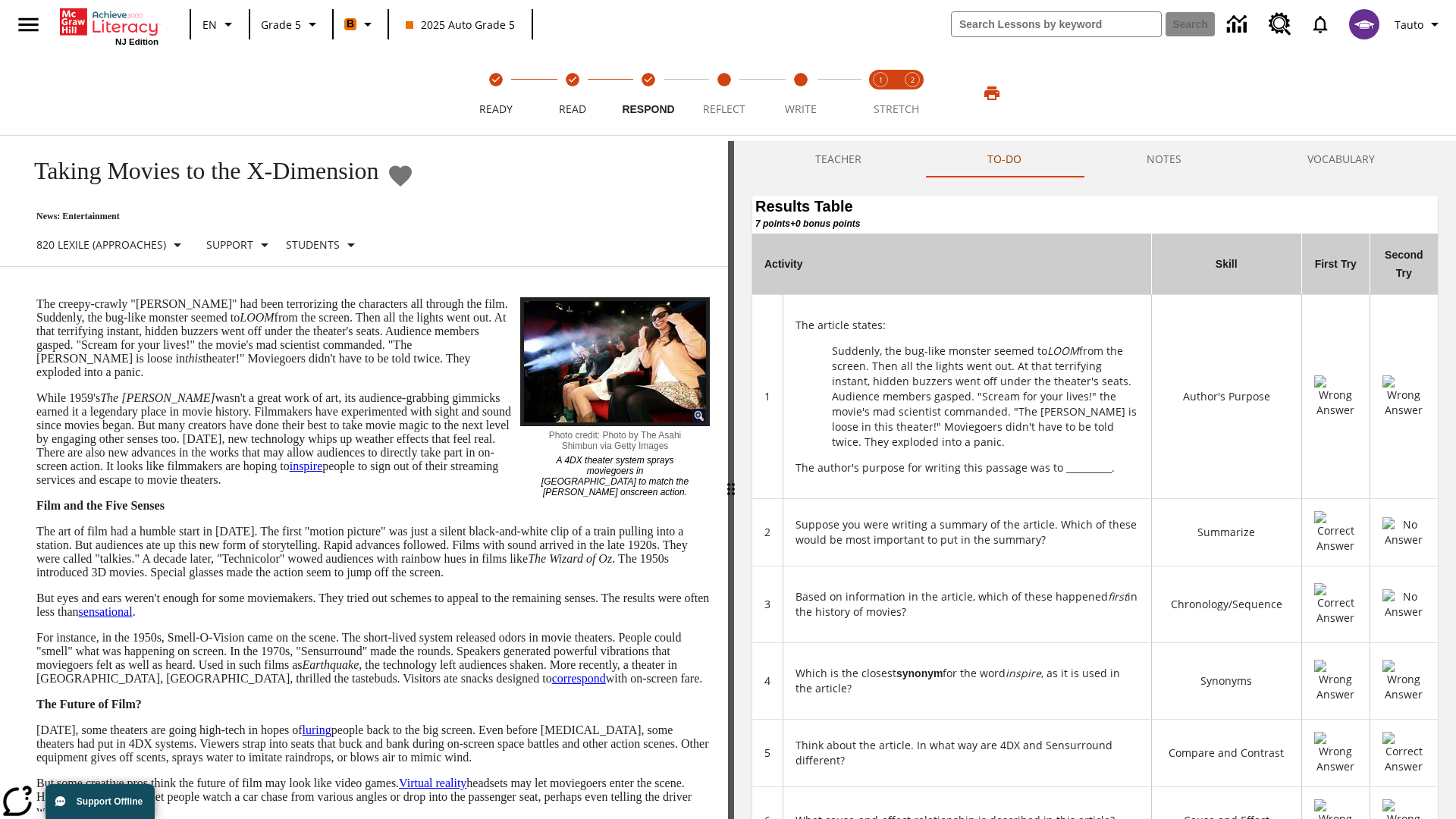
scroll to position [414, 0]
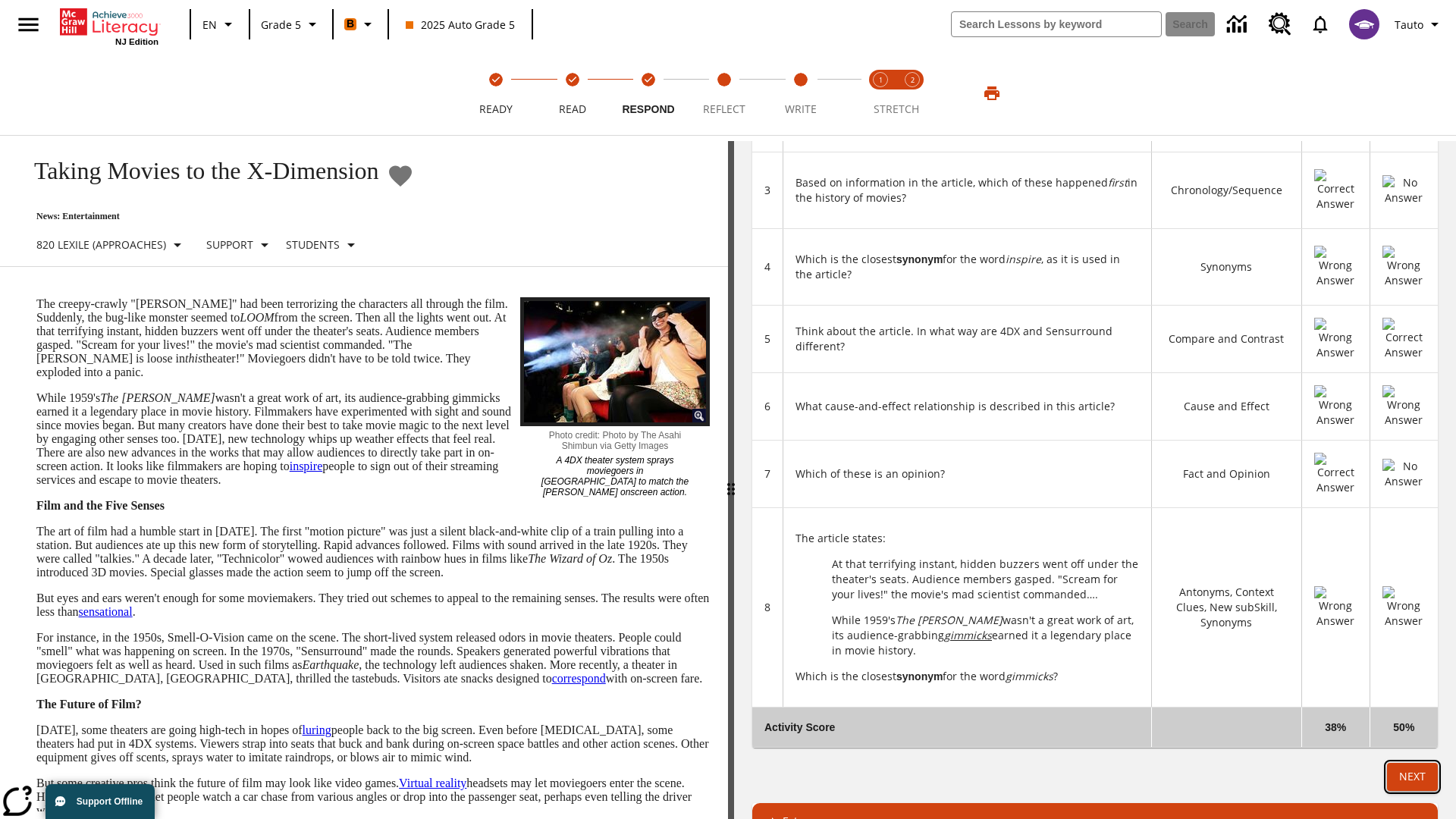
click at [1411, 763] on button "Next" at bounding box center [1412, 777] width 51 height 28
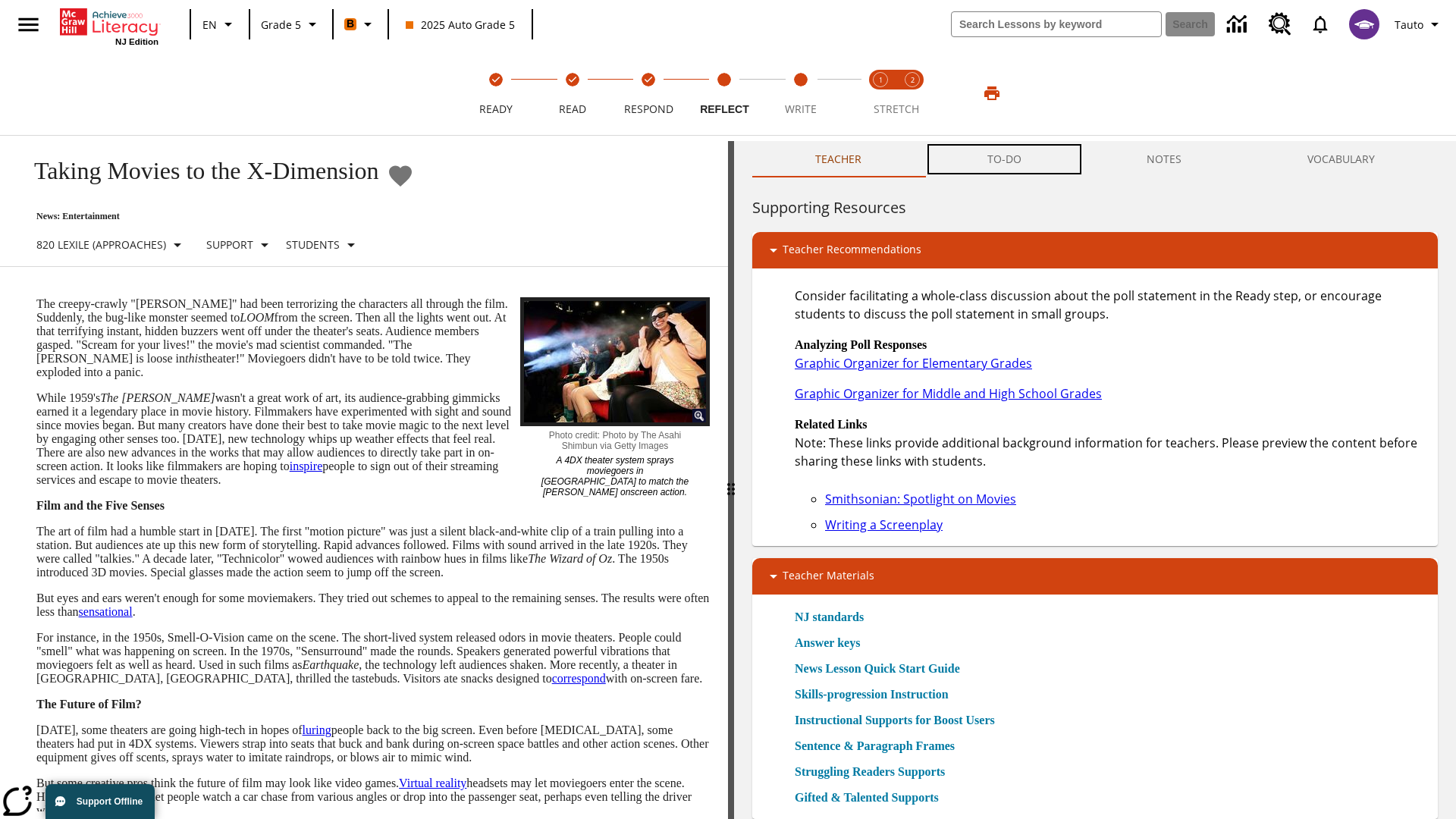
click at [1005, 159] on button "TO-DO" at bounding box center [1004, 159] width 160 height 36
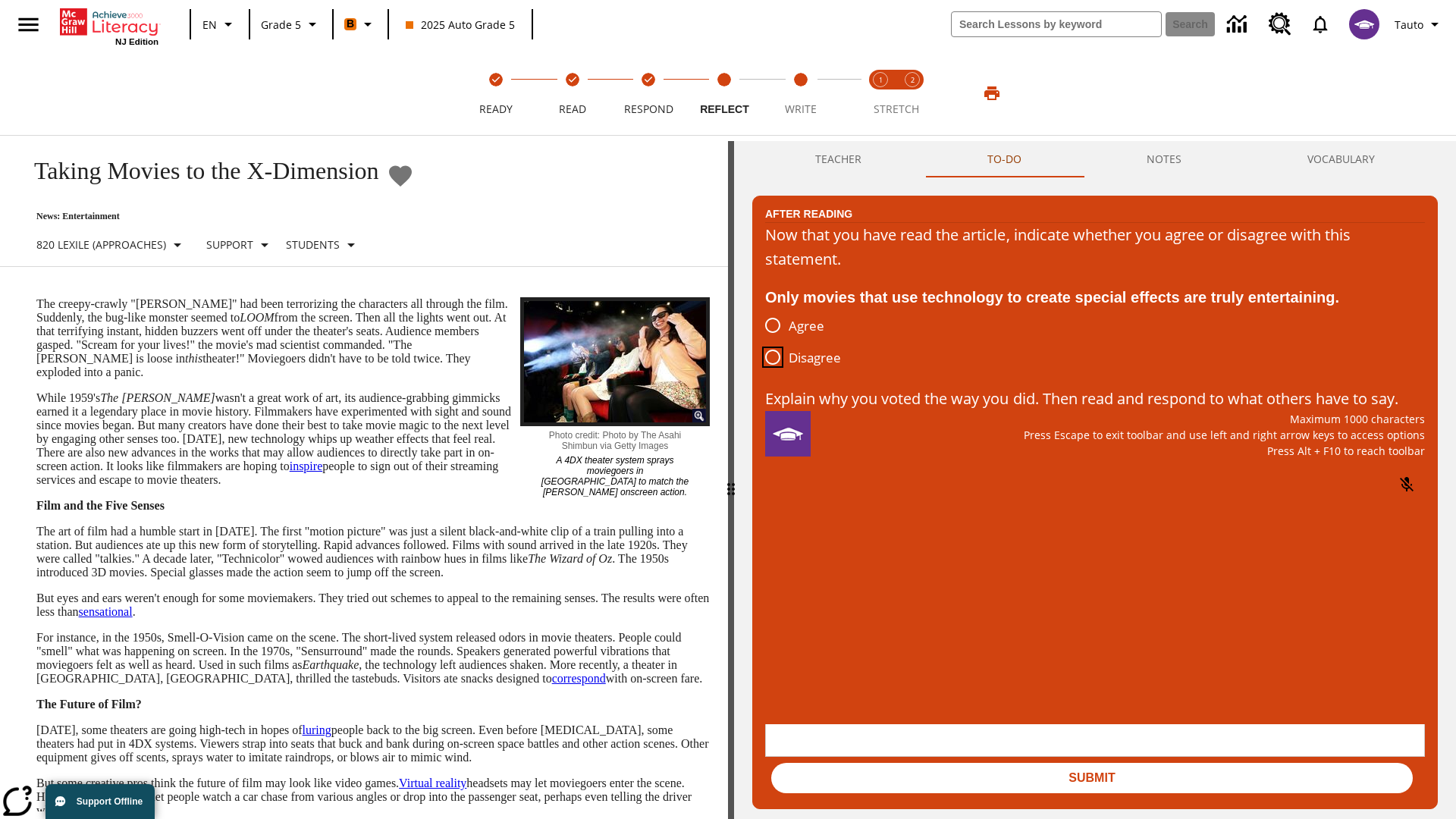
click at [773, 358] on input "Disagree" at bounding box center [772, 356] width 31 height 31
radio input "true"
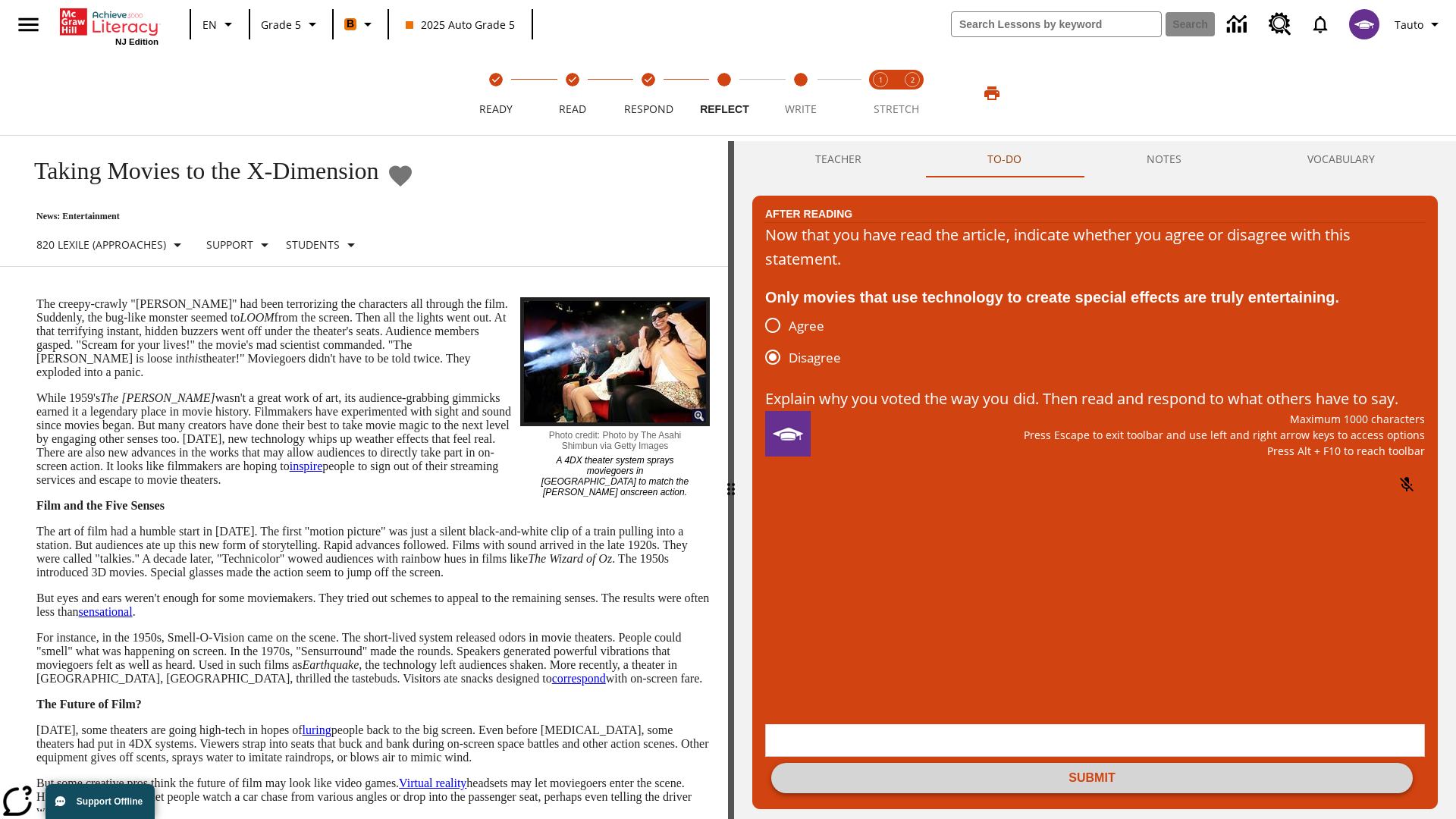
click at [1091, 763] on button "Submit" at bounding box center [1092, 778] width 642 height 31
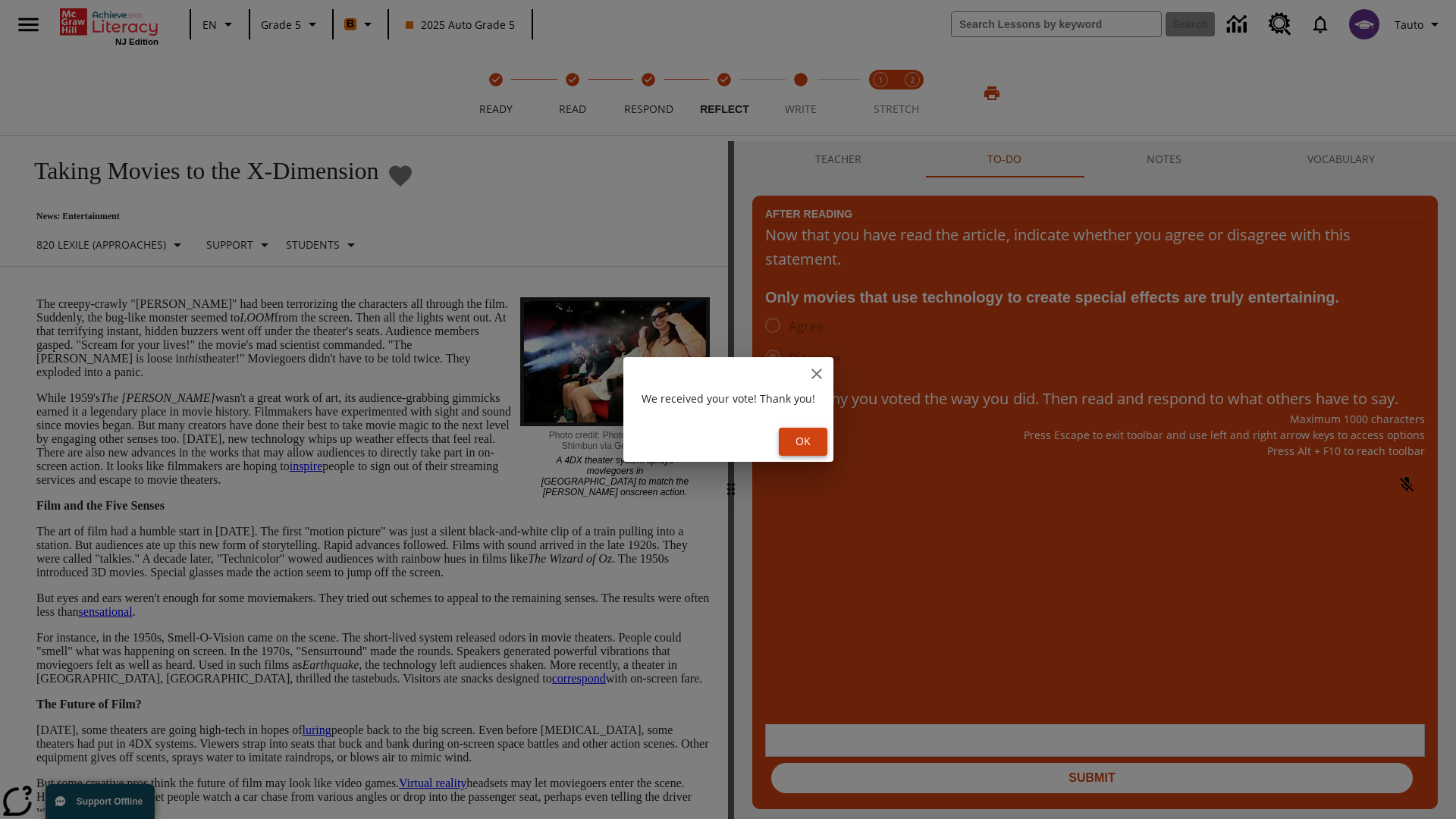
click at [805, 441] on button "Ok" at bounding box center [802, 441] width 48 height 28
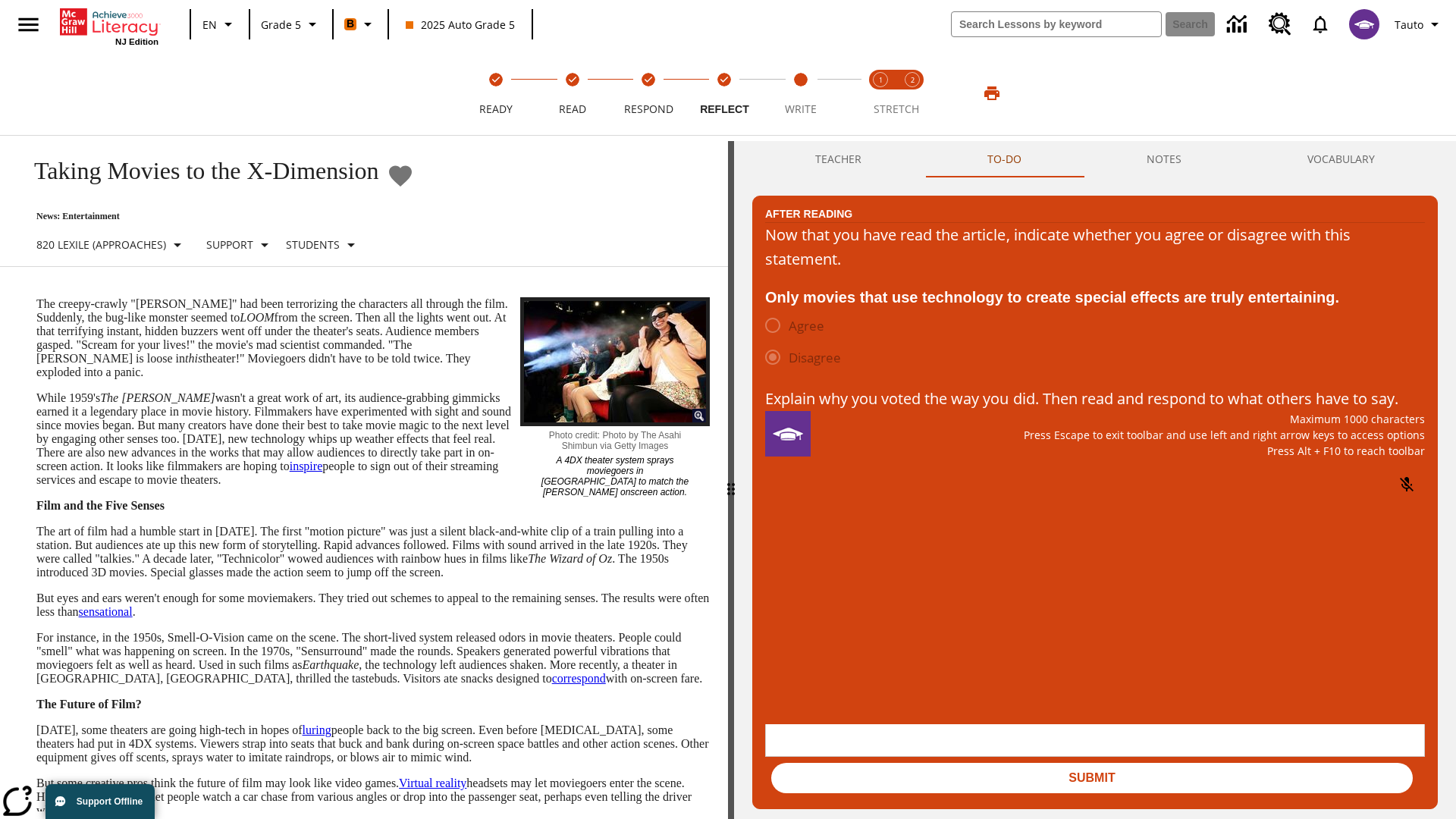
scroll to position [24, 0]
